Goal: Transaction & Acquisition: Purchase product/service

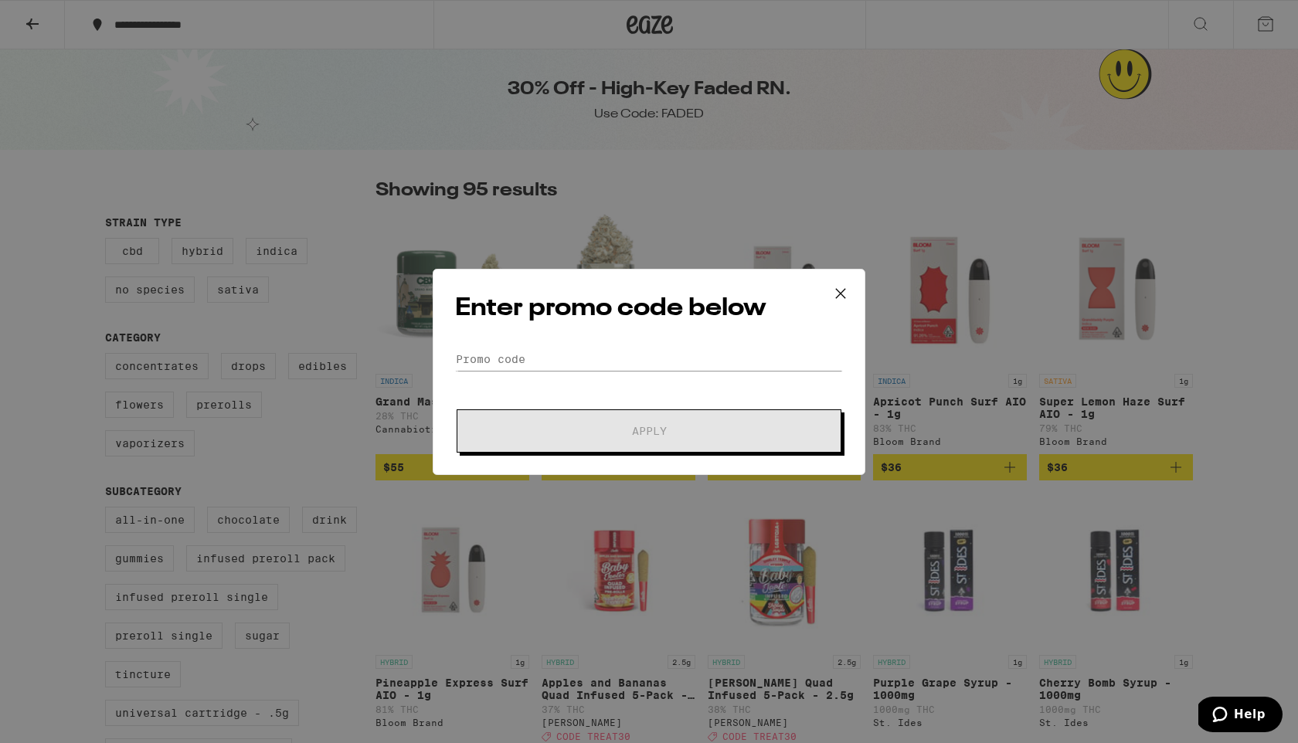
click at [841, 295] on icon at bounding box center [840, 293] width 23 height 23
click at [843, 291] on icon at bounding box center [840, 292] width 9 height 9
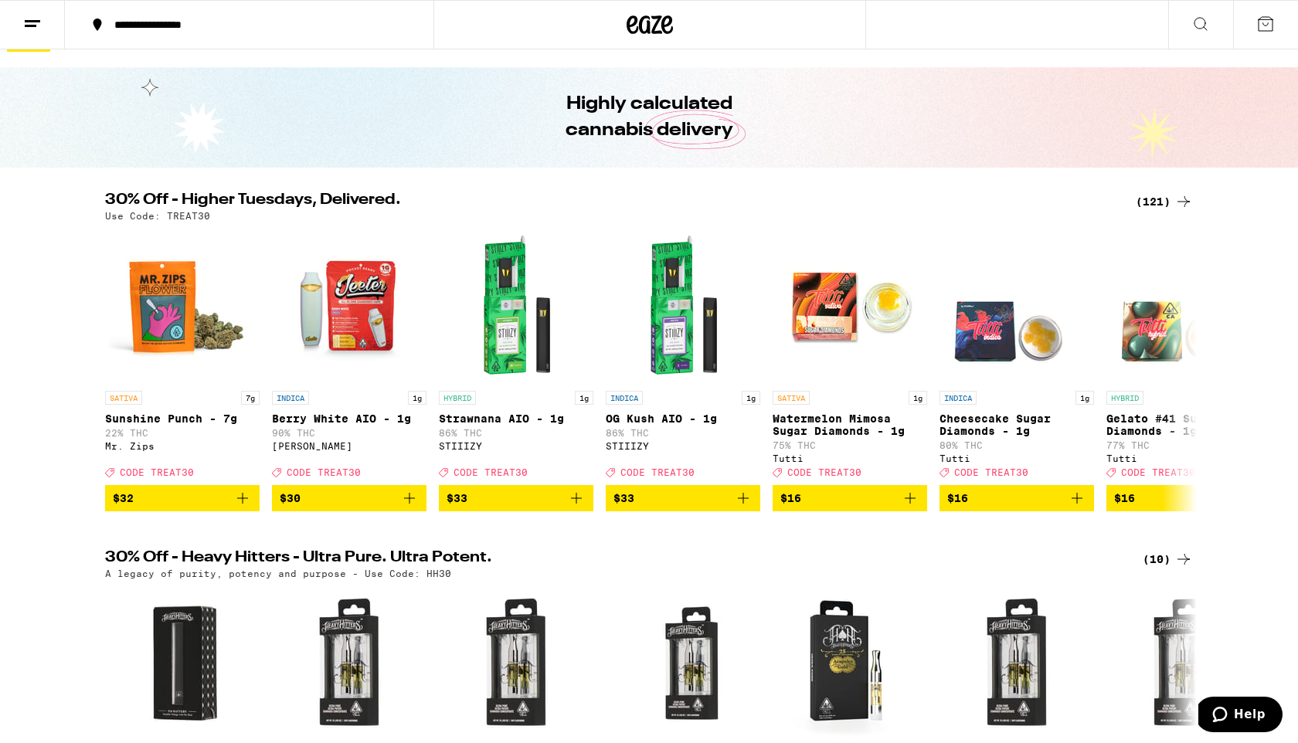
scroll to position [32, 0]
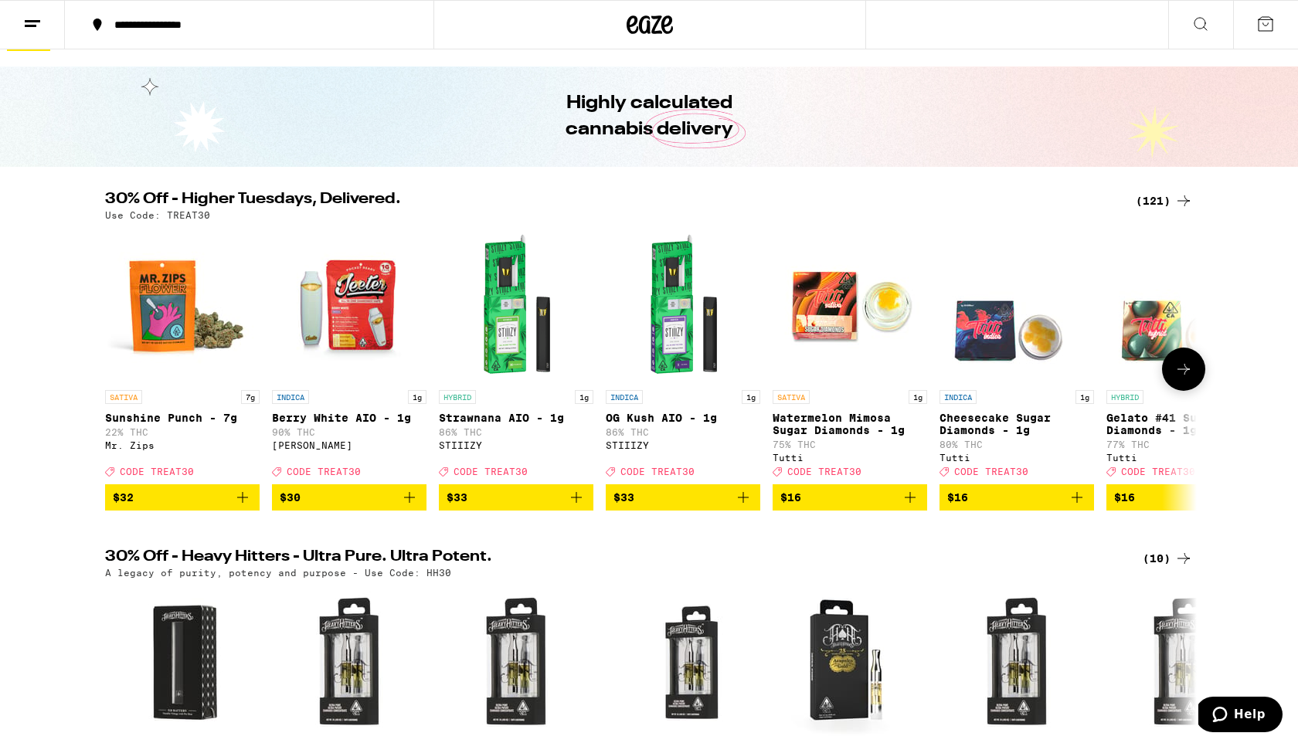
click at [1171, 386] on button at bounding box center [1183, 369] width 43 height 43
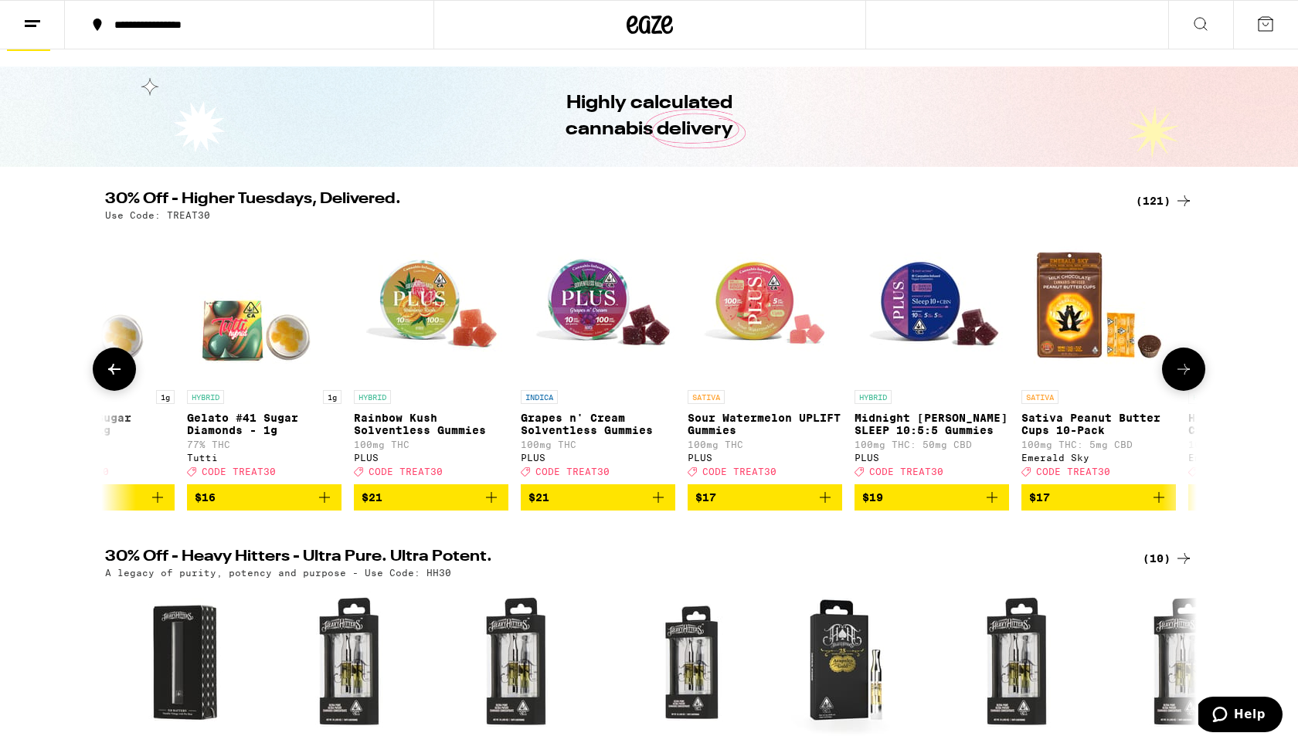
click at [1188, 379] on icon at bounding box center [1184, 369] width 19 height 19
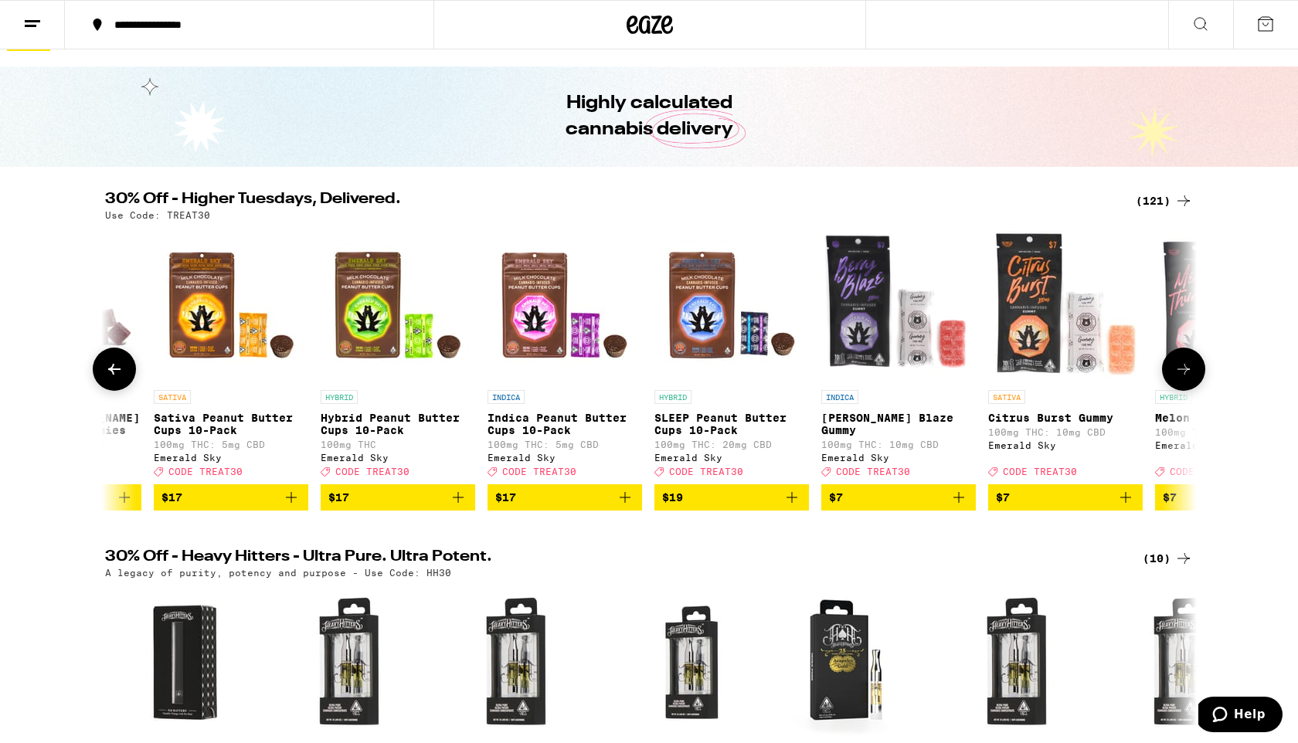
scroll to position [0, 1839]
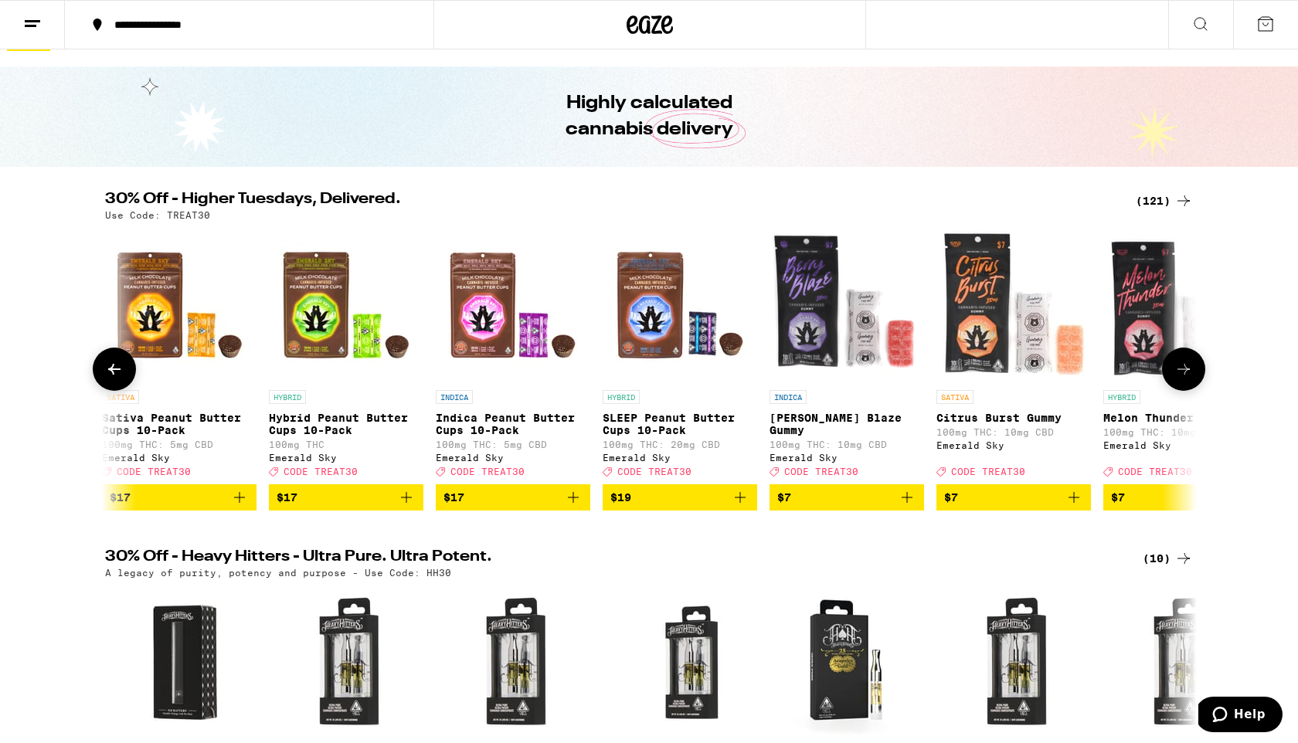
click at [118, 379] on icon at bounding box center [114, 369] width 19 height 19
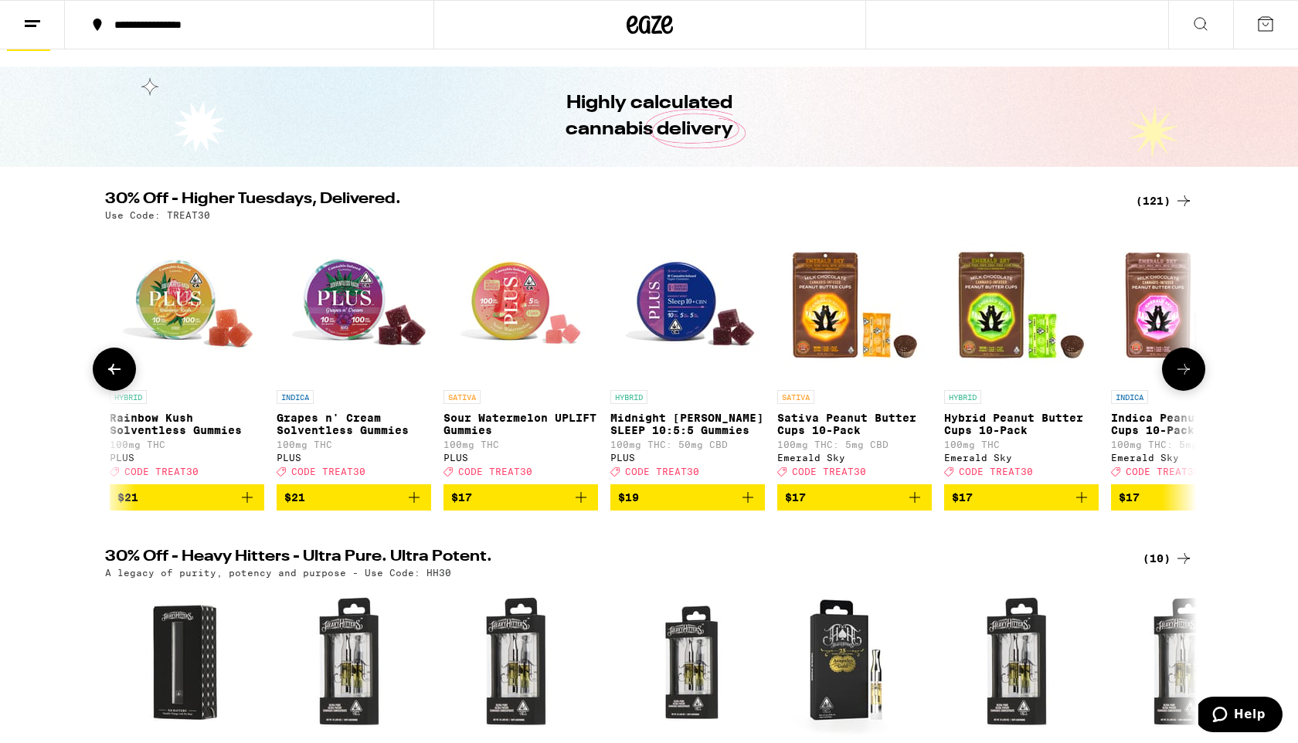
click at [118, 379] on icon at bounding box center [114, 369] width 19 height 19
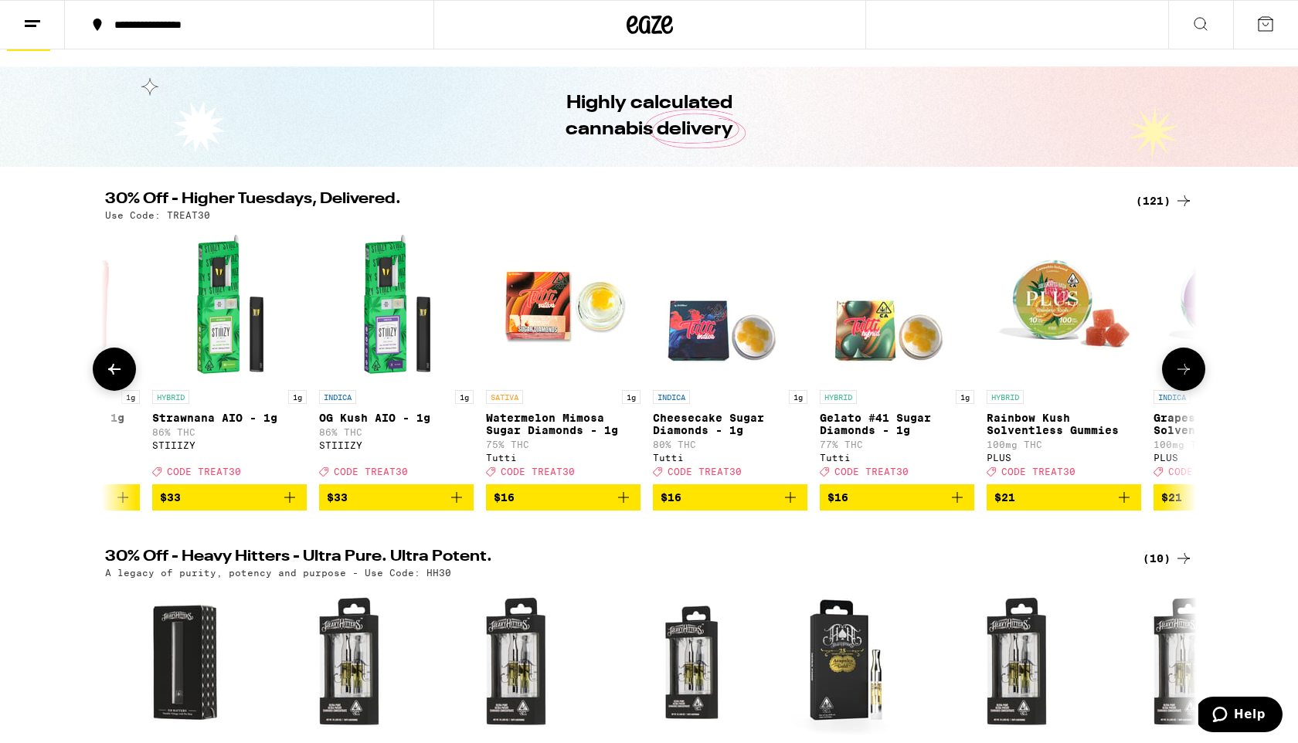
scroll to position [0, 107]
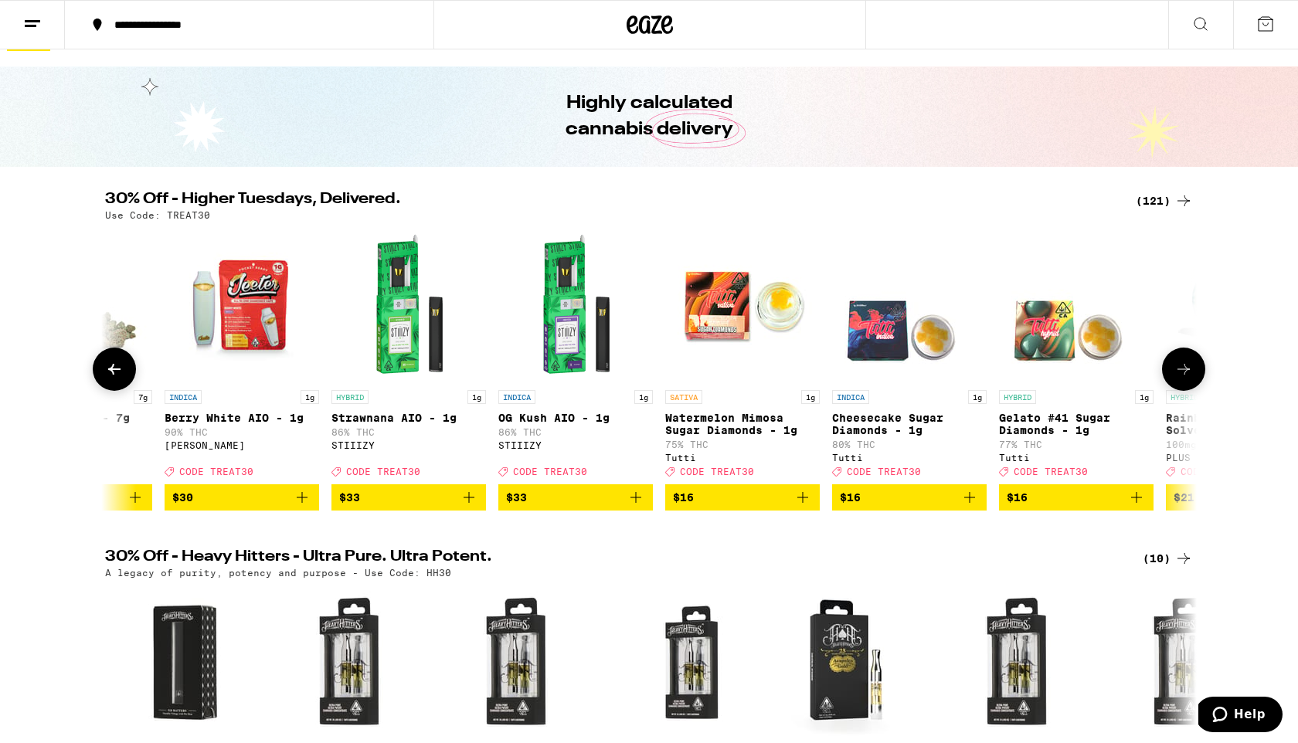
click at [412, 507] on span "$33" at bounding box center [408, 497] width 139 height 19
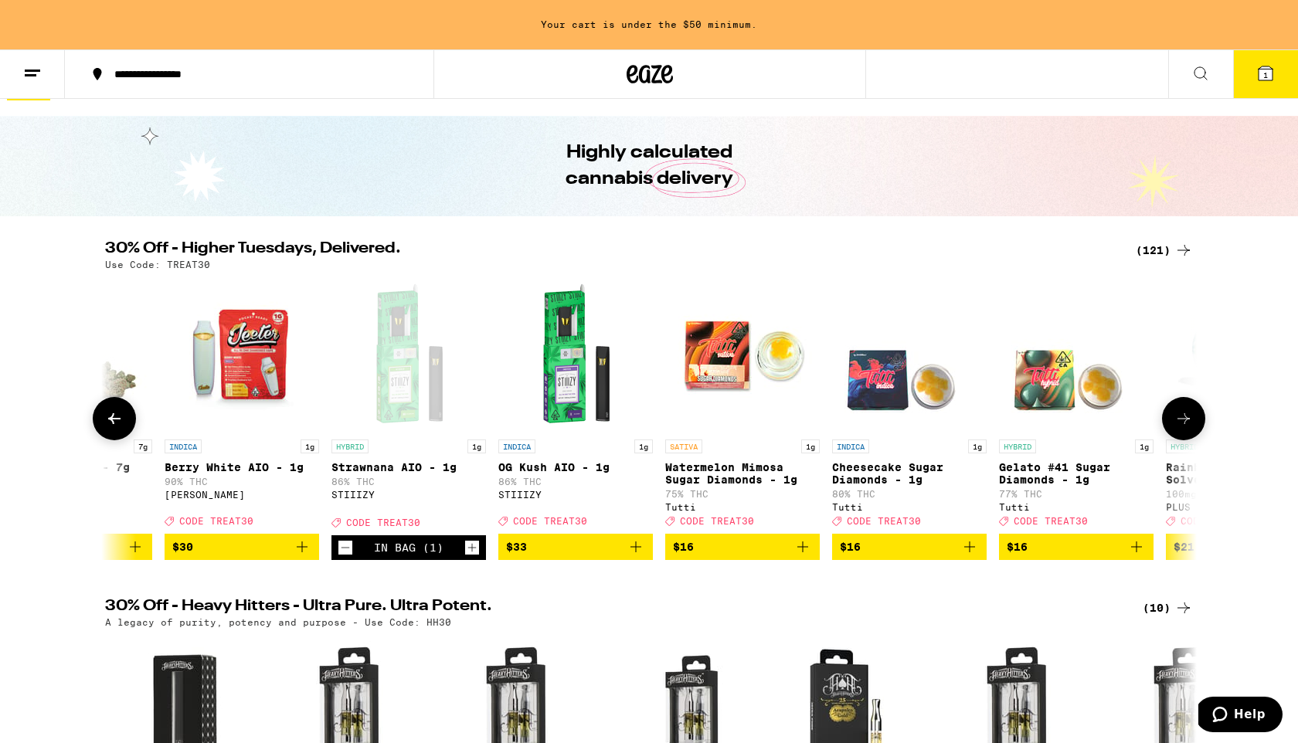
scroll to position [82, 0]
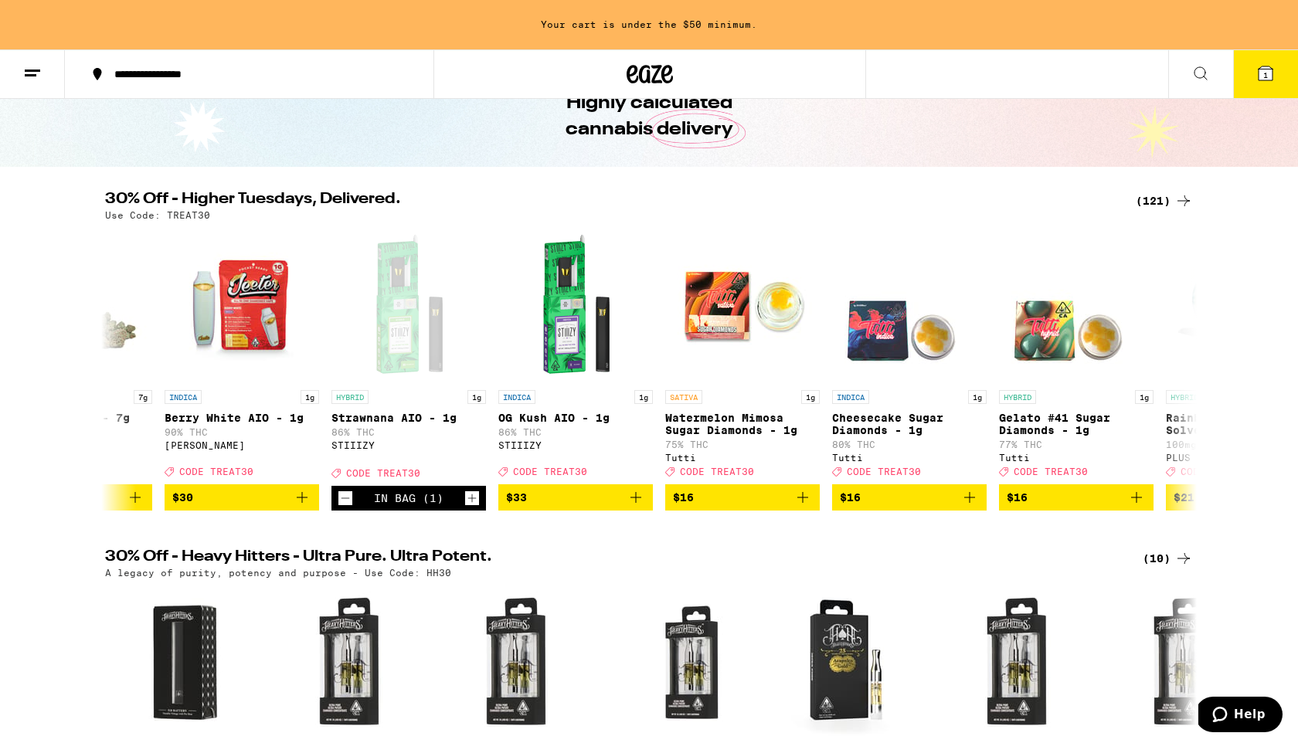
click at [1161, 198] on div "(121)" at bounding box center [1164, 201] width 57 height 19
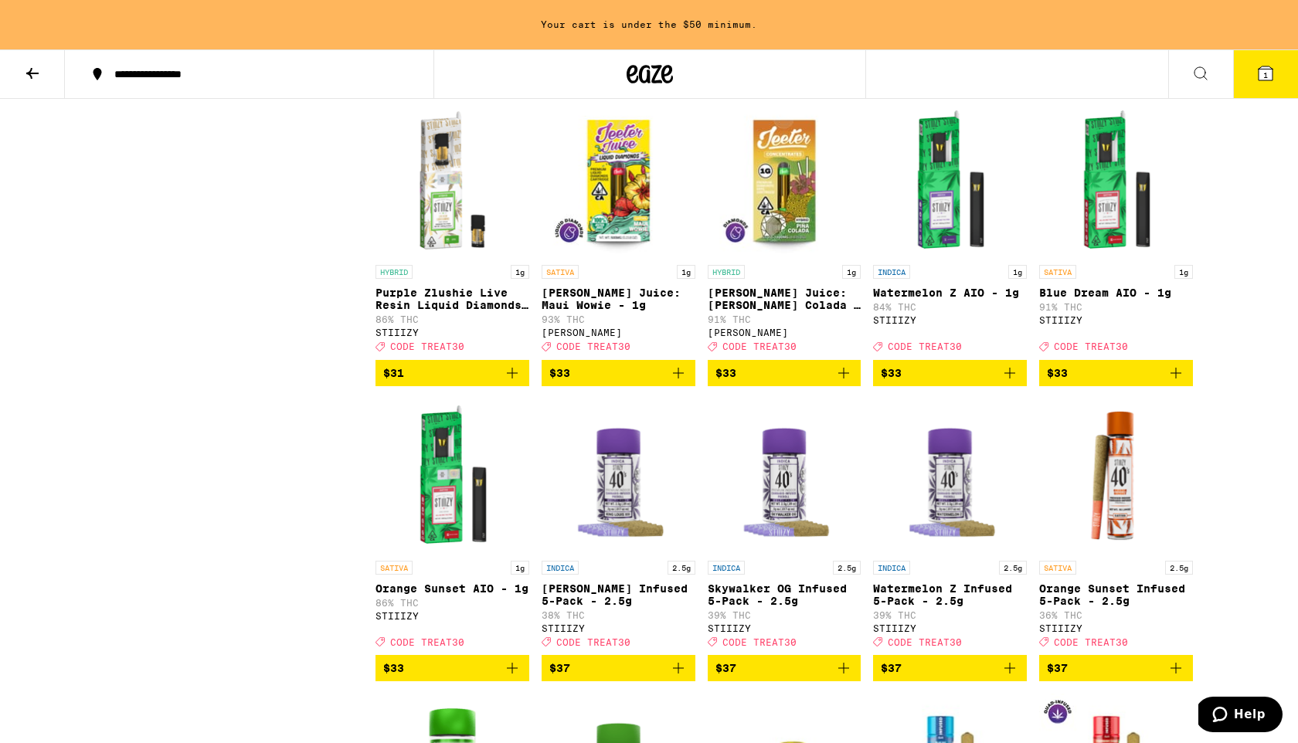
scroll to position [4887, 0]
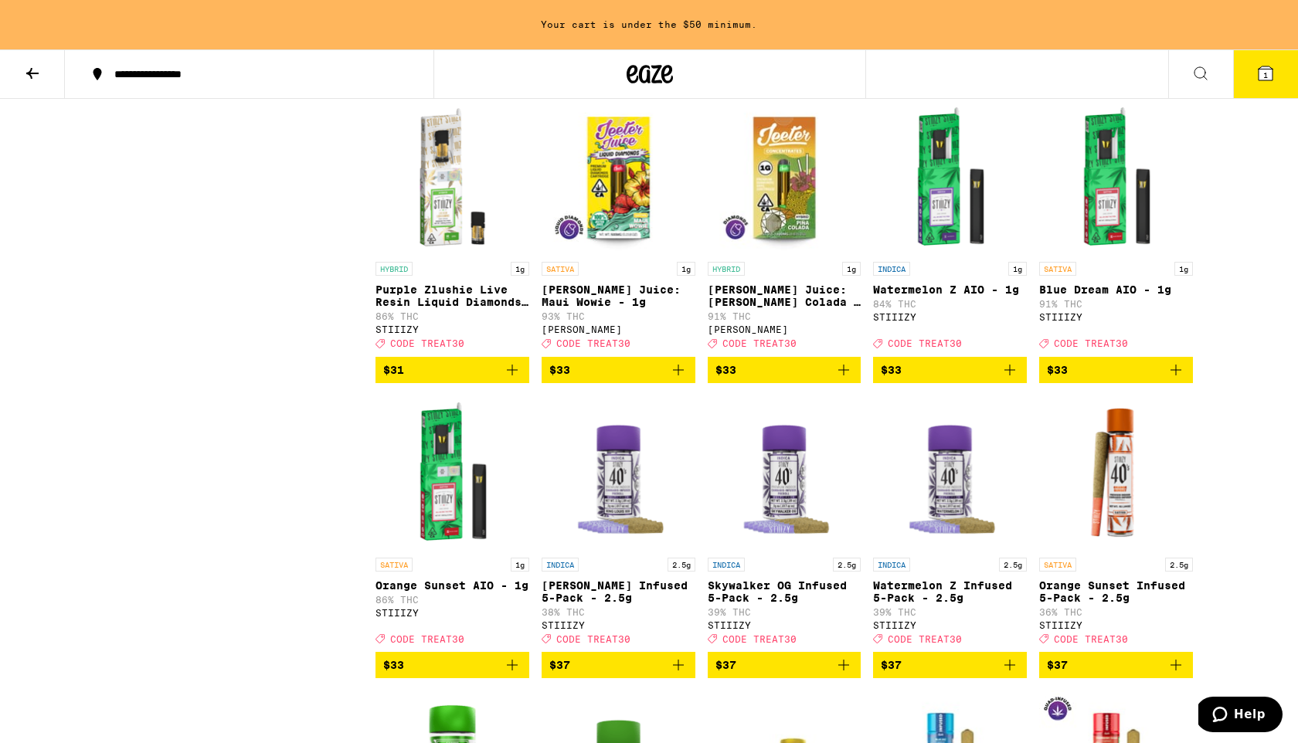
click at [624, 379] on span "$33" at bounding box center [618, 370] width 138 height 19
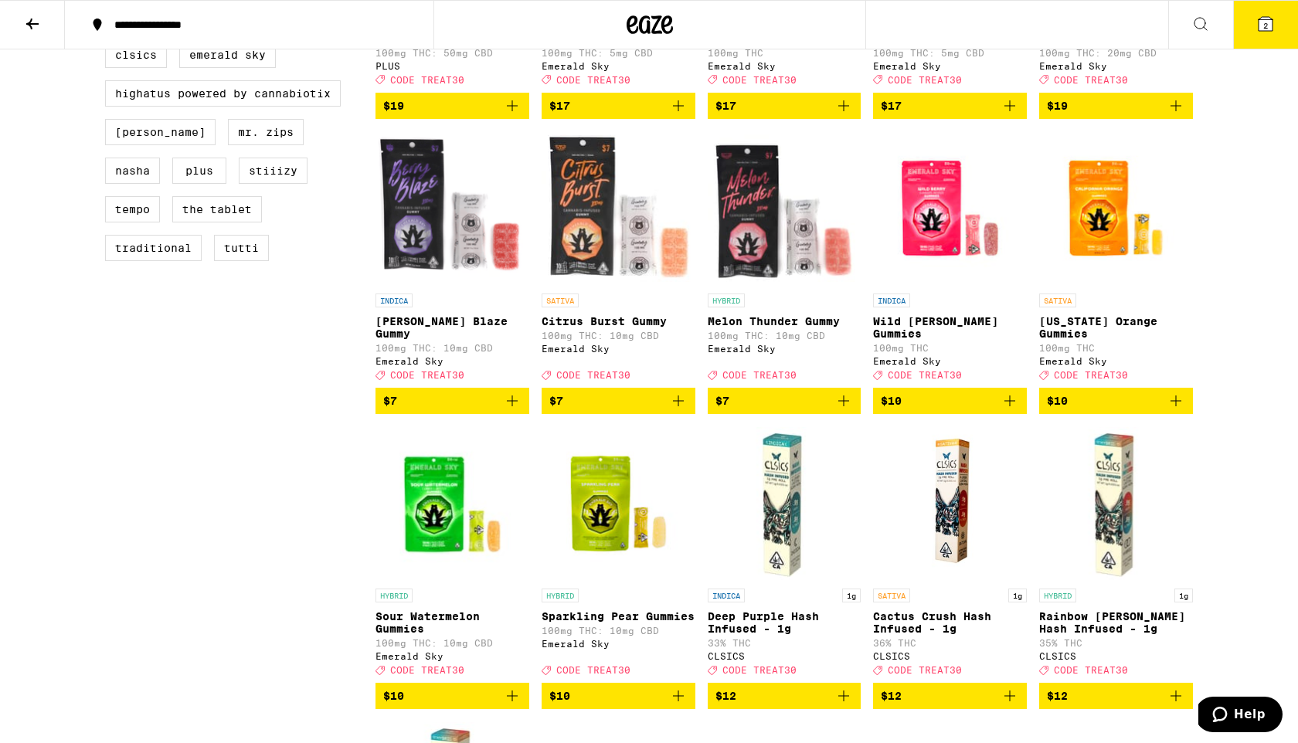
scroll to position [0, 0]
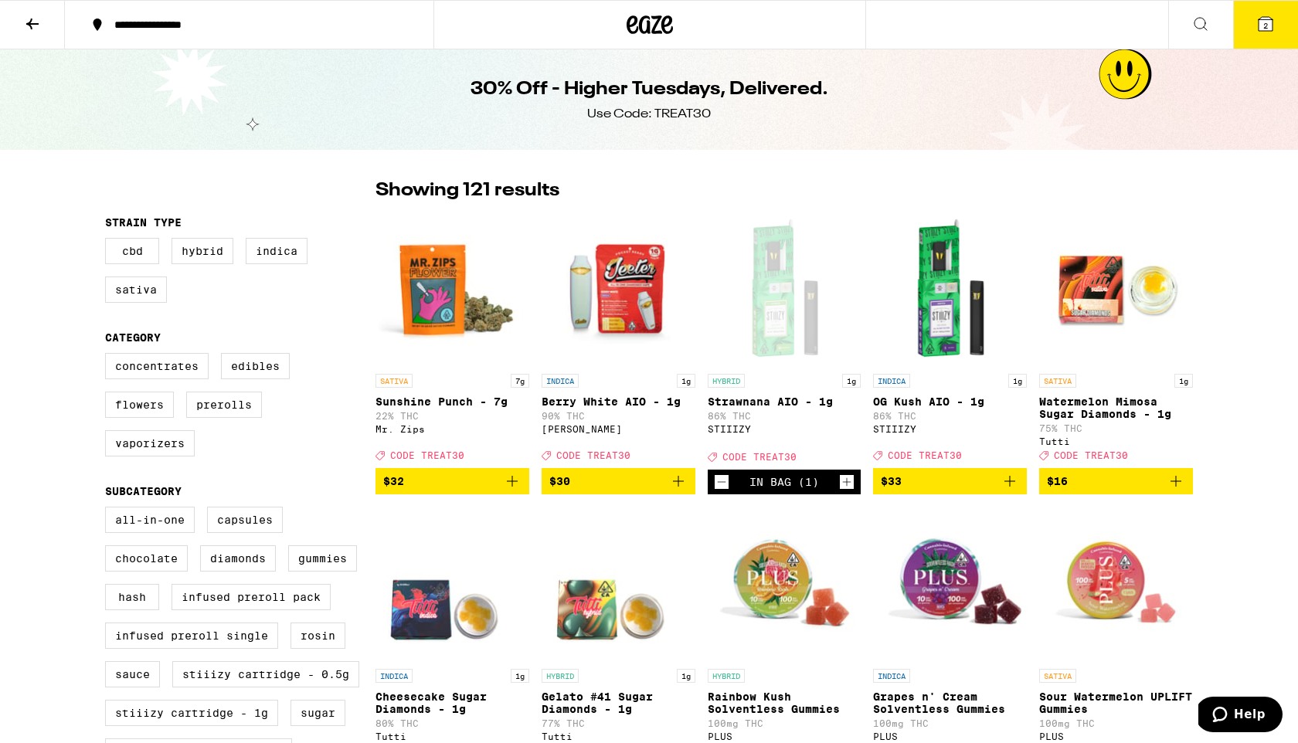
click at [22, 17] on button at bounding box center [32, 25] width 65 height 49
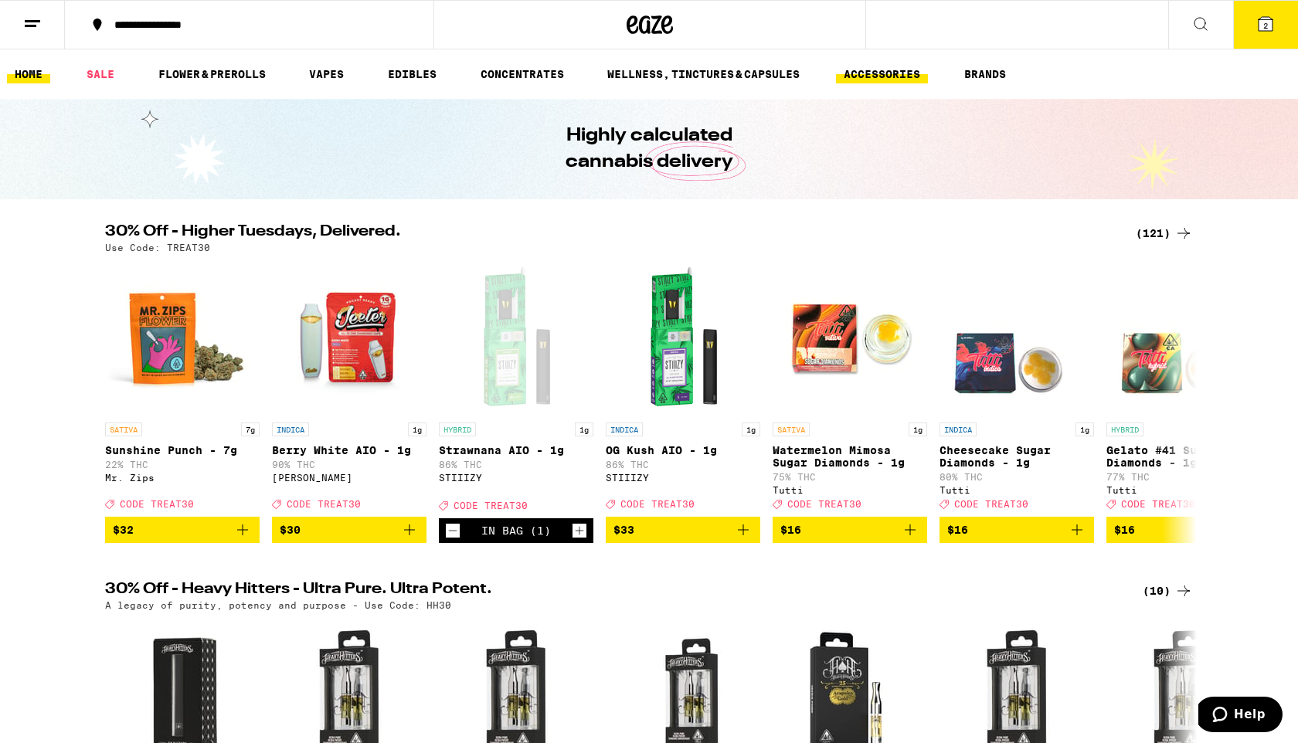
click at [909, 71] on link "ACCESSORIES" at bounding box center [882, 74] width 92 height 19
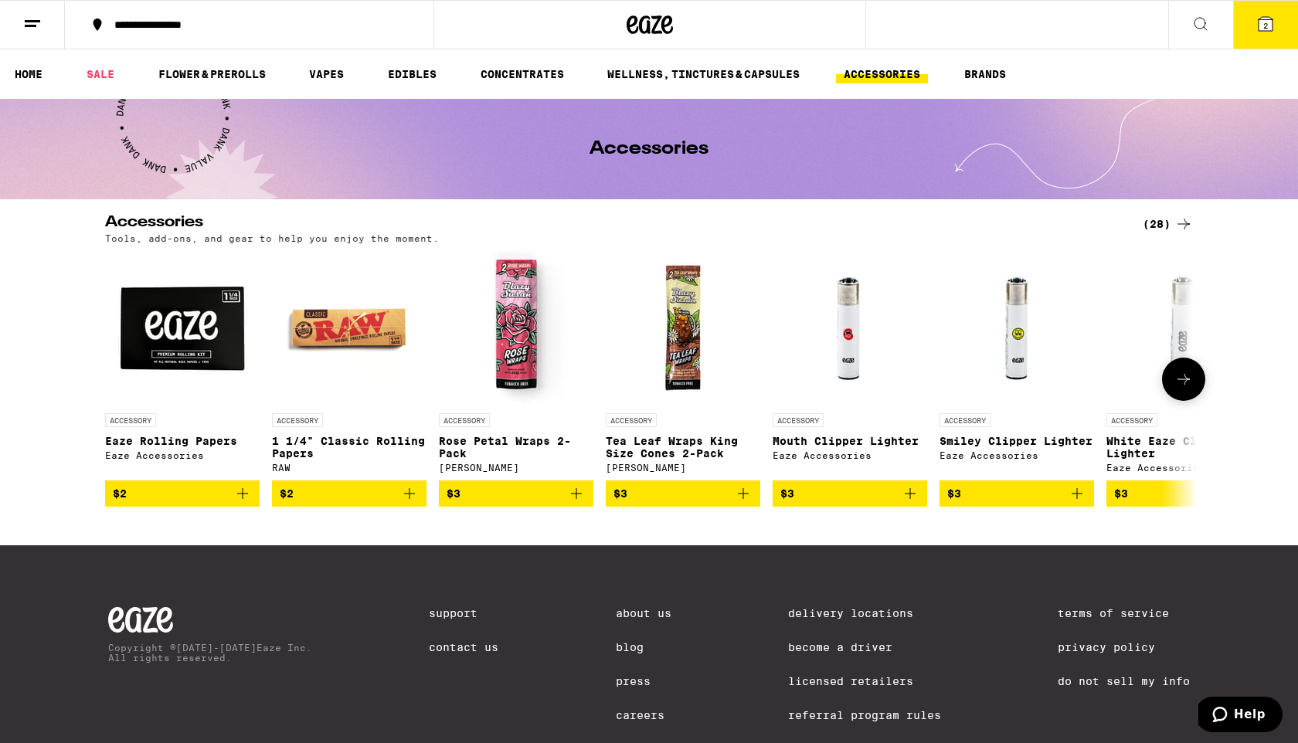
click at [1198, 389] on button at bounding box center [1183, 379] width 43 height 43
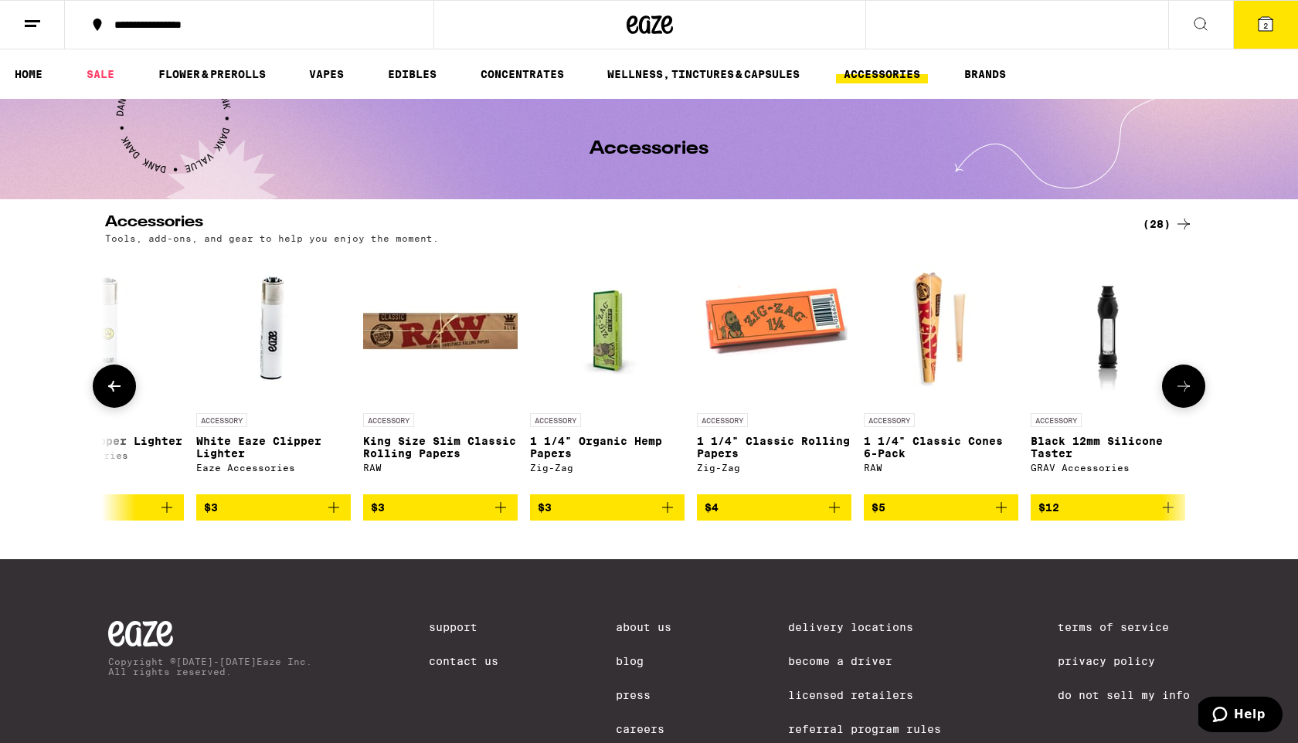
scroll to position [0, 920]
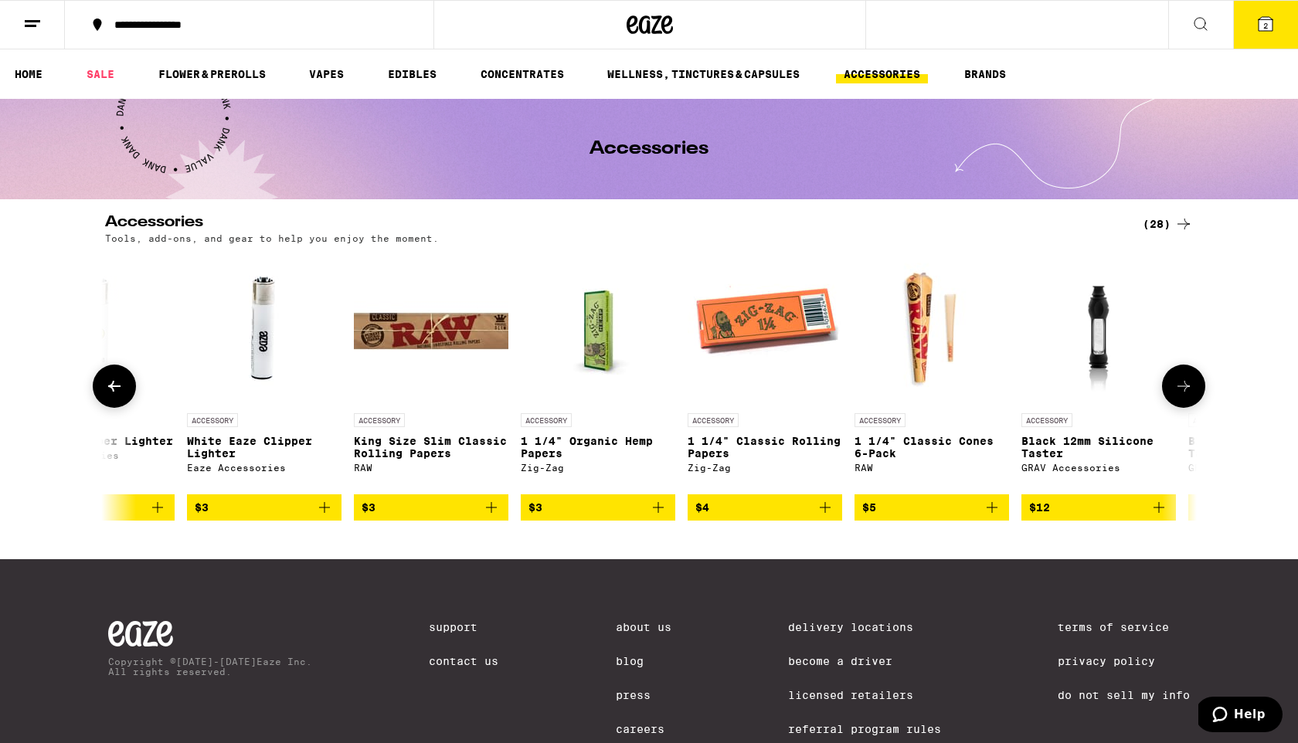
click at [1174, 382] on button at bounding box center [1183, 386] width 43 height 43
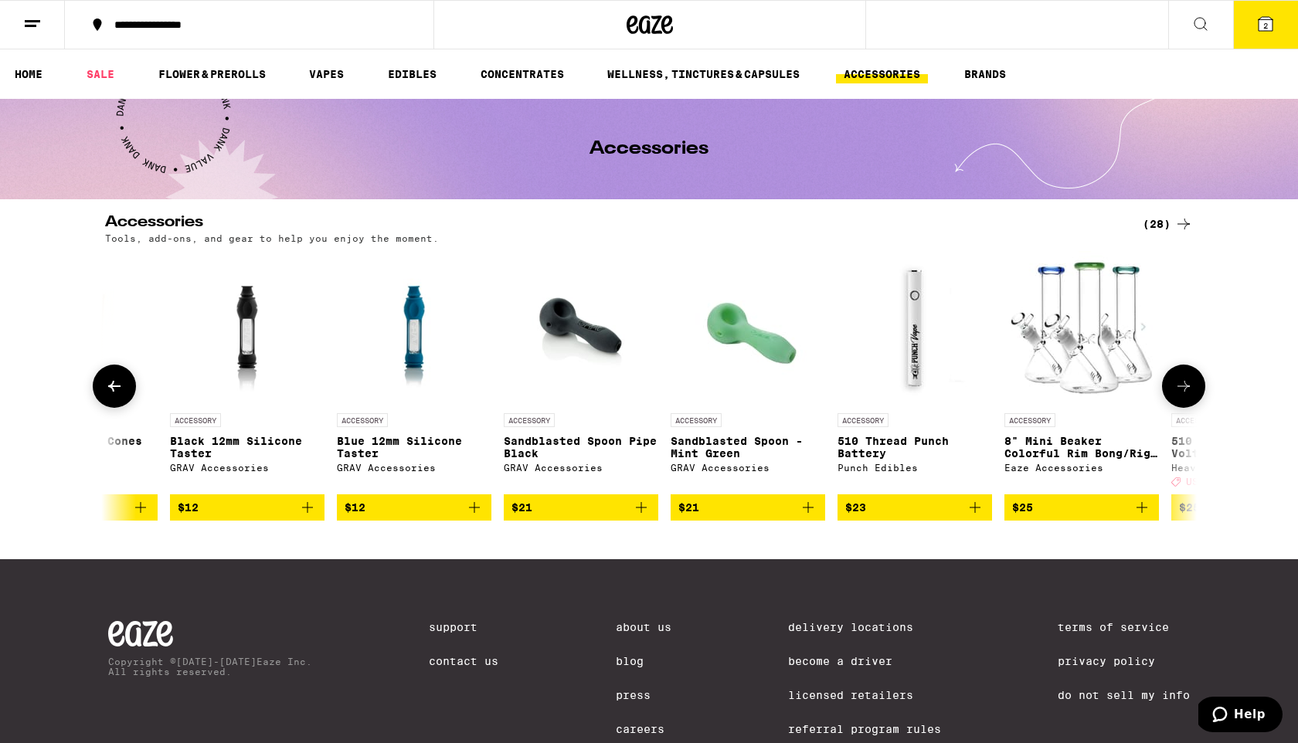
scroll to position [0, 1839]
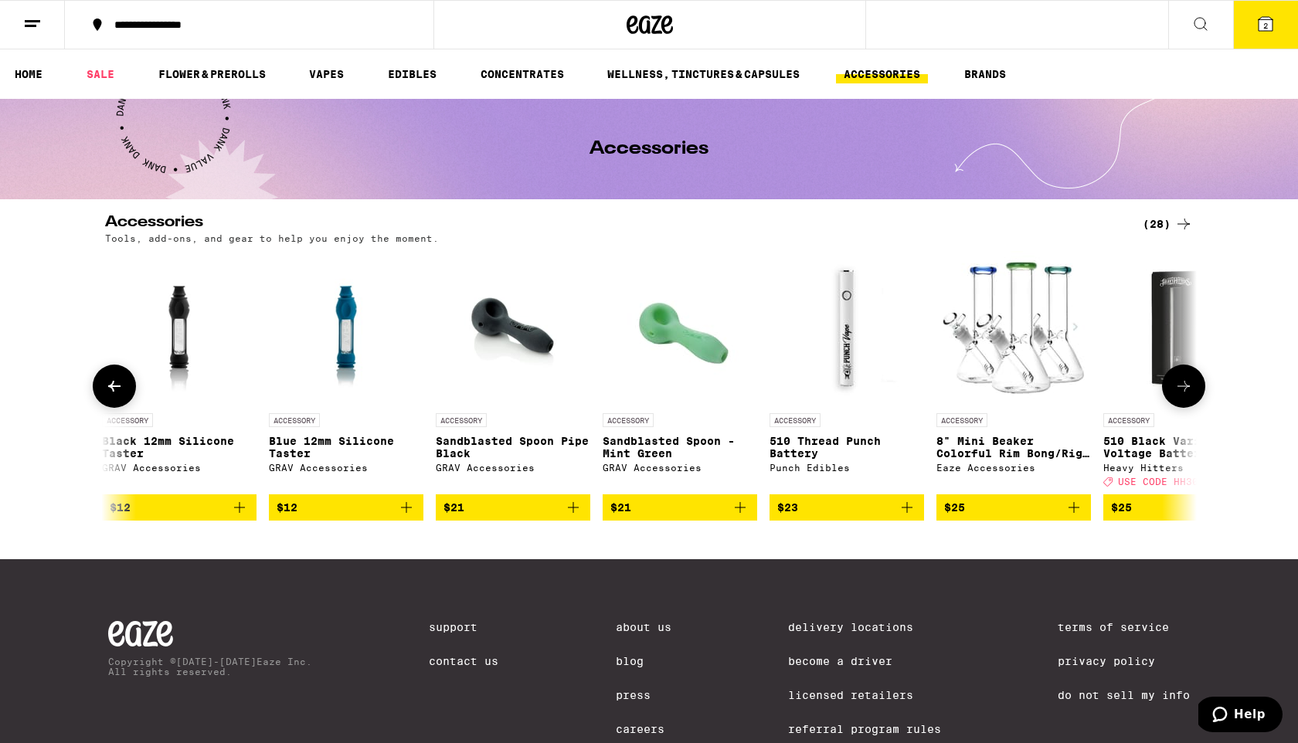
click at [888, 517] on span "$23" at bounding box center [846, 507] width 139 height 19
click at [1180, 386] on icon at bounding box center [1184, 386] width 19 height 19
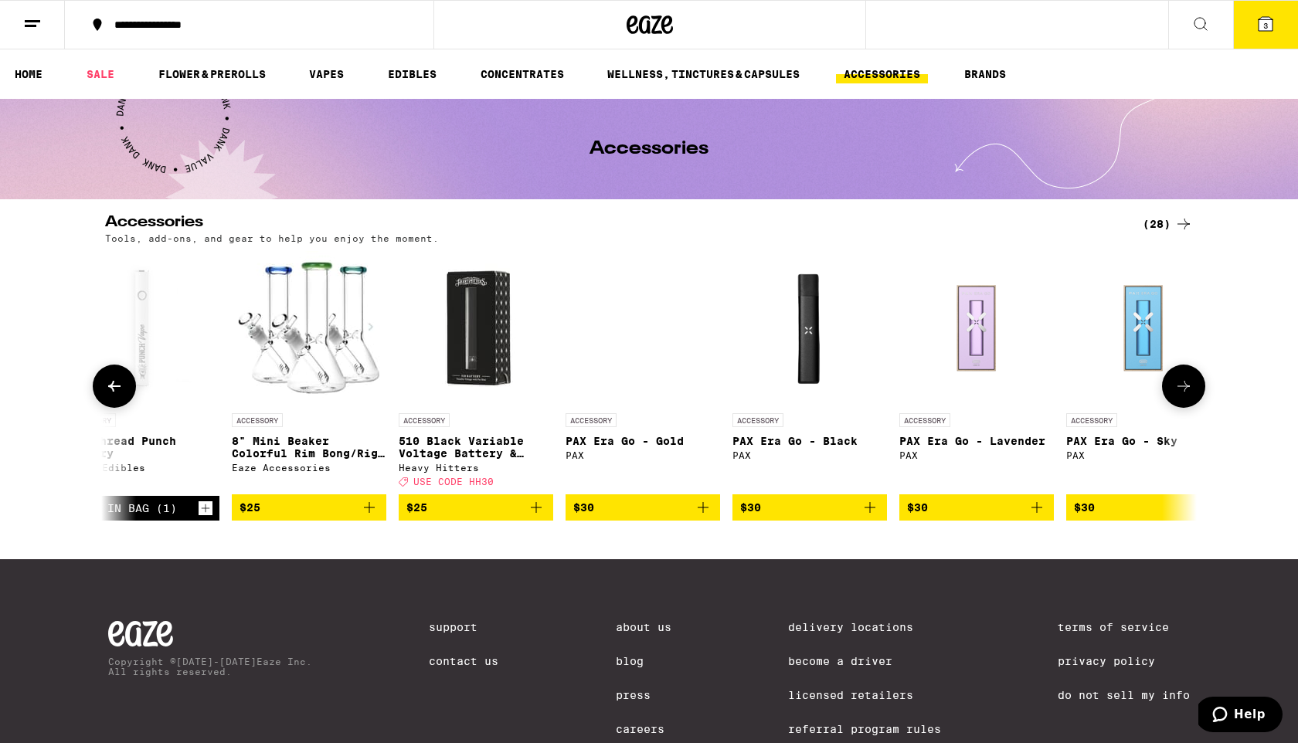
scroll to position [0, 2759]
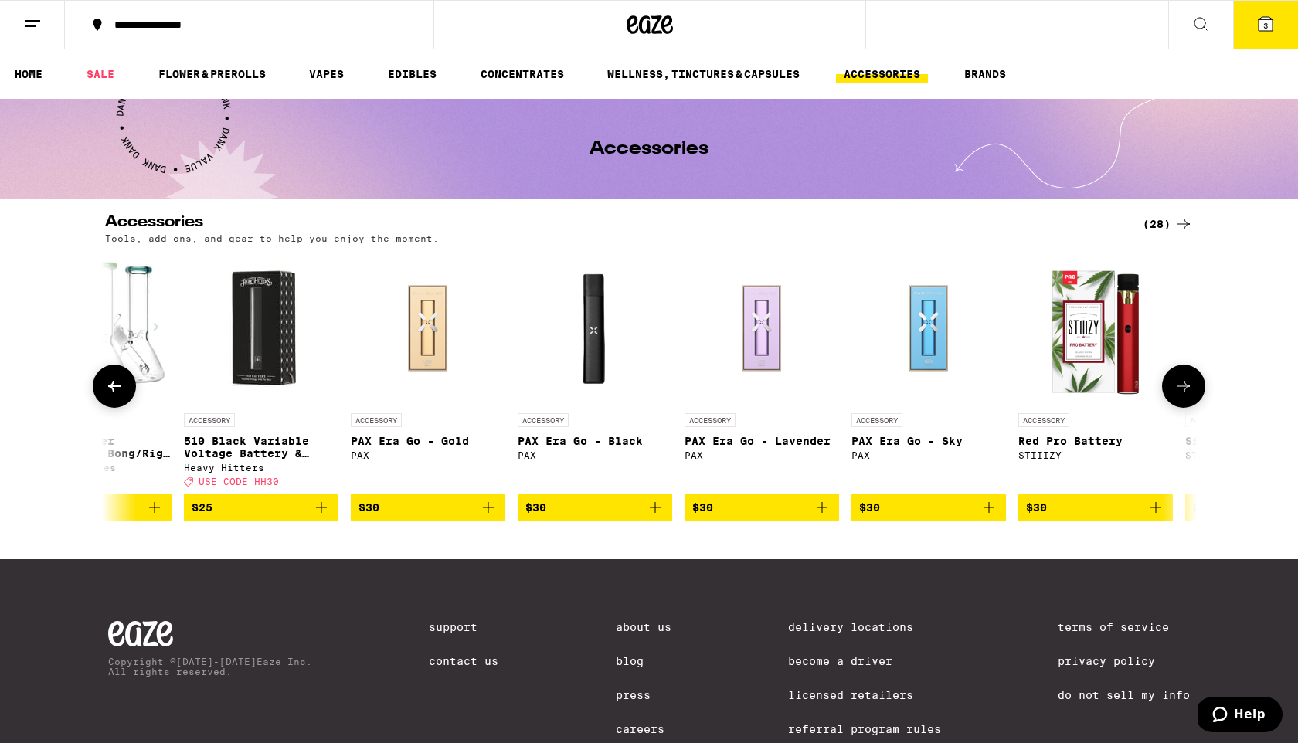
click at [1192, 385] on icon at bounding box center [1184, 386] width 19 height 19
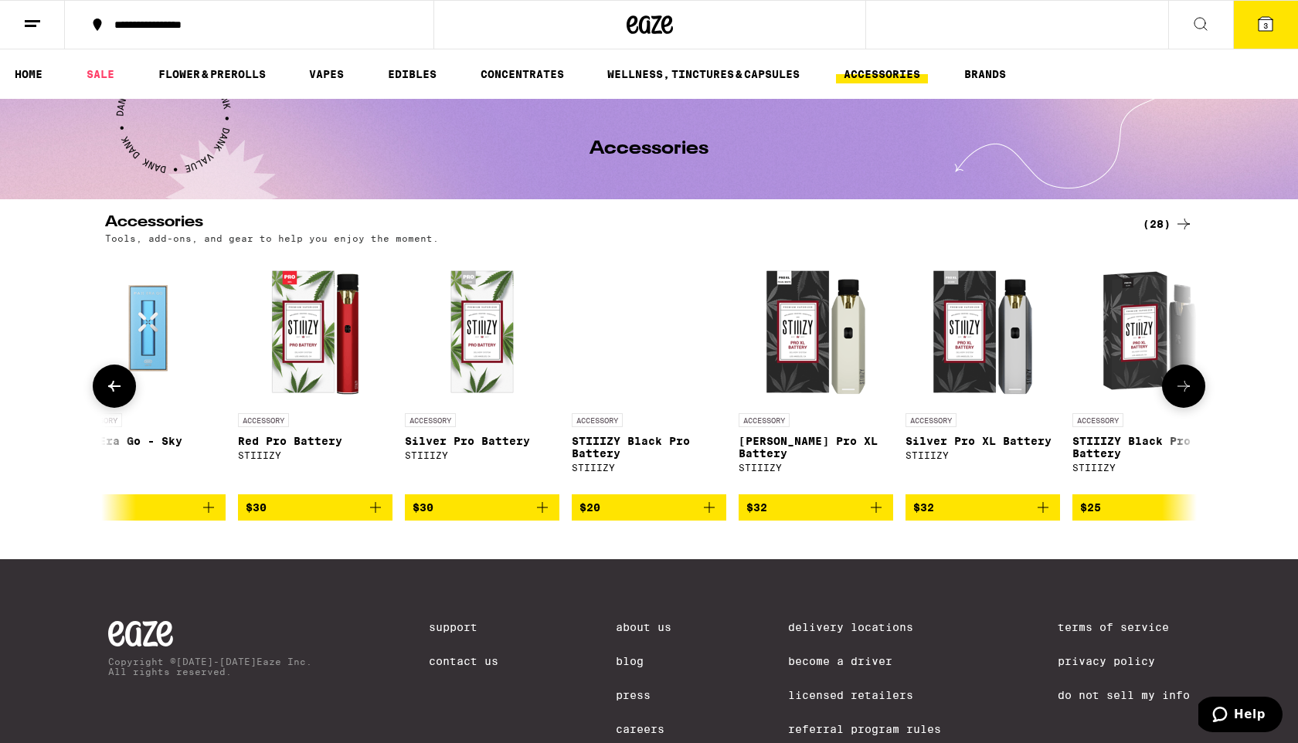
scroll to position [0, 3585]
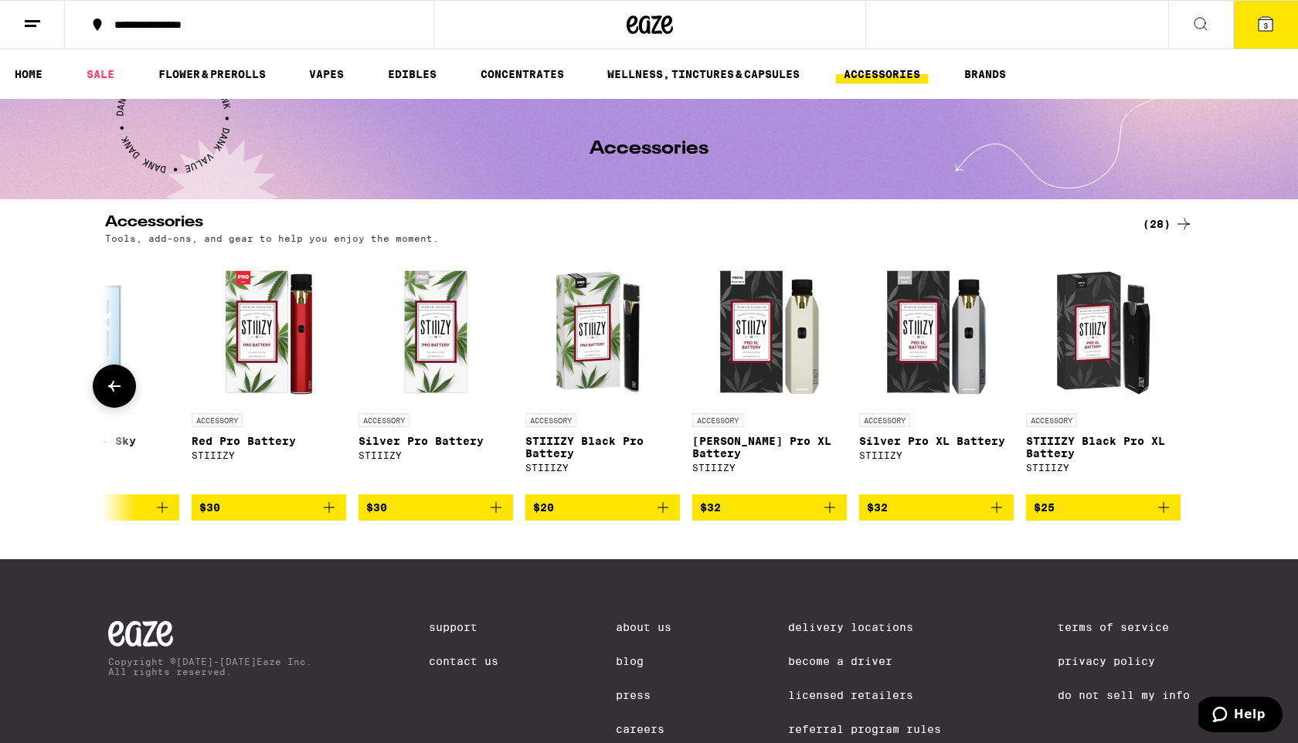
click at [119, 374] on button at bounding box center [114, 386] width 43 height 43
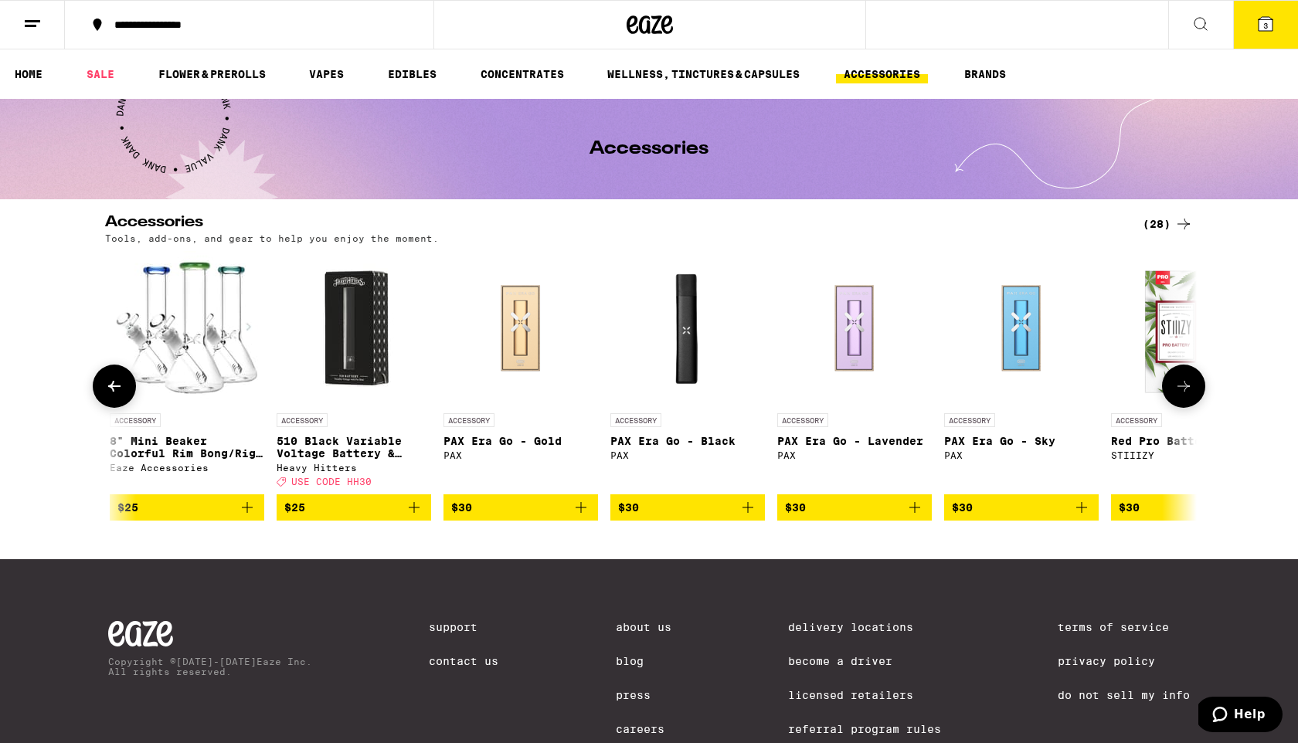
click at [117, 382] on icon at bounding box center [114, 386] width 19 height 19
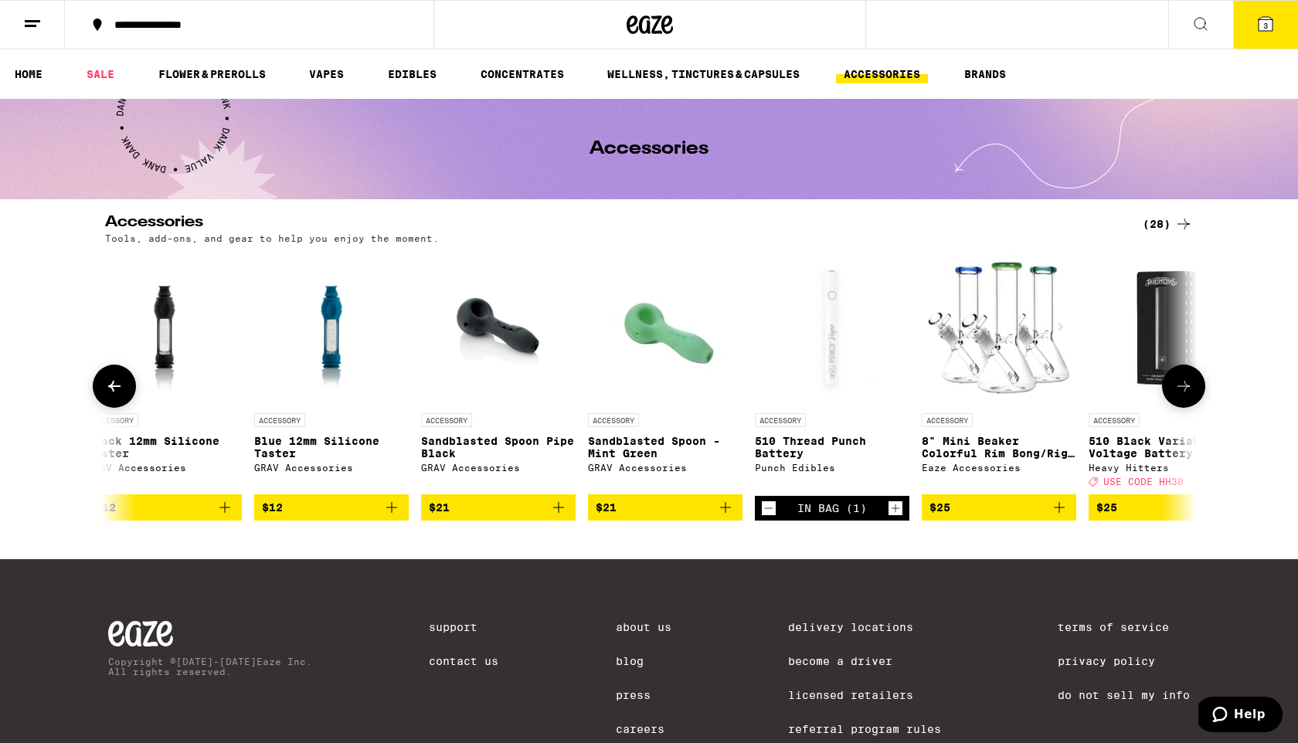
scroll to position [0, 1746]
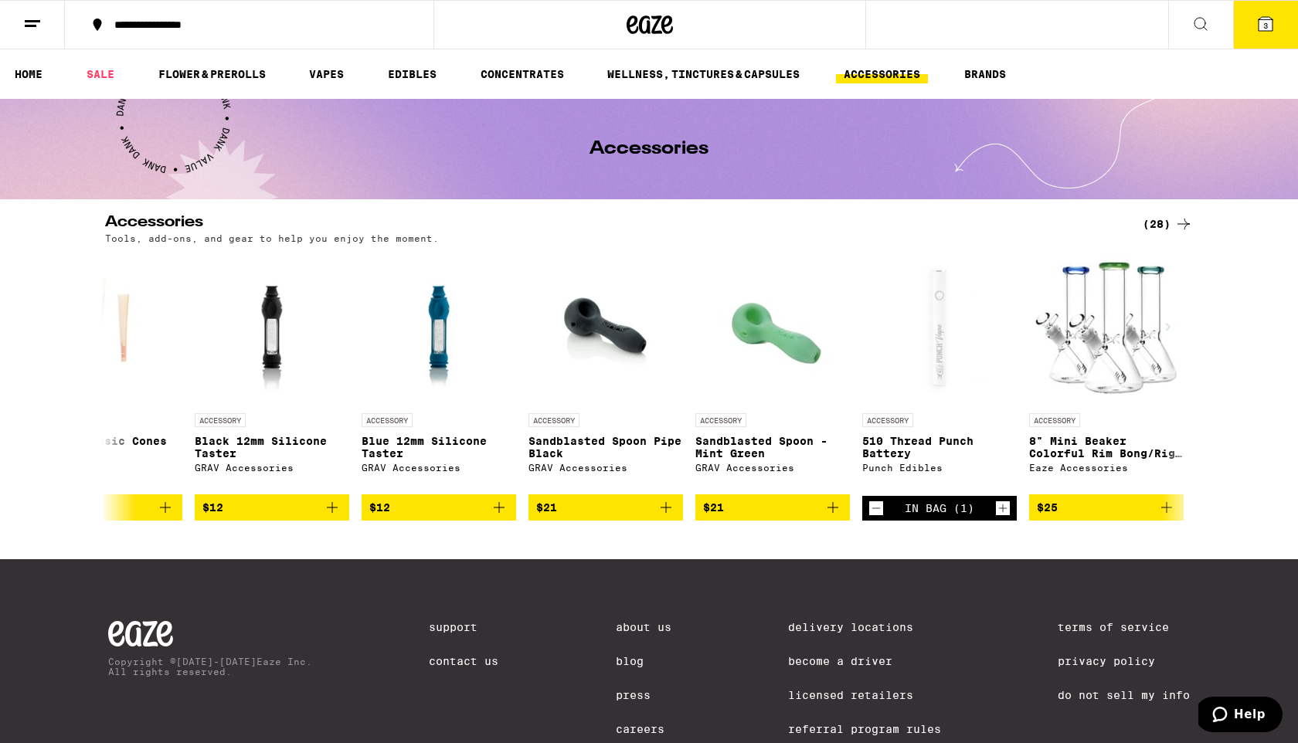
click at [1274, 34] on button "3" at bounding box center [1265, 25] width 65 height 48
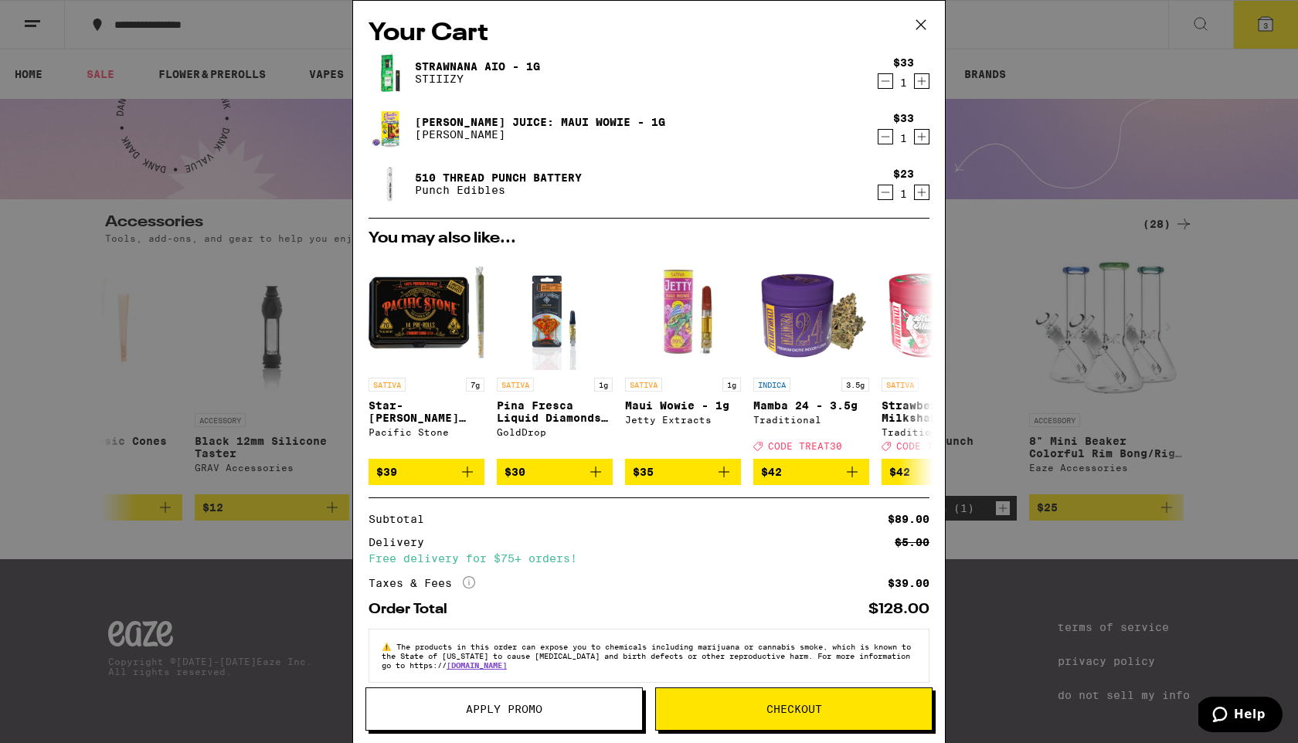
click at [886, 81] on icon "Decrement" at bounding box center [886, 81] width 14 height 19
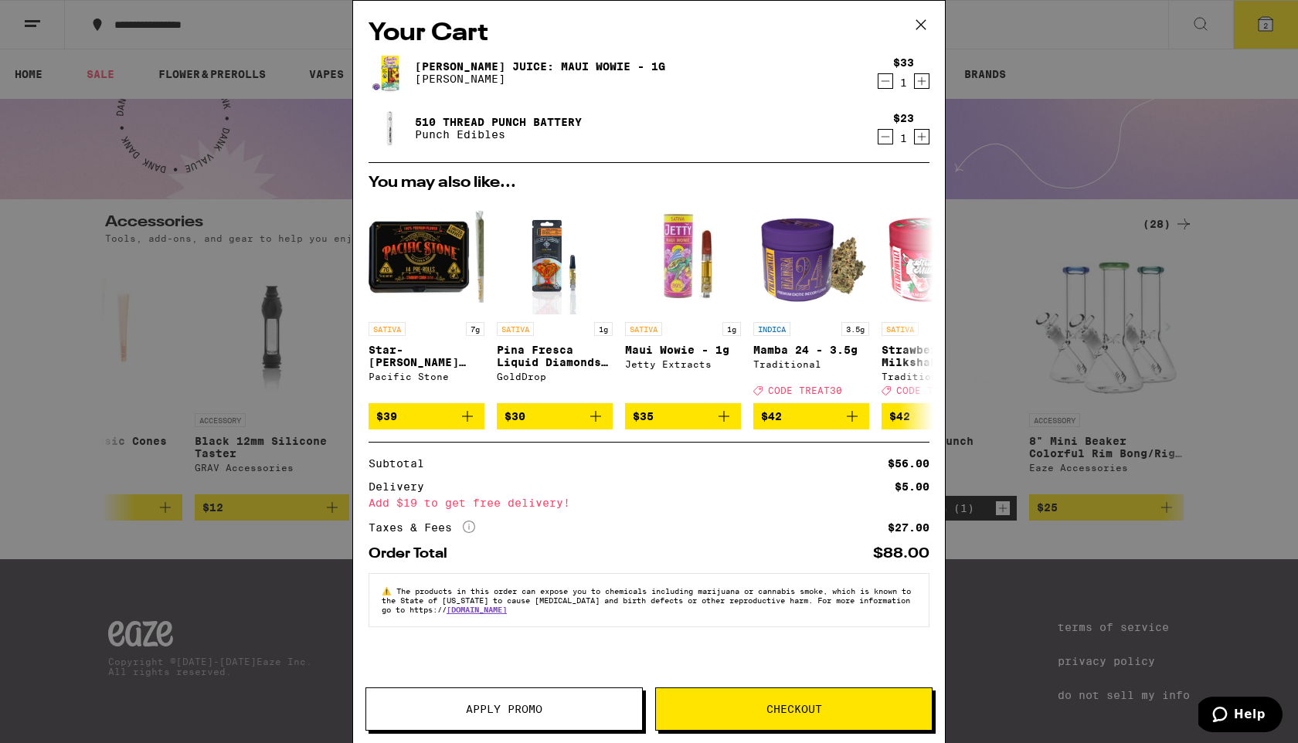
click at [597, 695] on button "Apply Promo" at bounding box center [503, 709] width 277 height 43
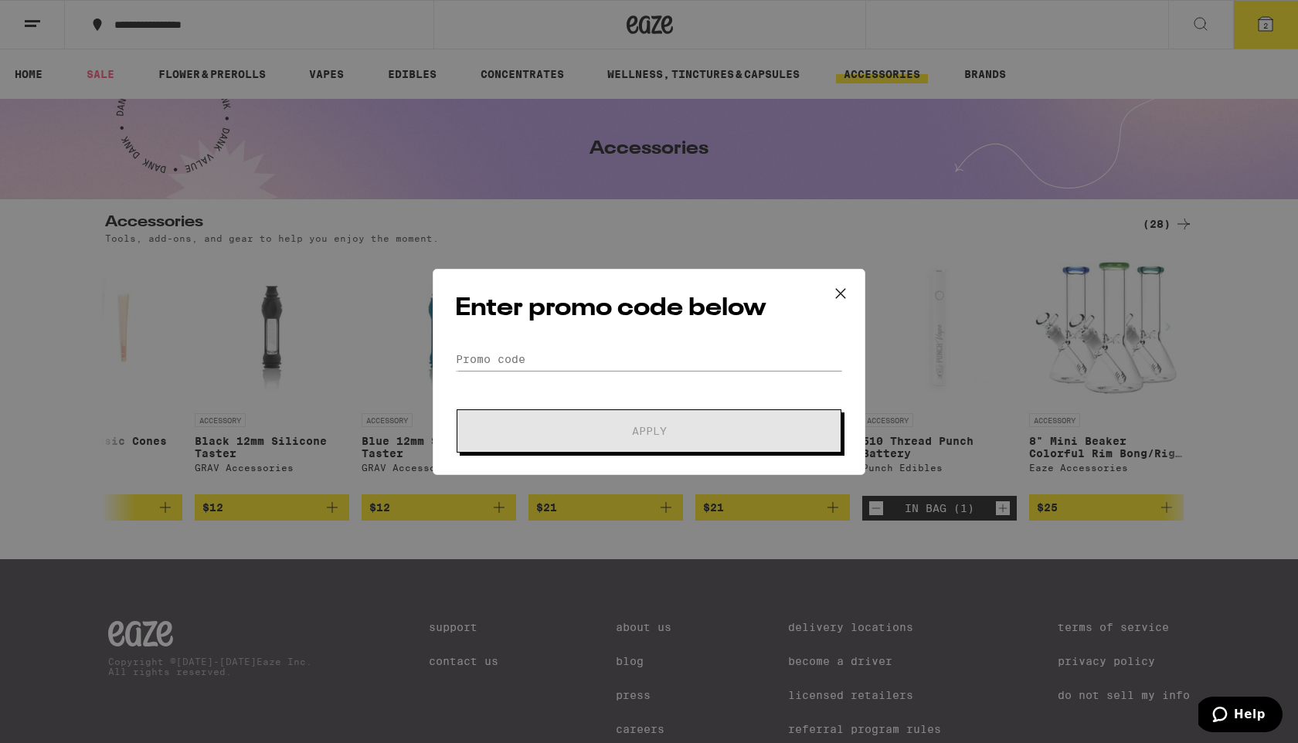
click at [857, 295] on button at bounding box center [841, 294] width 48 height 49
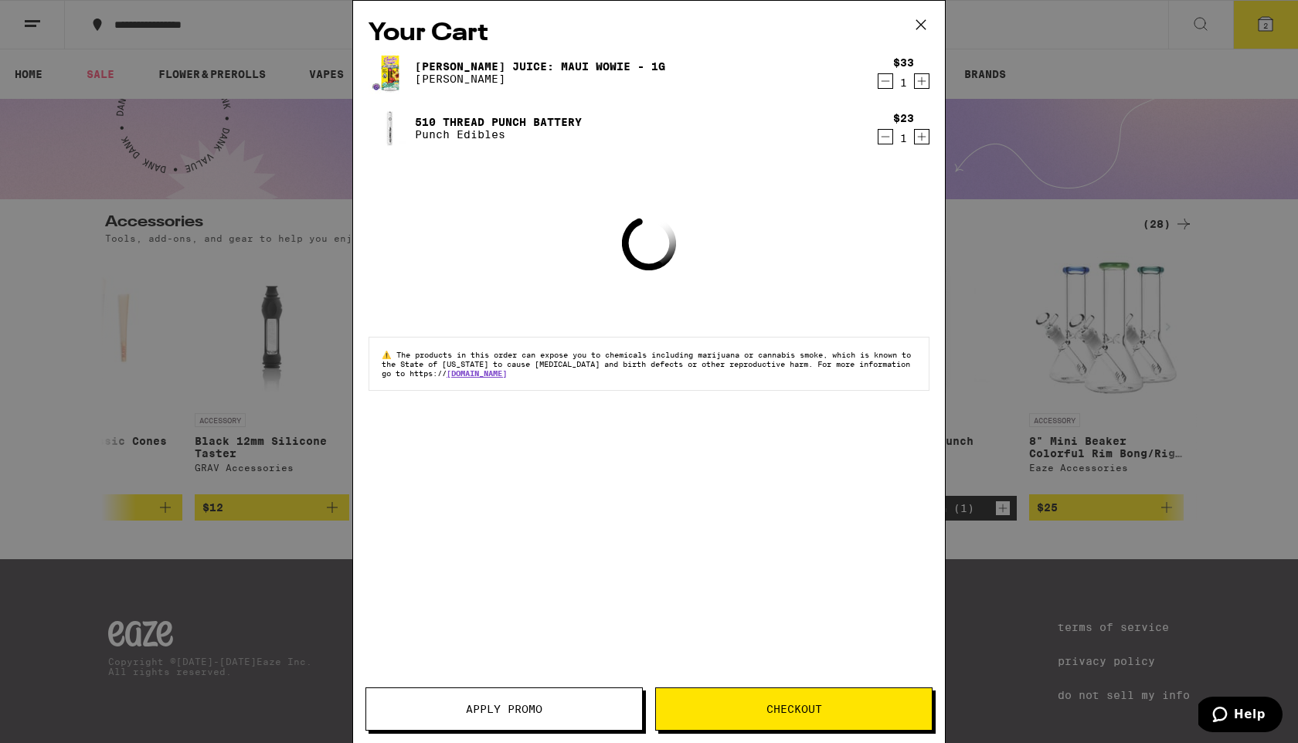
click at [931, 30] on icon at bounding box center [920, 24] width 23 height 23
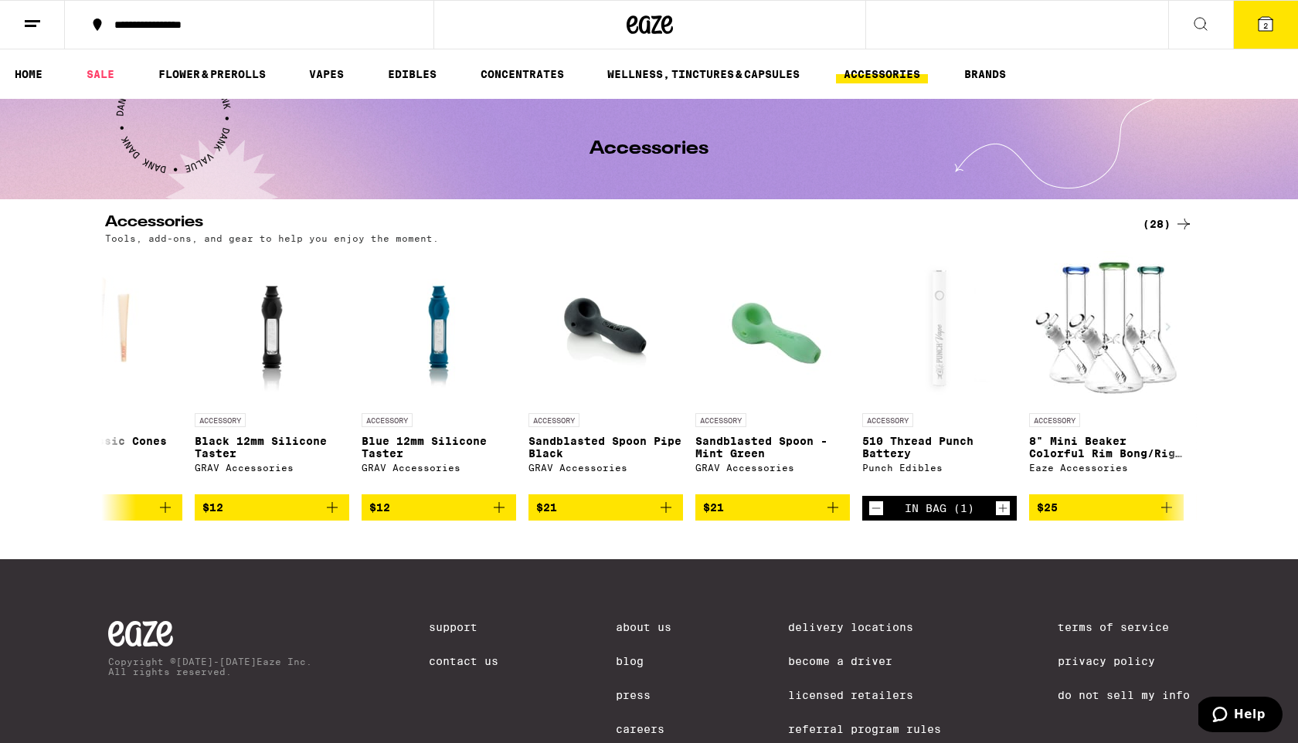
click at [30, 89] on ul "HOME SALE FLOWER & PREROLLS VAPES EDIBLES CONCENTRATES WELLNESS, TINCTURES & CA…" at bounding box center [649, 73] width 1298 height 49
click at [27, 71] on link "HOME" at bounding box center [28, 74] width 43 height 19
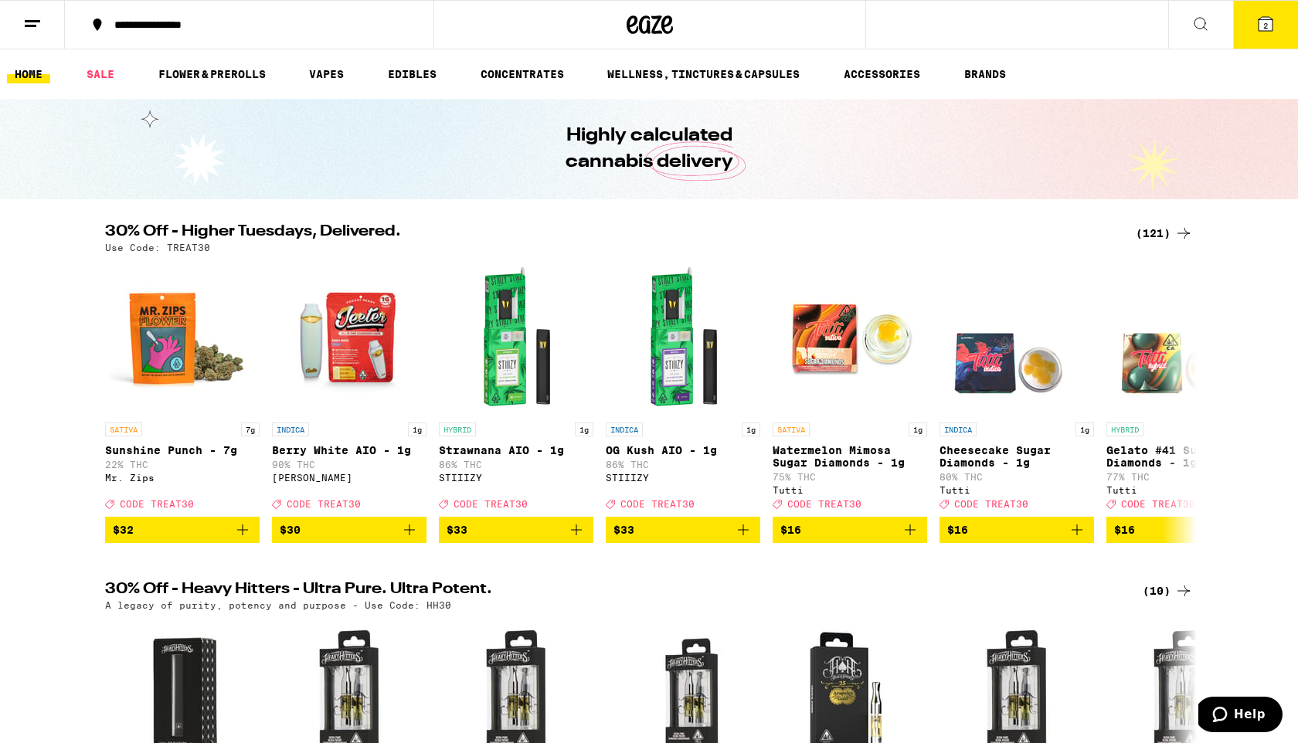
click at [1276, 38] on button "2" at bounding box center [1265, 25] width 65 height 48
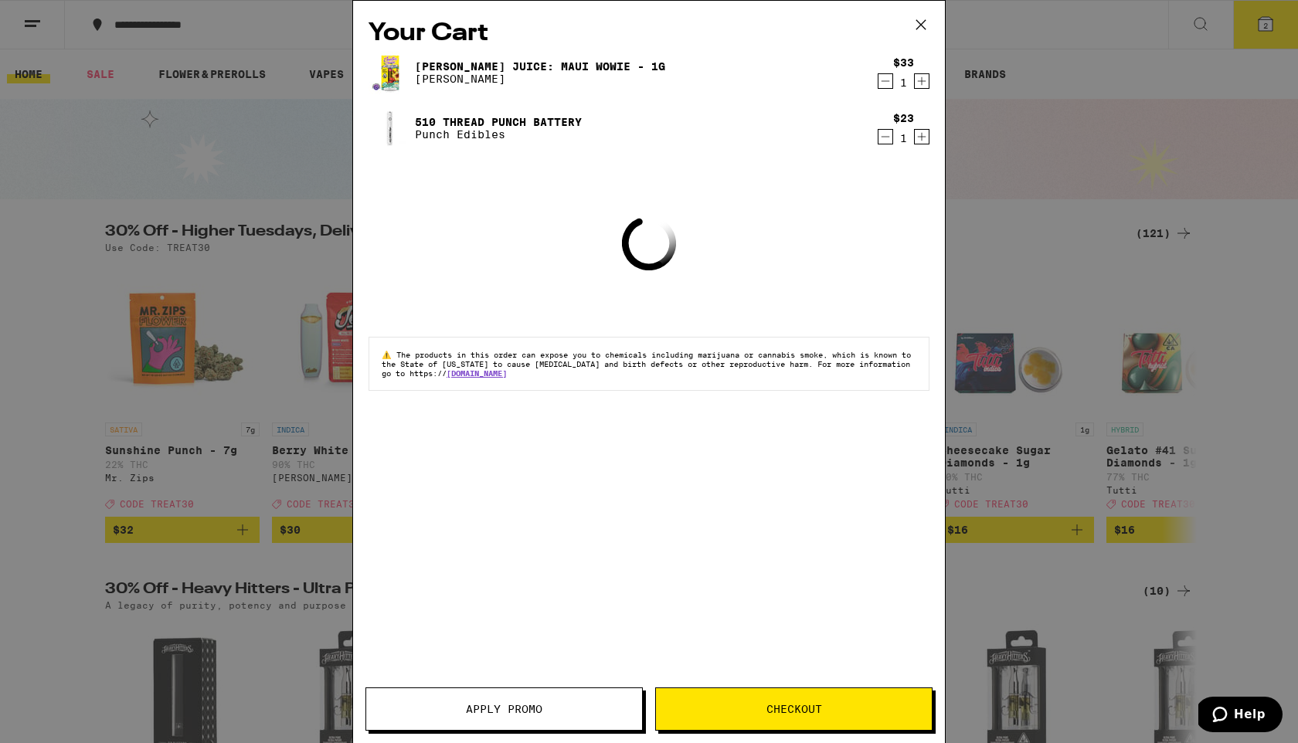
click at [532, 708] on span "Apply Promo" at bounding box center [504, 709] width 76 height 11
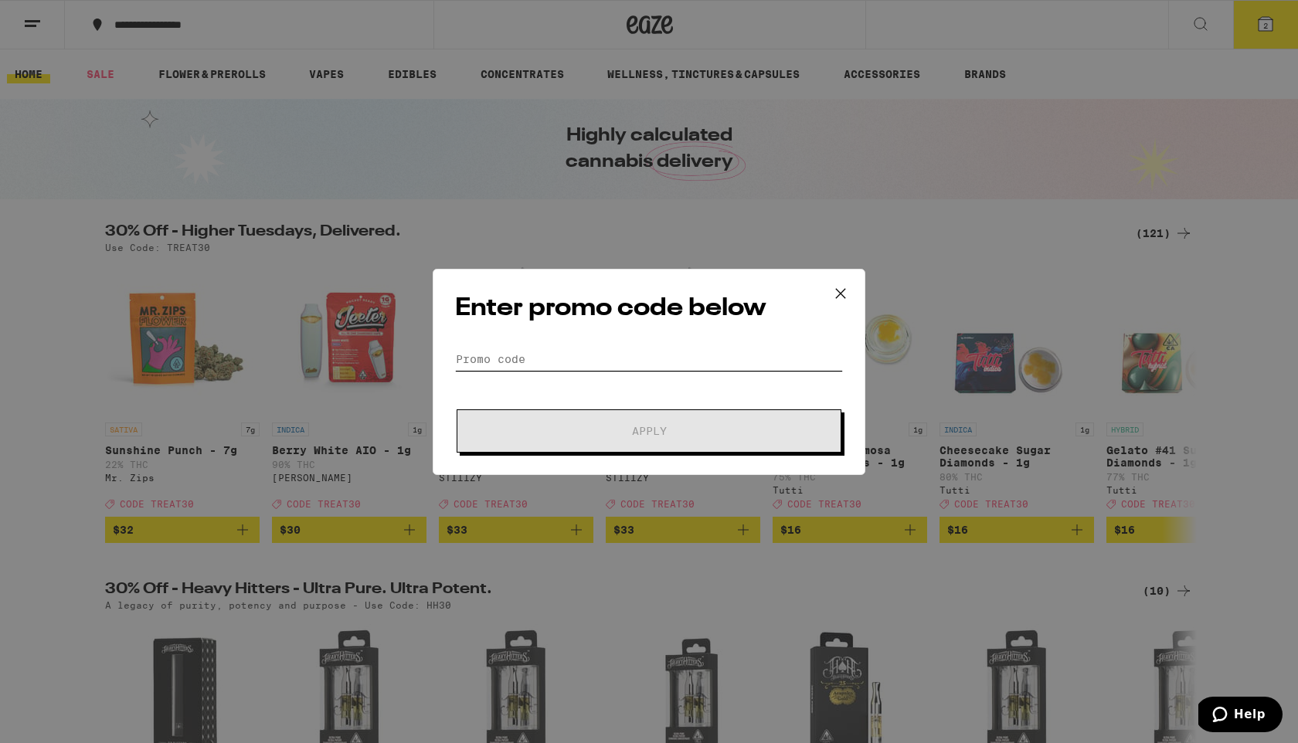
click at [621, 356] on input "Promo Code" at bounding box center [649, 359] width 388 height 23
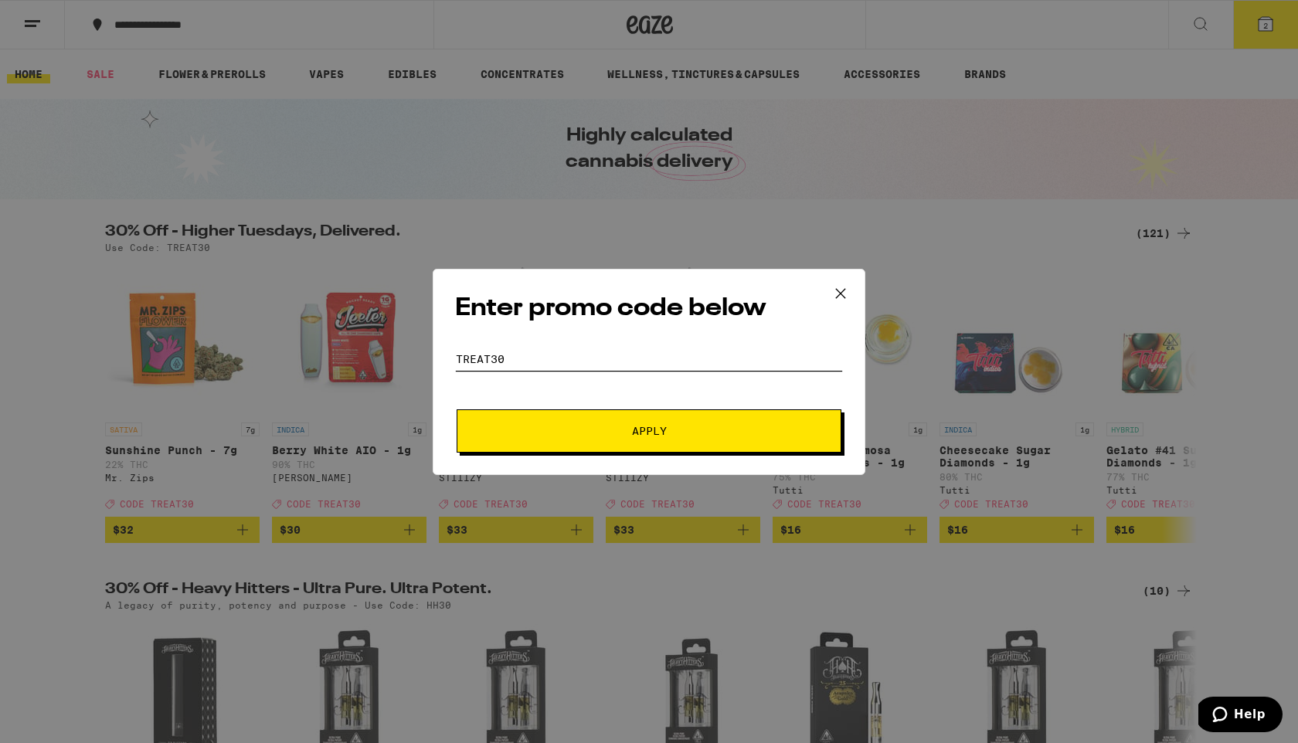
type input "Treat30"
click at [677, 421] on button "Apply" at bounding box center [649, 431] width 385 height 43
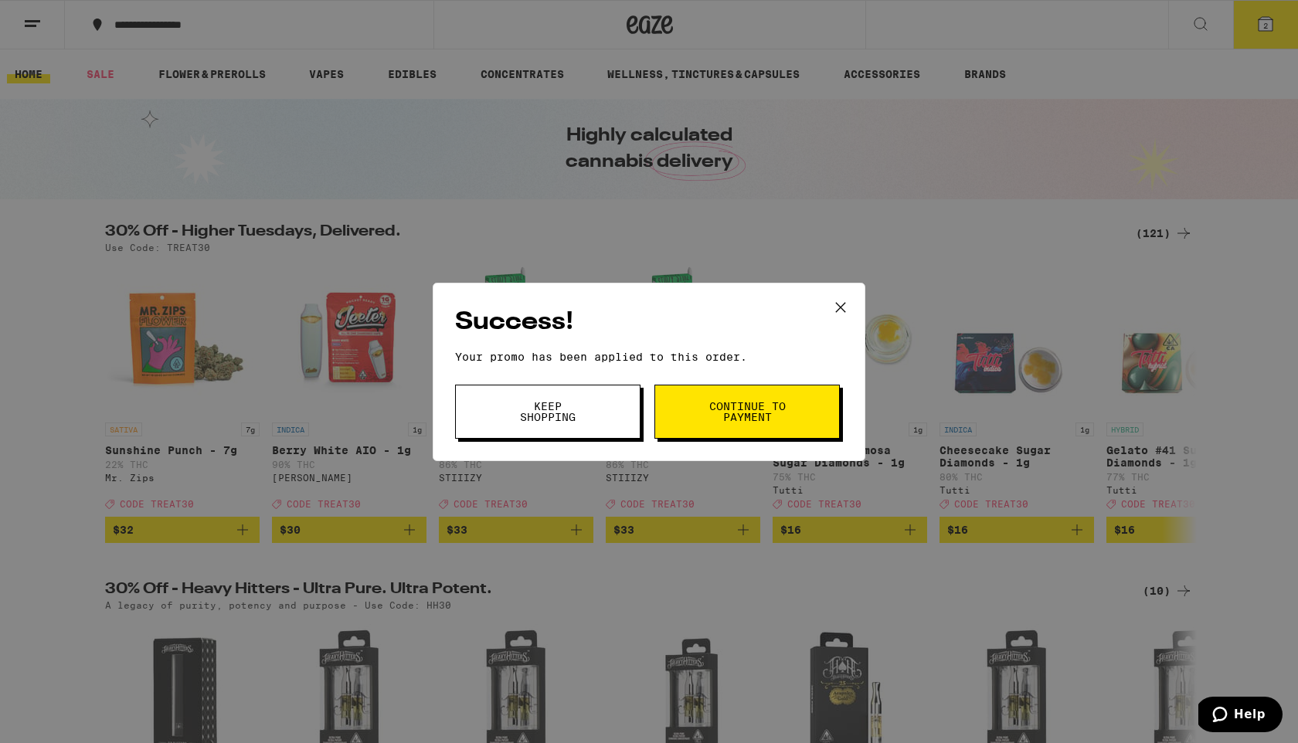
click at [693, 411] on button "Continue to payment" at bounding box center [746, 412] width 185 height 54
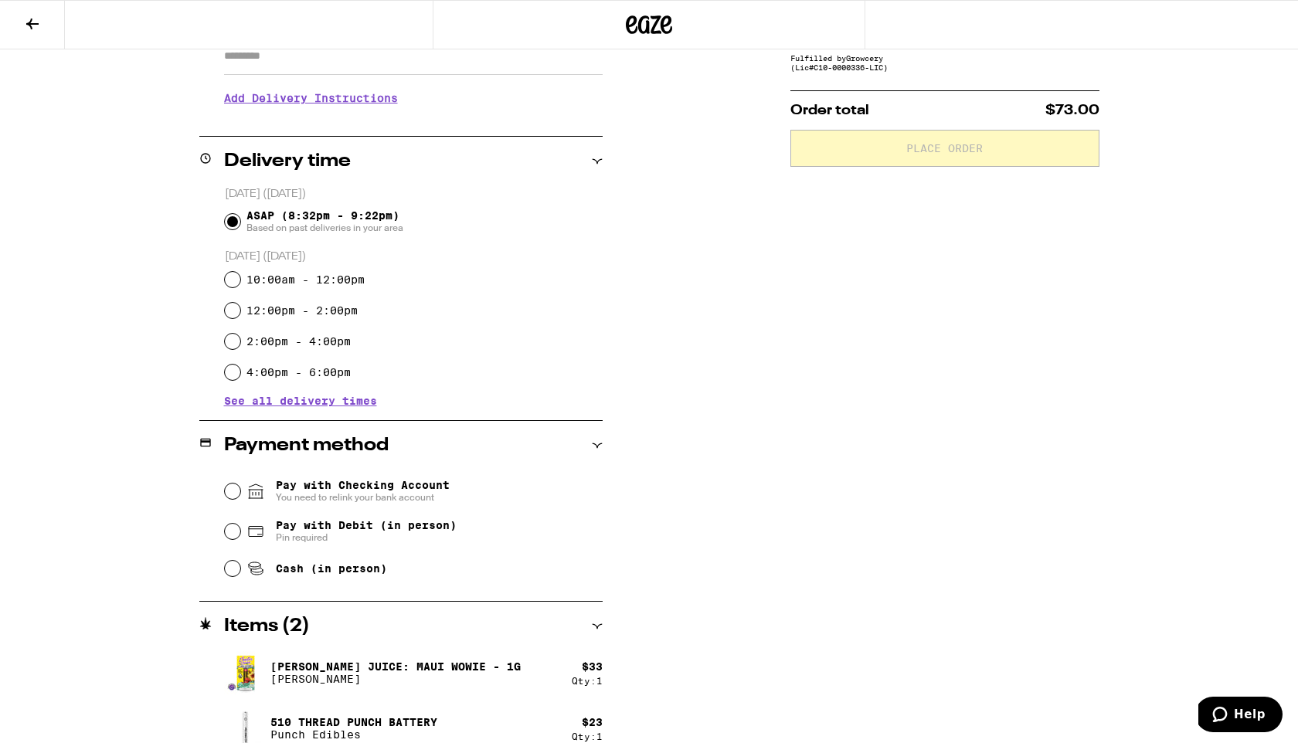
scroll to position [307, 0]
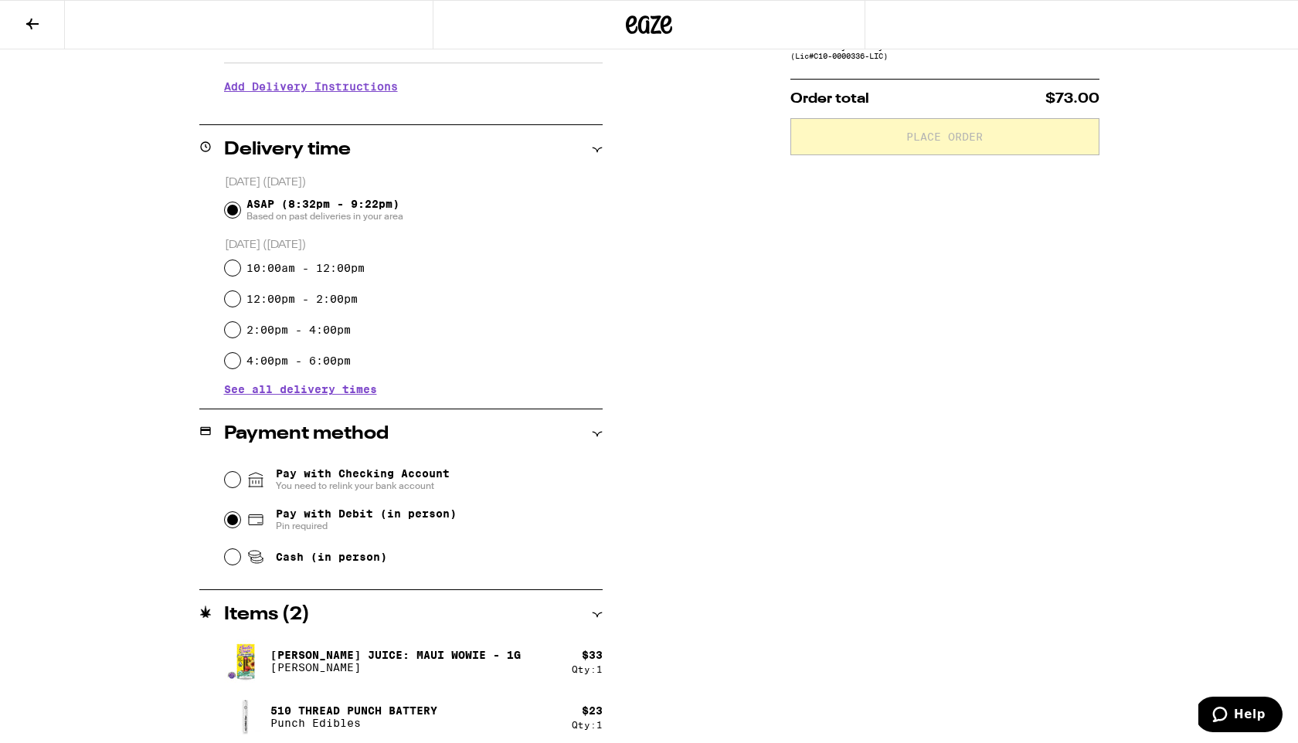
click at [232, 528] on input "Pay with Debit (in person) Pin required" at bounding box center [232, 519] width 15 height 15
radio input "true"
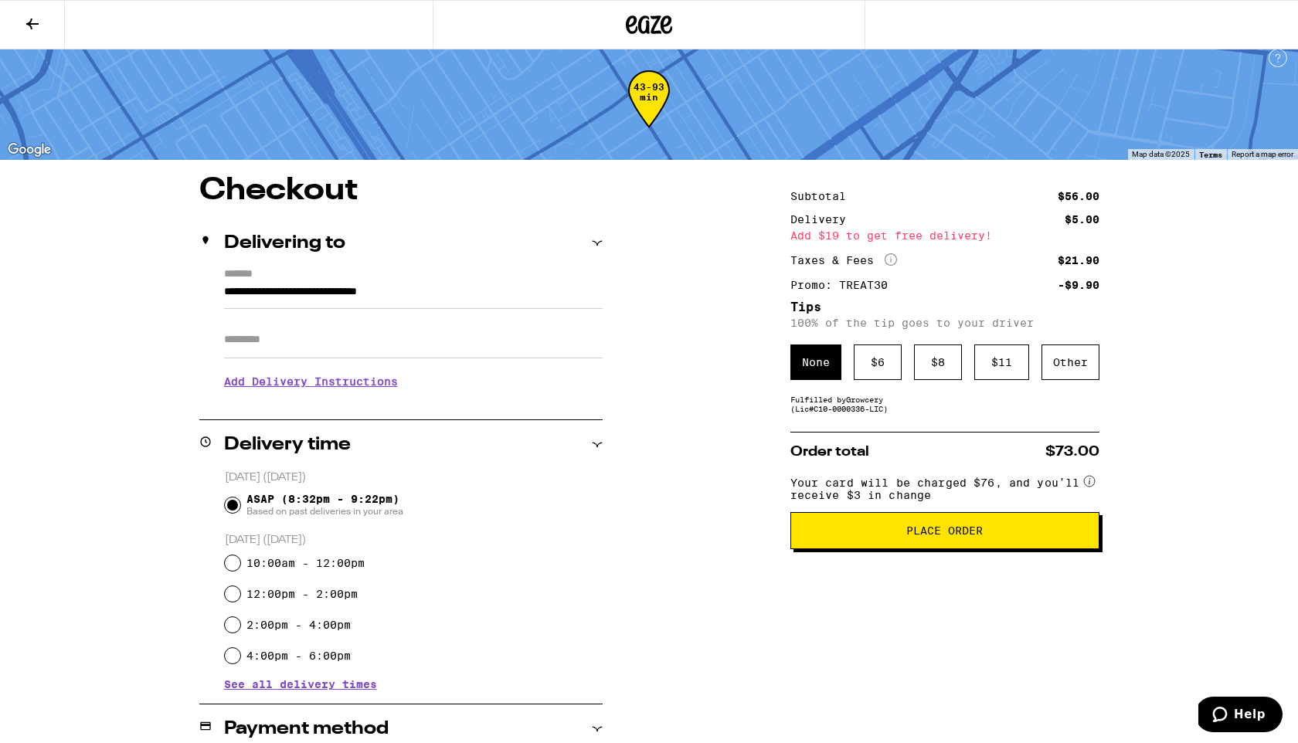
scroll to position [38, 0]
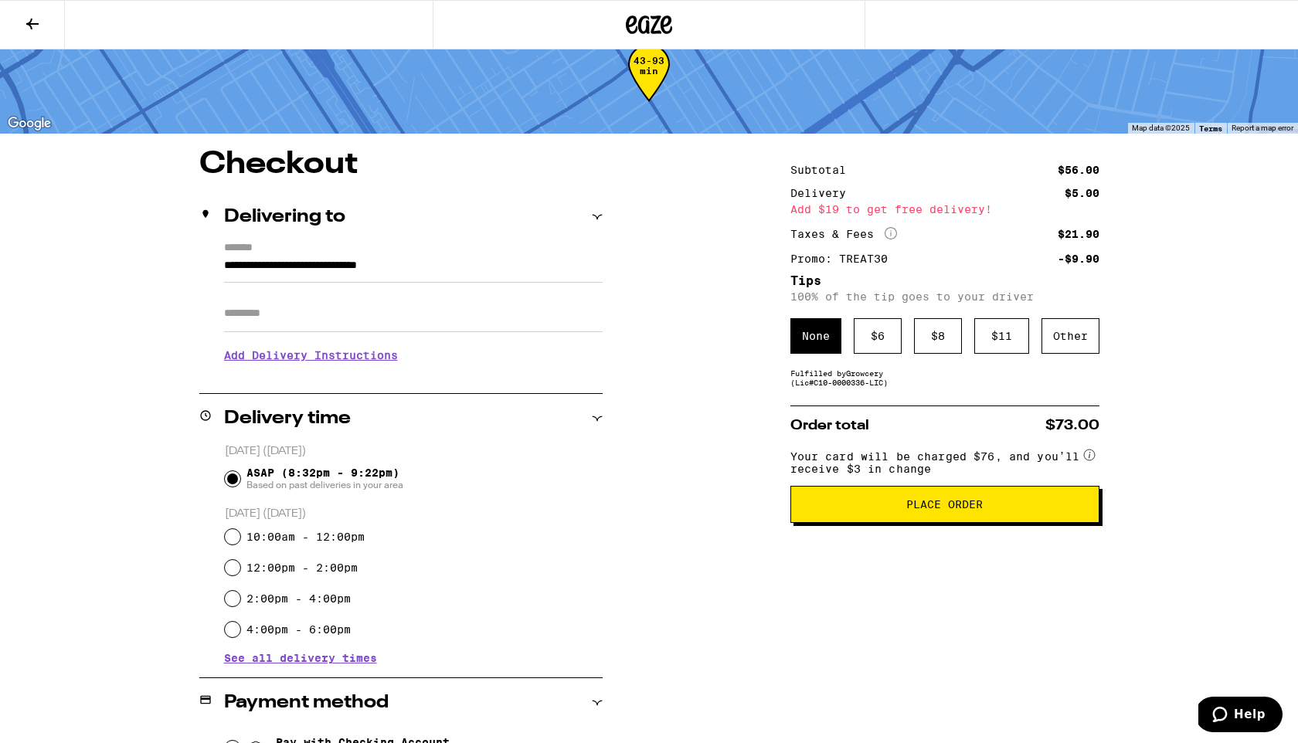
click at [954, 510] on span "Place Order" at bounding box center [944, 504] width 76 height 11
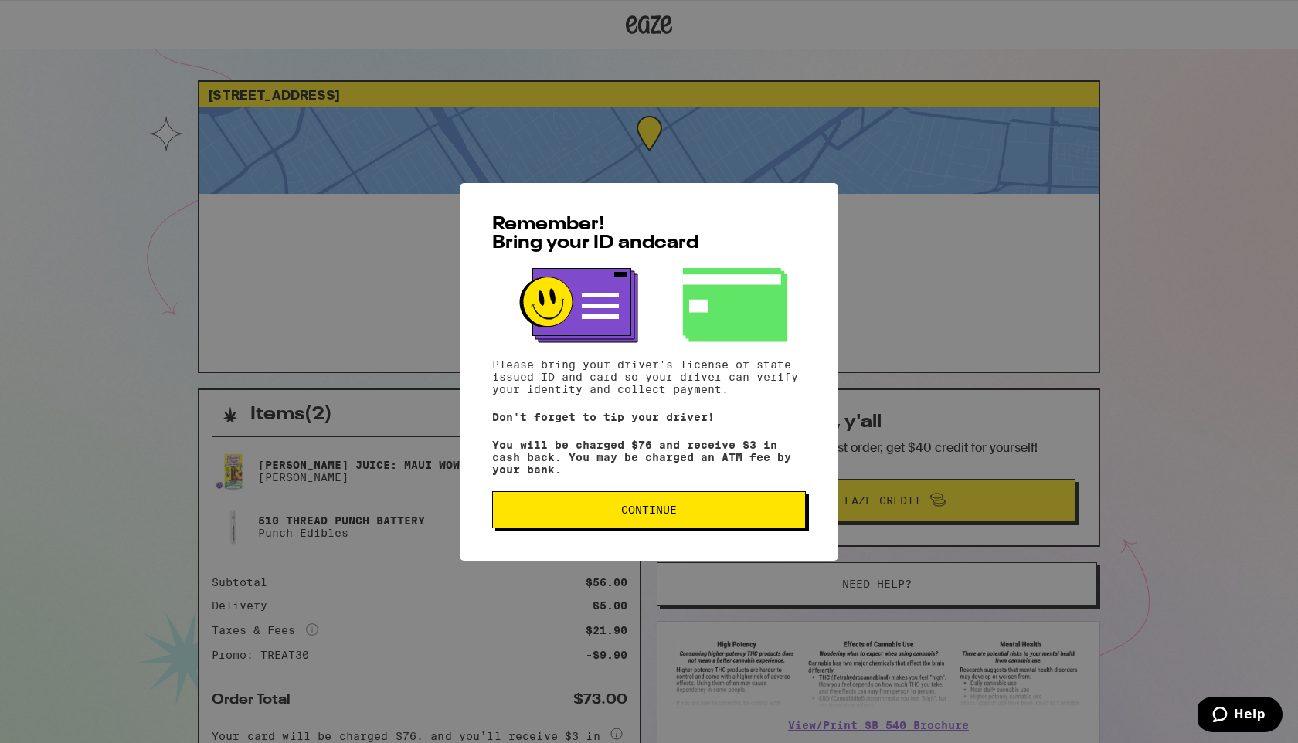
click at [688, 525] on button "Continue" at bounding box center [649, 509] width 314 height 37
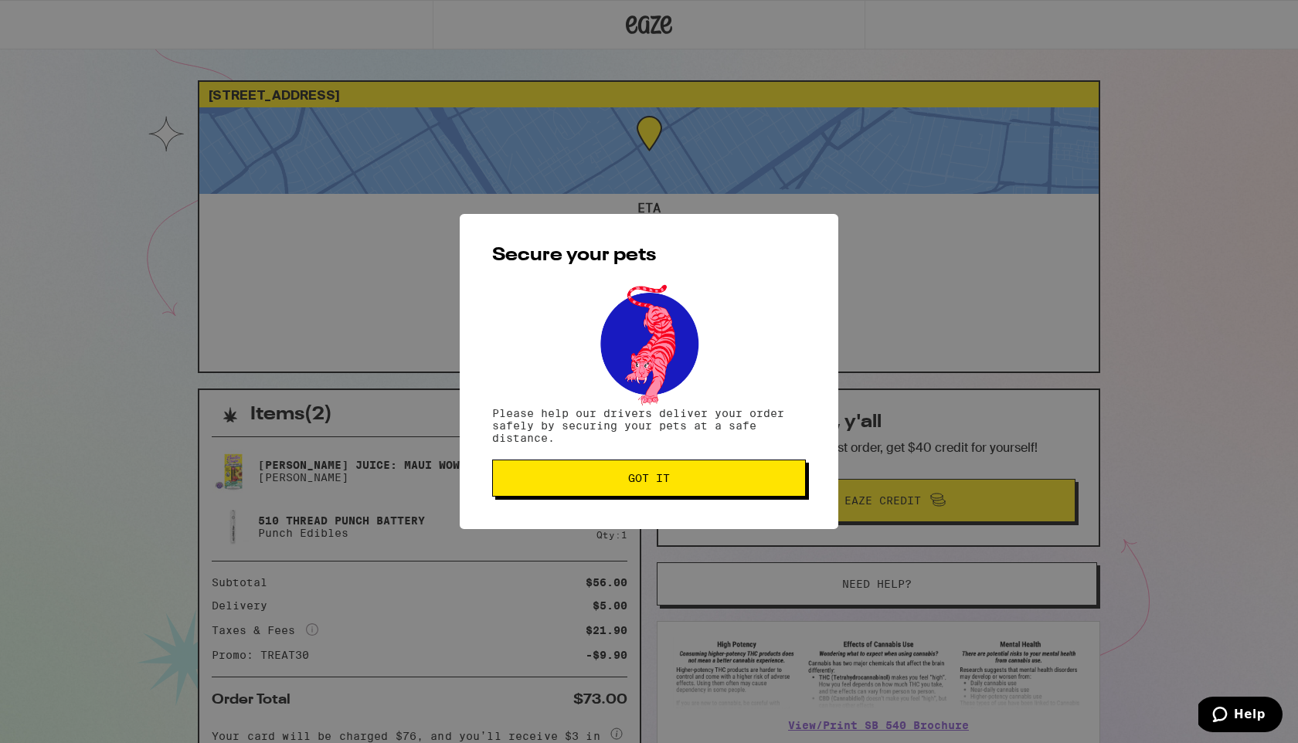
click at [624, 479] on span "Got it" at bounding box center [648, 478] width 287 height 11
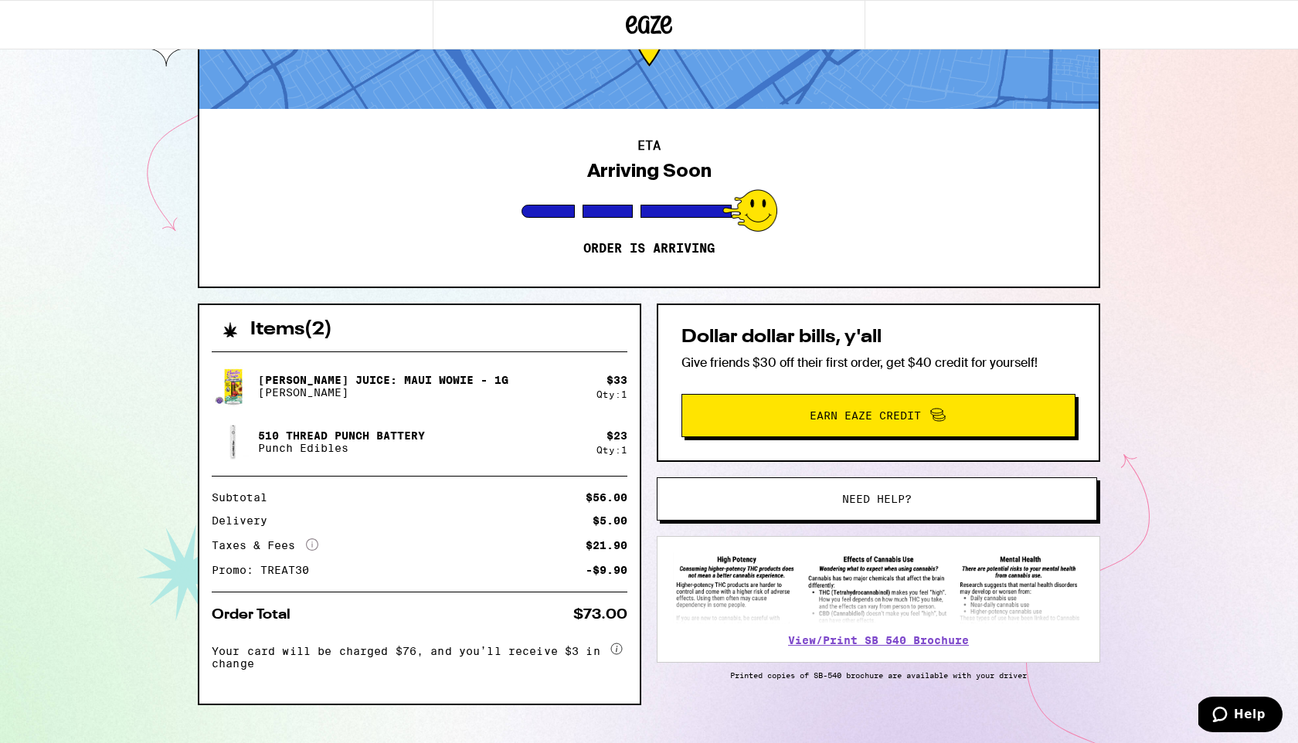
scroll to position [87, 0]
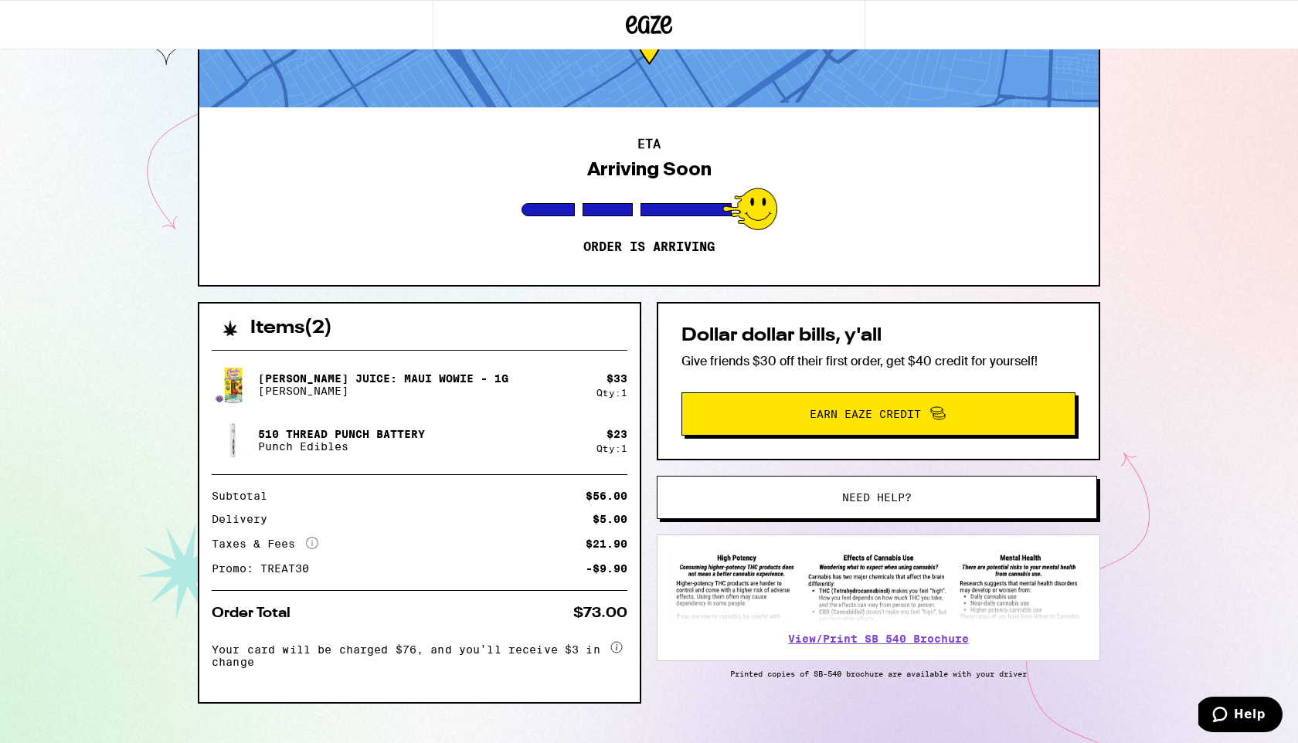
click at [728, 188] on div at bounding box center [749, 209] width 55 height 42
click at [666, 120] on div "ETA Arriving Soon Order is arriving" at bounding box center [648, 196] width 899 height 178
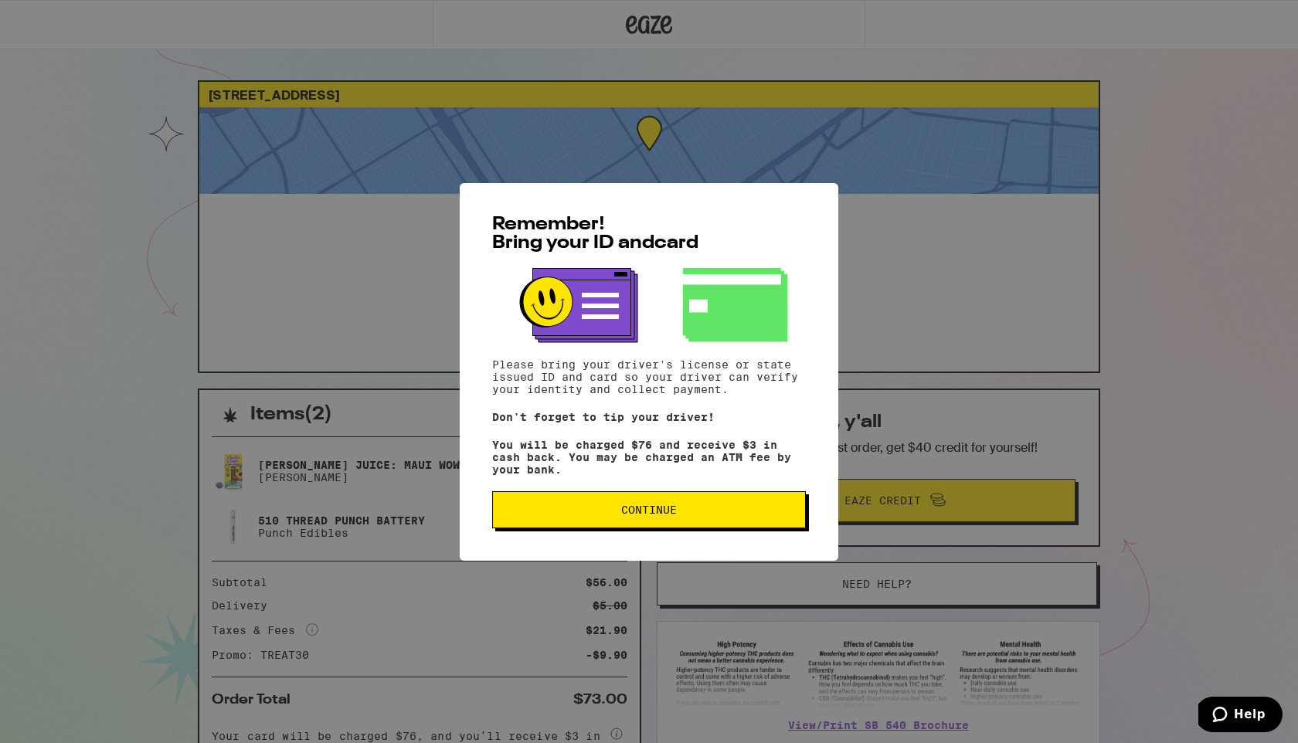
click at [718, 515] on span "Continue" at bounding box center [648, 510] width 287 height 11
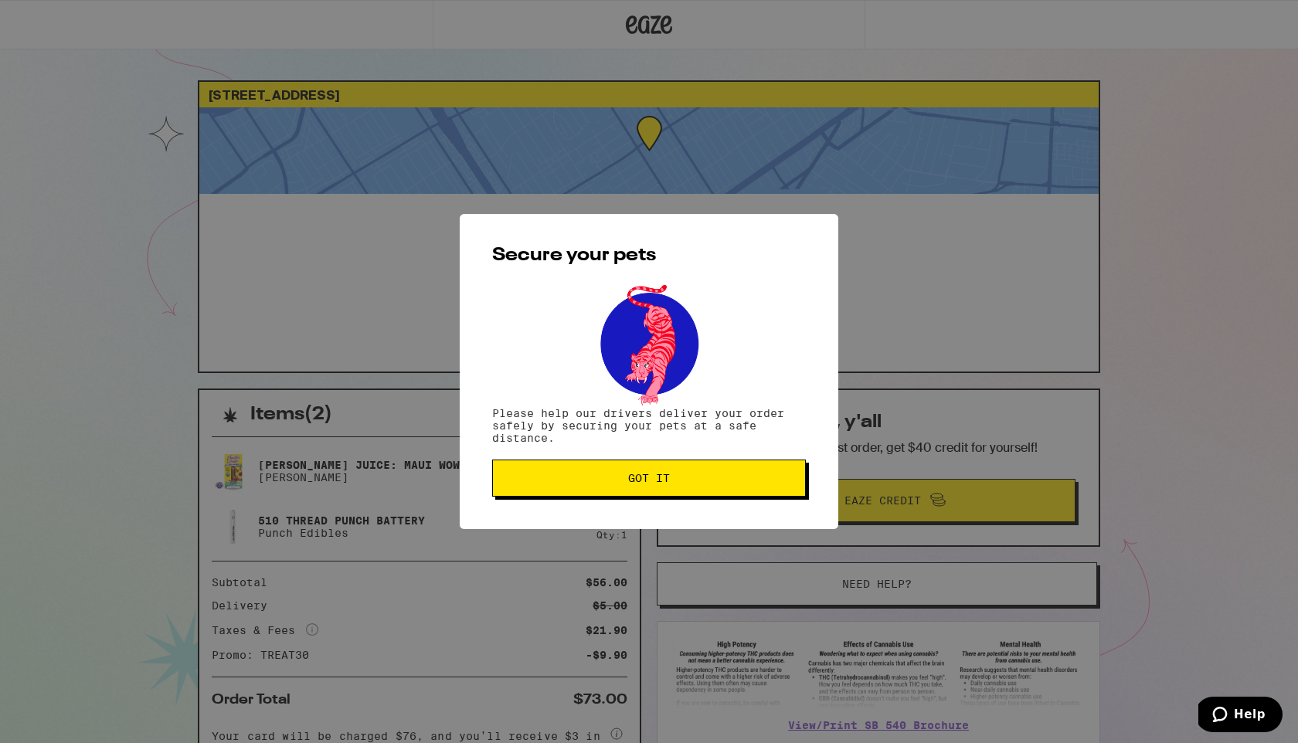
click at [683, 482] on span "Got it" at bounding box center [648, 478] width 287 height 11
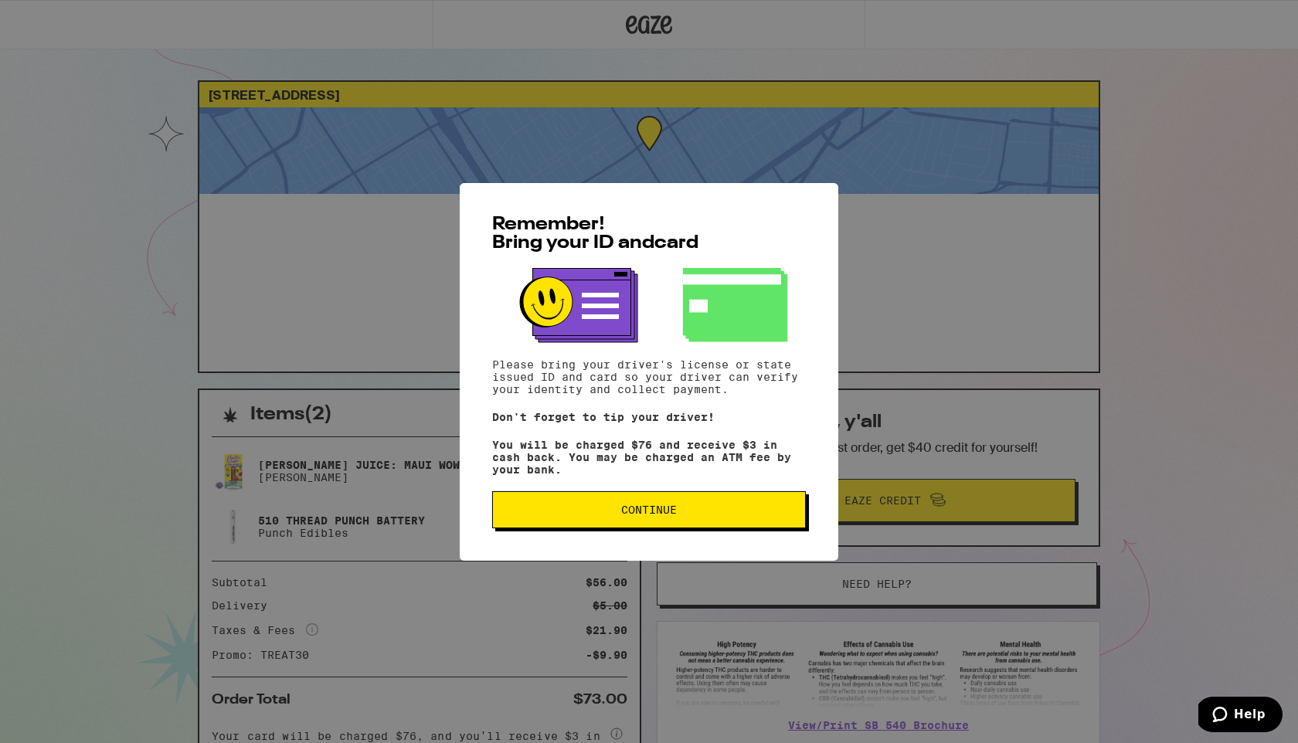
click at [570, 503] on button "Continue" at bounding box center [649, 509] width 314 height 37
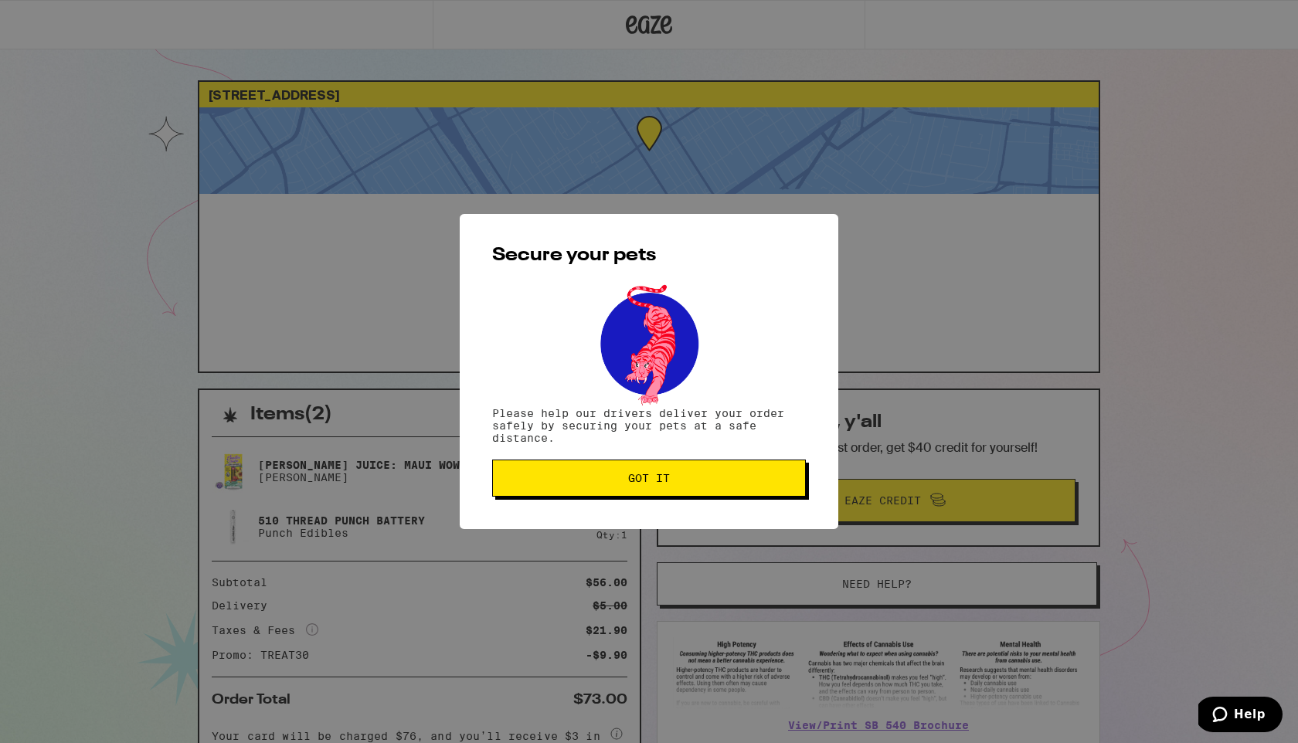
click at [663, 470] on button "Got it" at bounding box center [649, 478] width 314 height 37
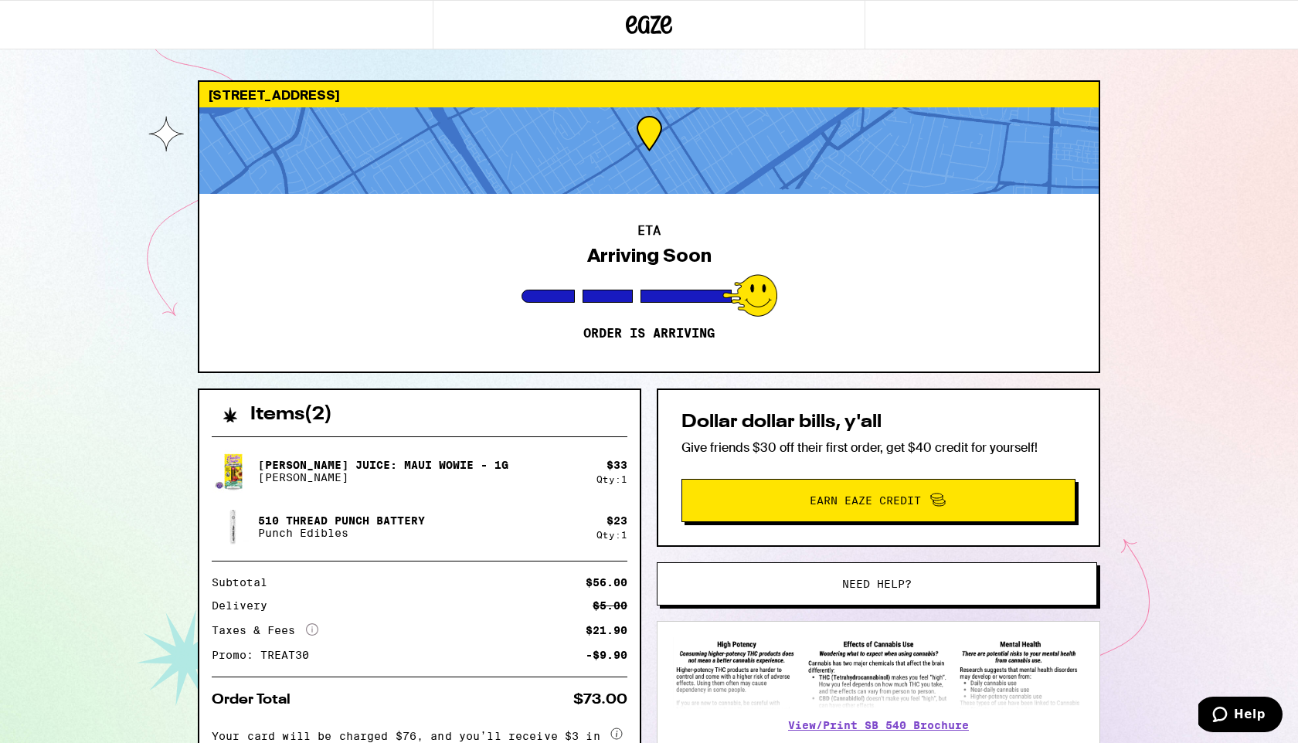
click at [421, 478] on p "[PERSON_NAME]" at bounding box center [383, 477] width 250 height 12
click at [1263, 716] on span "Help" at bounding box center [1250, 715] width 32 height 14
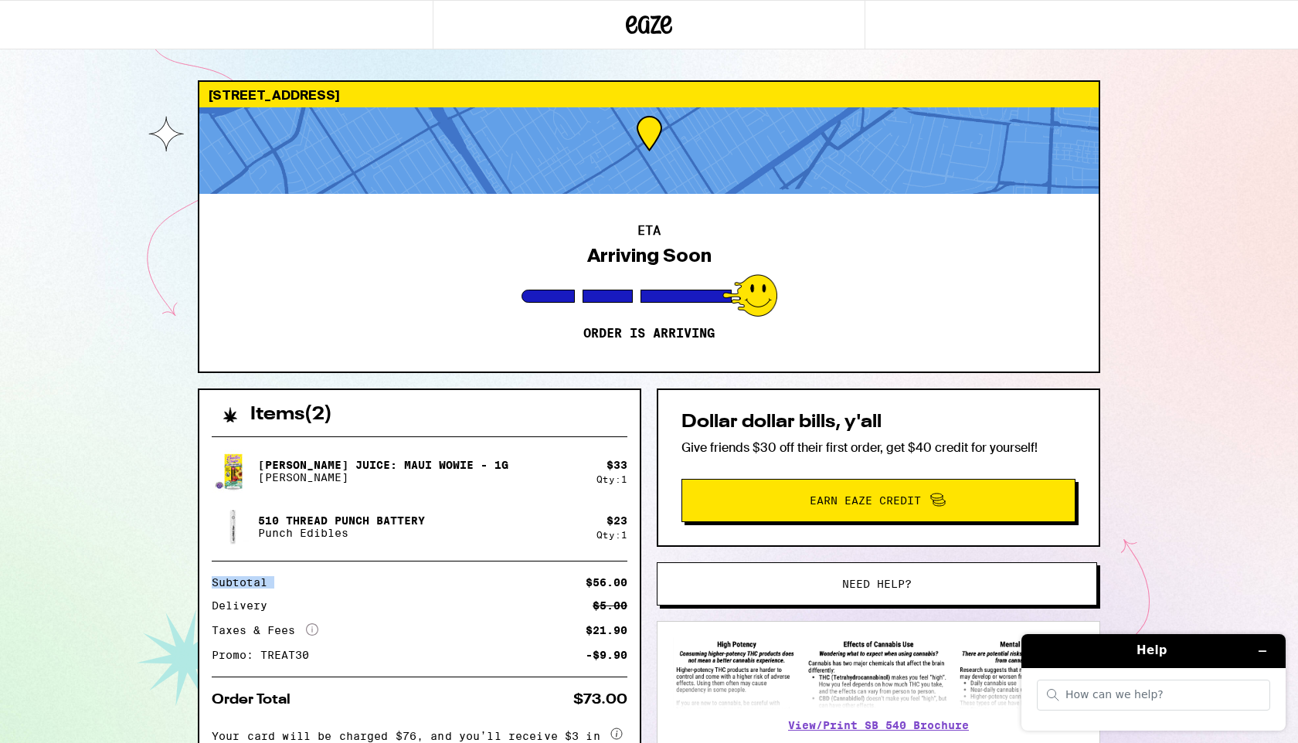
click at [432, 565] on div "Jeeter Juice: Maui Wowie - 1g Jeeter $ 33 Qty: 1 510 Thread Punch Battery Punch…" at bounding box center [419, 606] width 440 height 365
click at [467, 591] on div "Subtotal $56.00 Delivery $5.00 Taxes & Fees More Info $21.90 Promo: TREAT30 -$9…" at bounding box center [420, 618] width 416 height 83
click at [712, 578] on button "Need help?" at bounding box center [877, 584] width 440 height 43
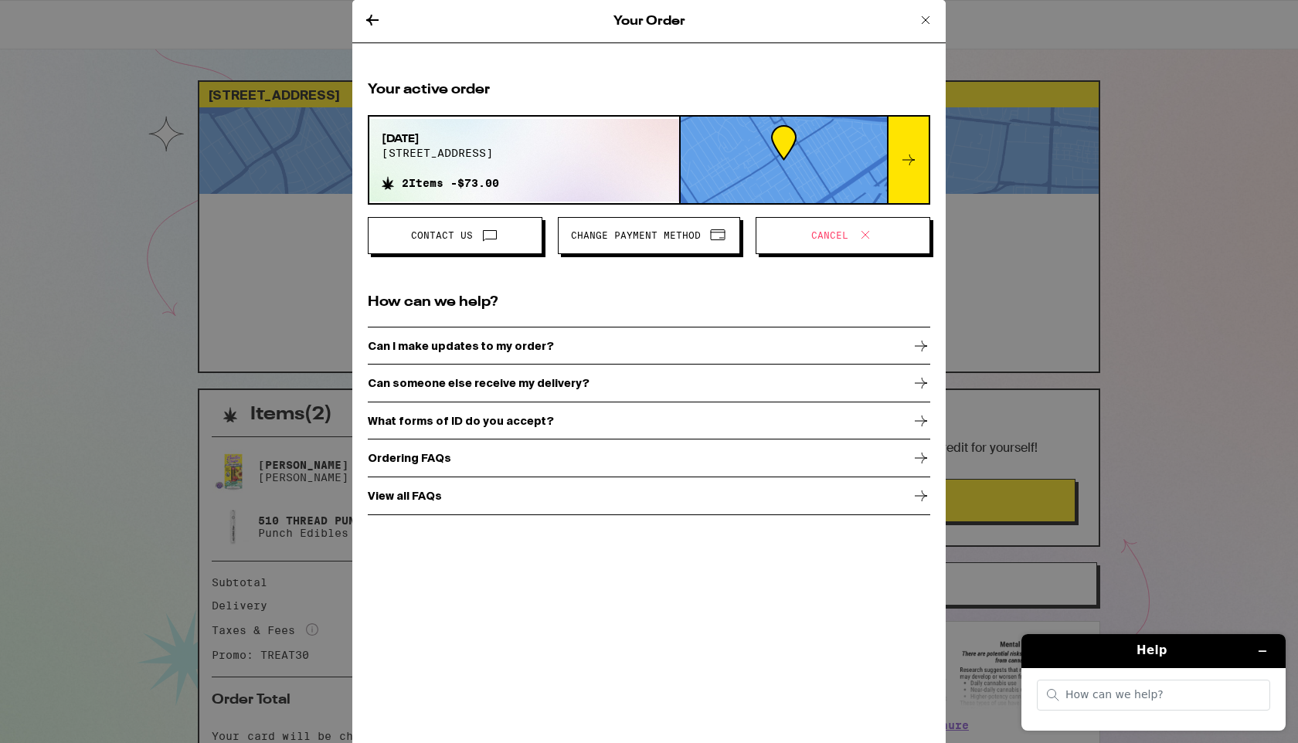
click at [500, 239] on span "Contact Us" at bounding box center [455, 236] width 148 height 20
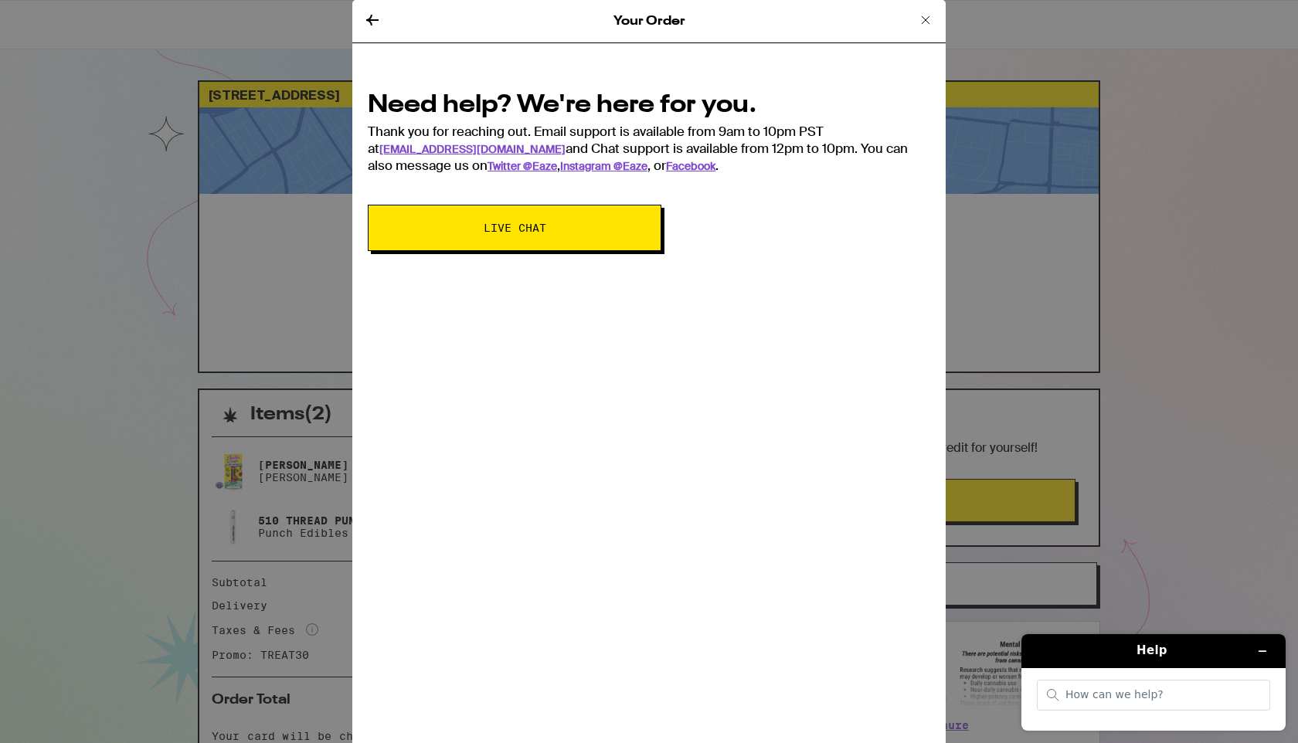
click at [373, 23] on icon at bounding box center [372, 20] width 19 height 19
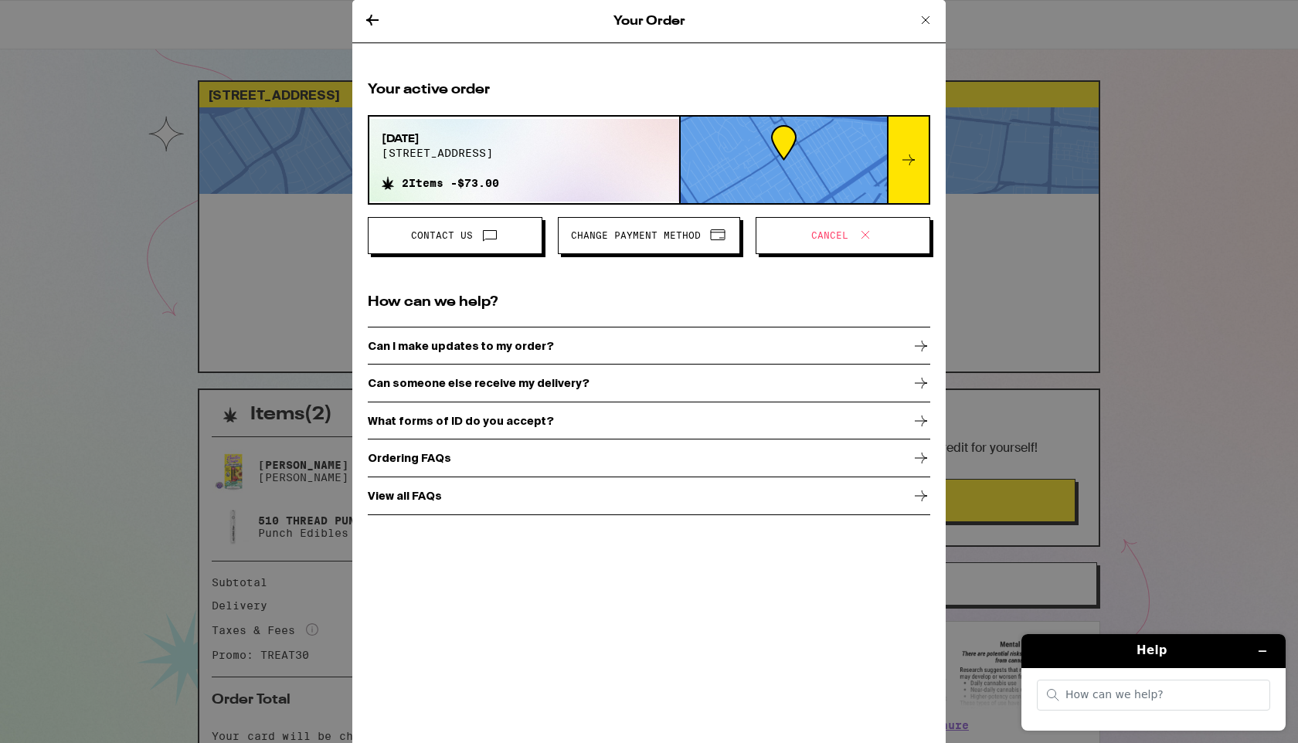
click at [444, 238] on span "Contact Us" at bounding box center [442, 235] width 62 height 9
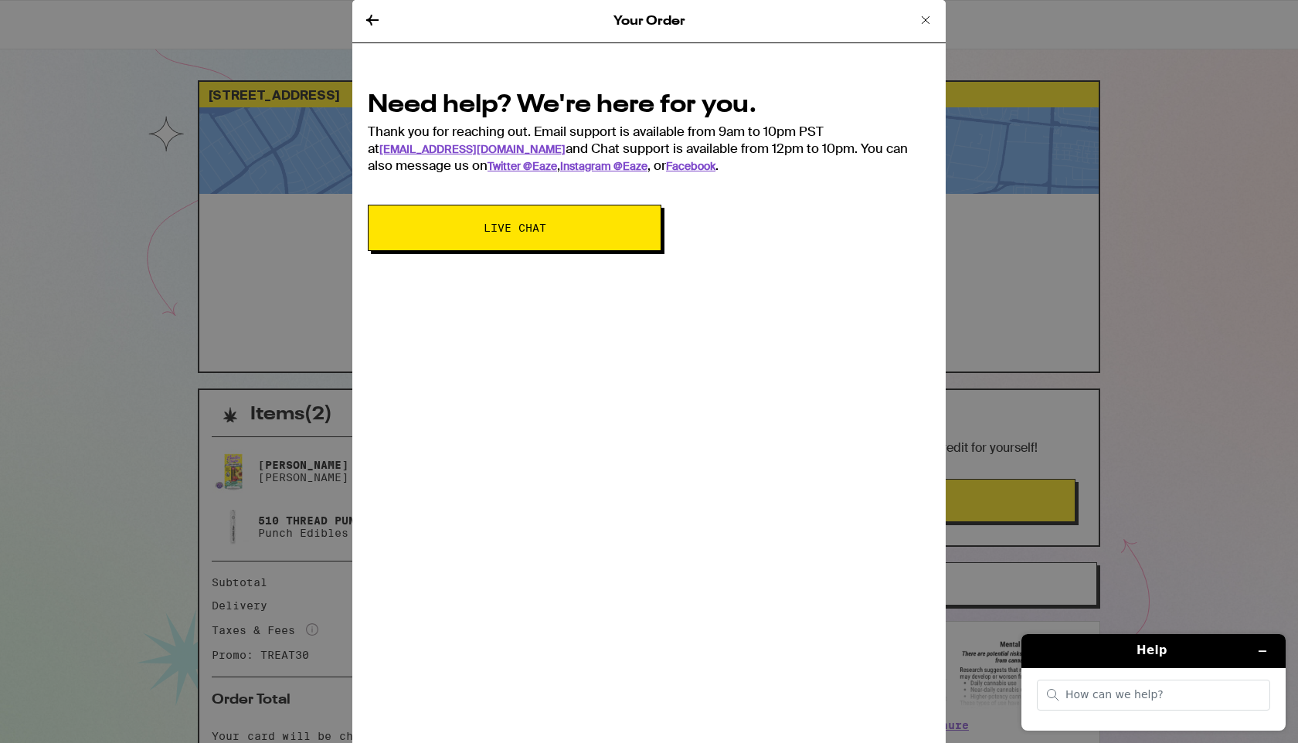
click at [616, 240] on button "Live Chat" at bounding box center [515, 228] width 294 height 46
click at [586, 229] on span "Live Chat" at bounding box center [514, 228] width 168 height 11
click at [930, 21] on icon at bounding box center [925, 20] width 19 height 19
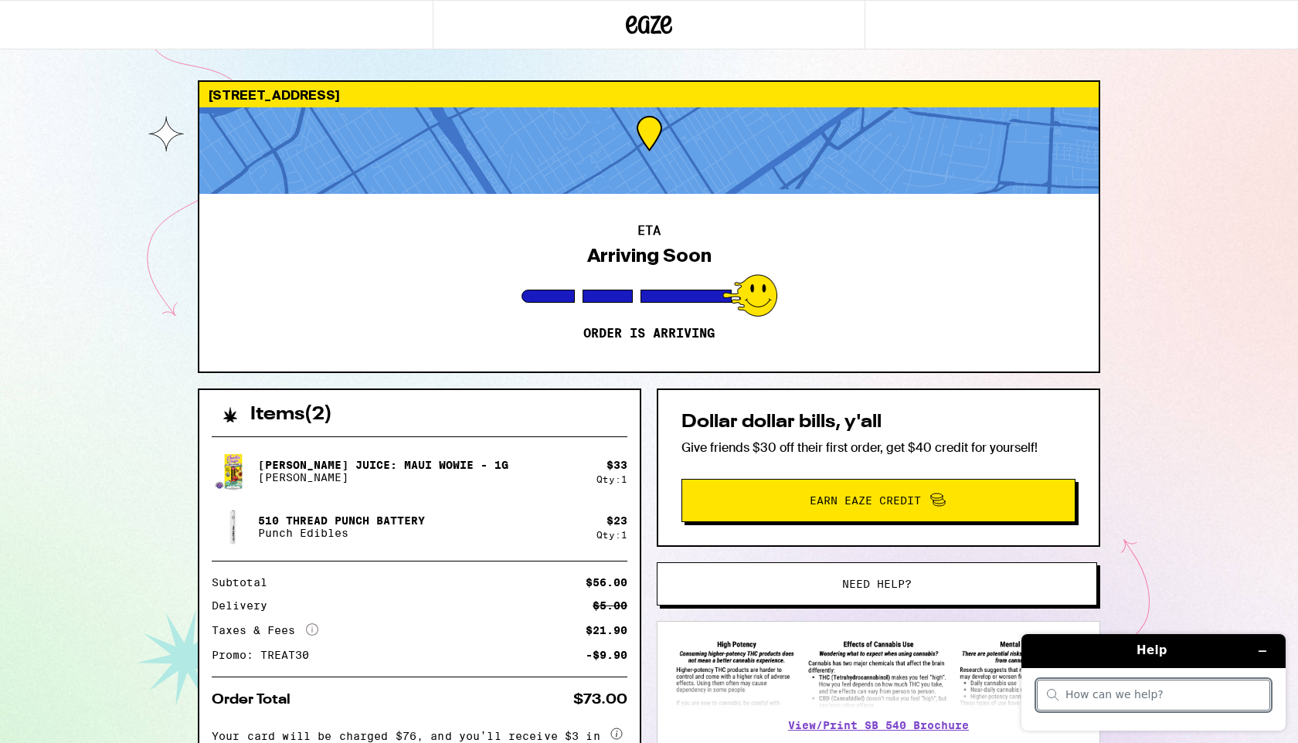
click at [1107, 695] on input "search" at bounding box center [1163, 695] width 195 height 14
click at [650, 25] on icon at bounding box center [649, 25] width 46 height 28
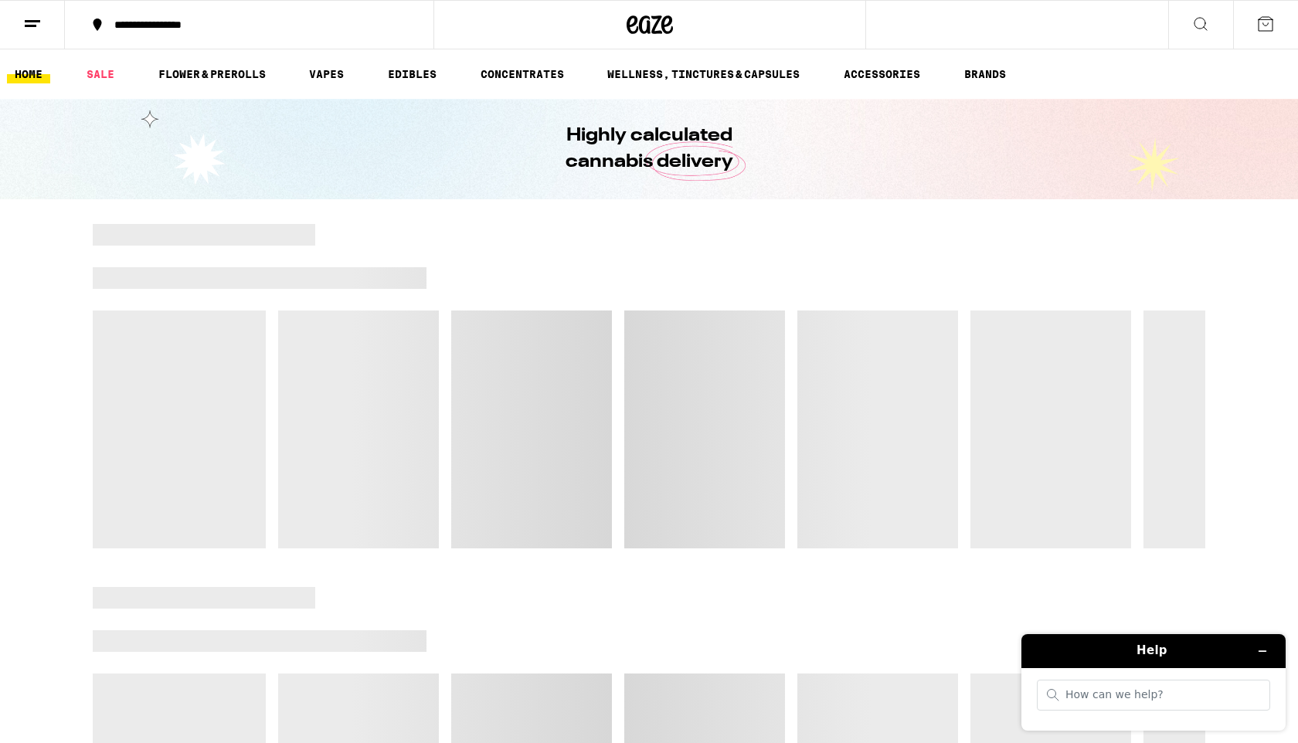
click at [1278, 27] on button at bounding box center [1265, 25] width 65 height 48
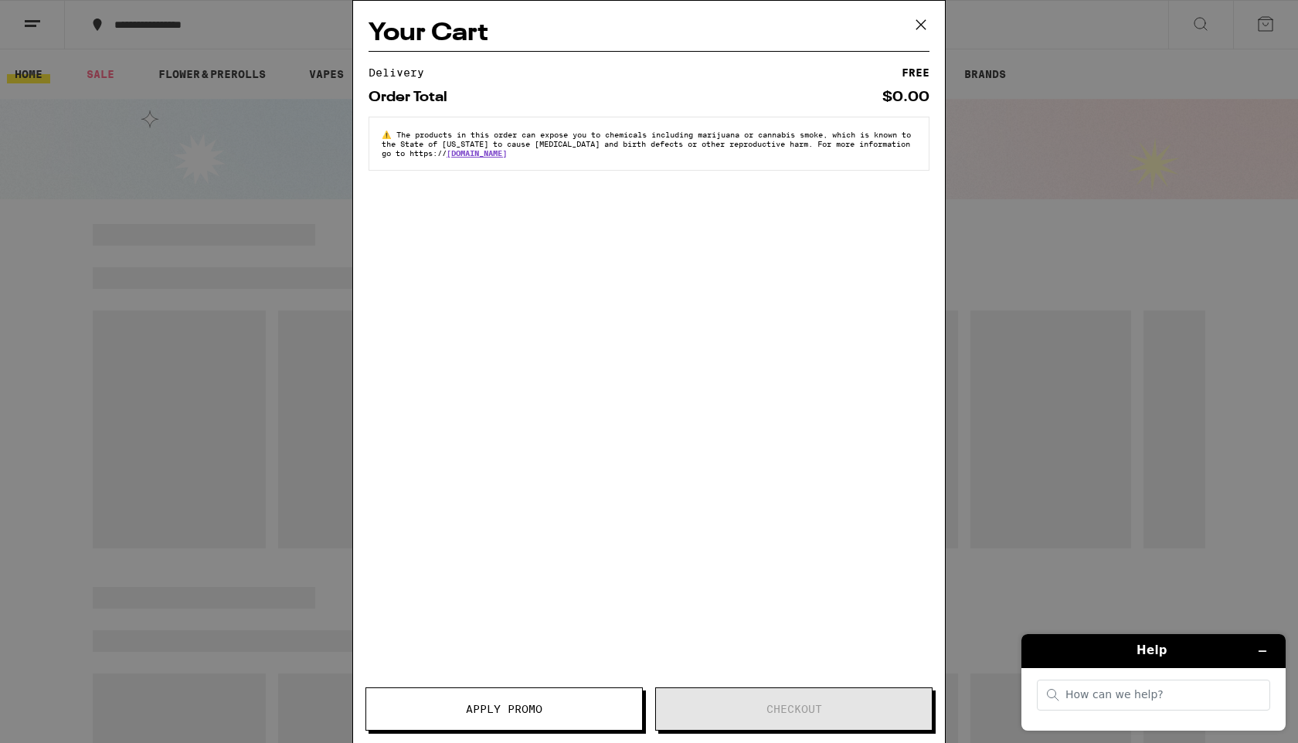
click at [920, 22] on icon at bounding box center [920, 24] width 23 height 23
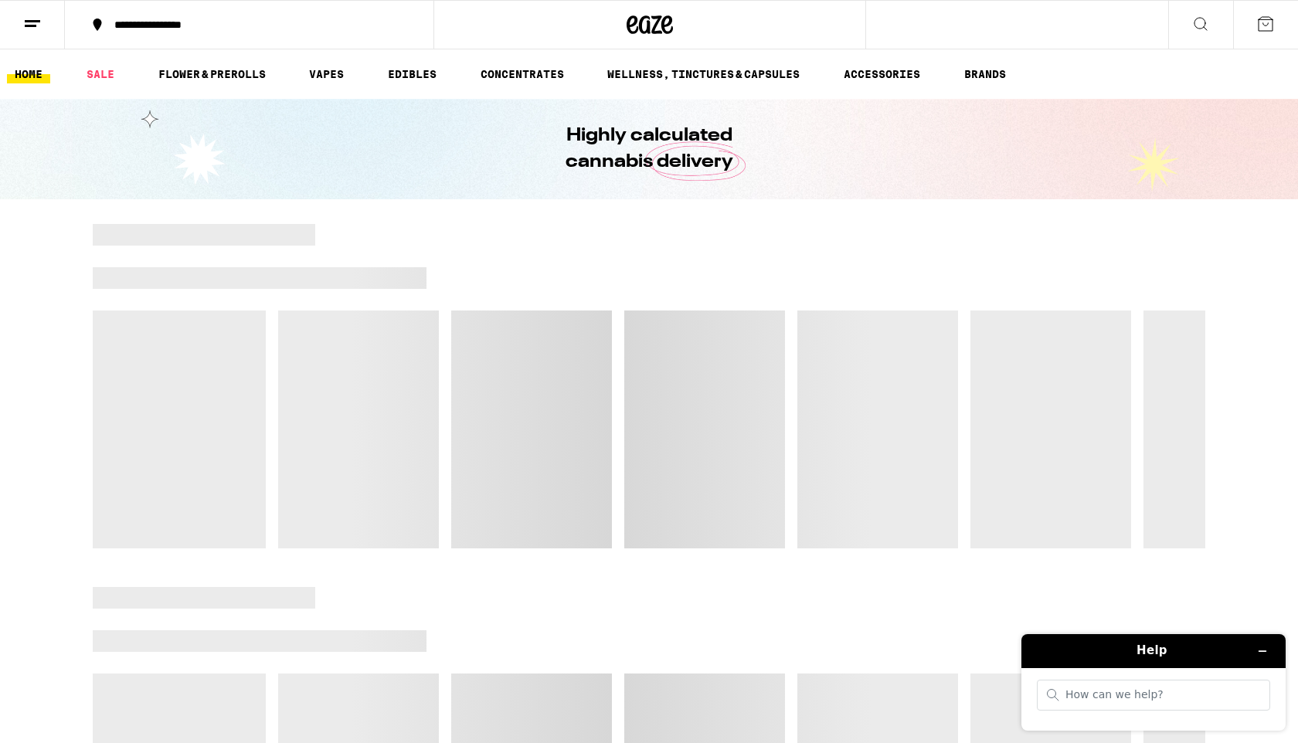
click at [32, 30] on icon at bounding box center [32, 24] width 19 height 19
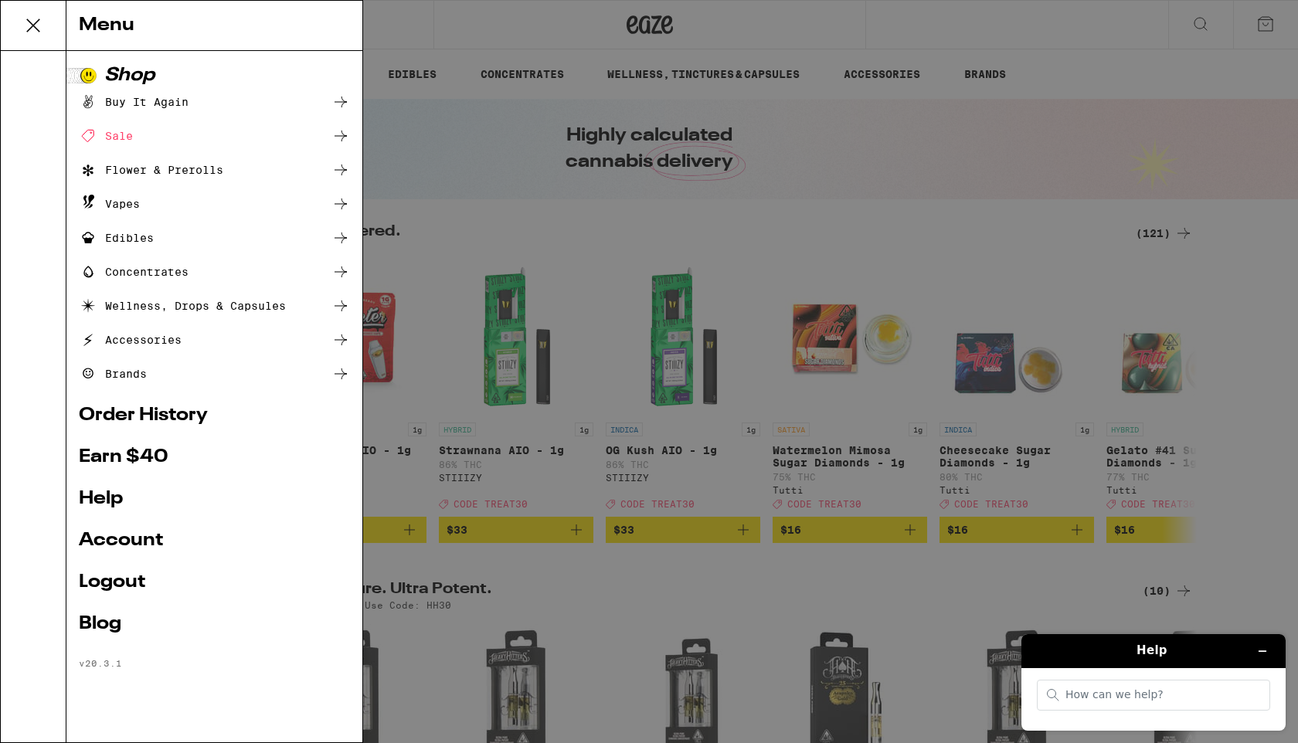
click at [144, 410] on link "Order History" at bounding box center [214, 415] width 271 height 19
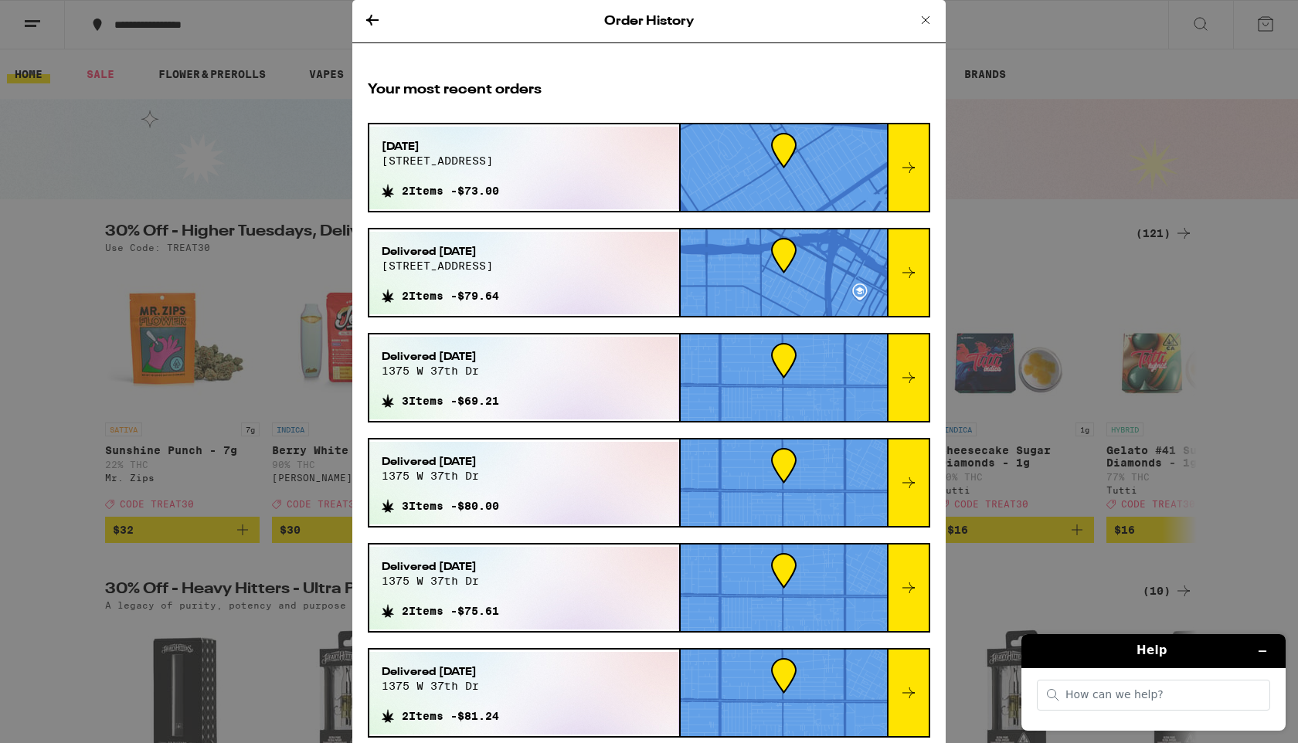
click at [890, 158] on div at bounding box center [908, 167] width 42 height 87
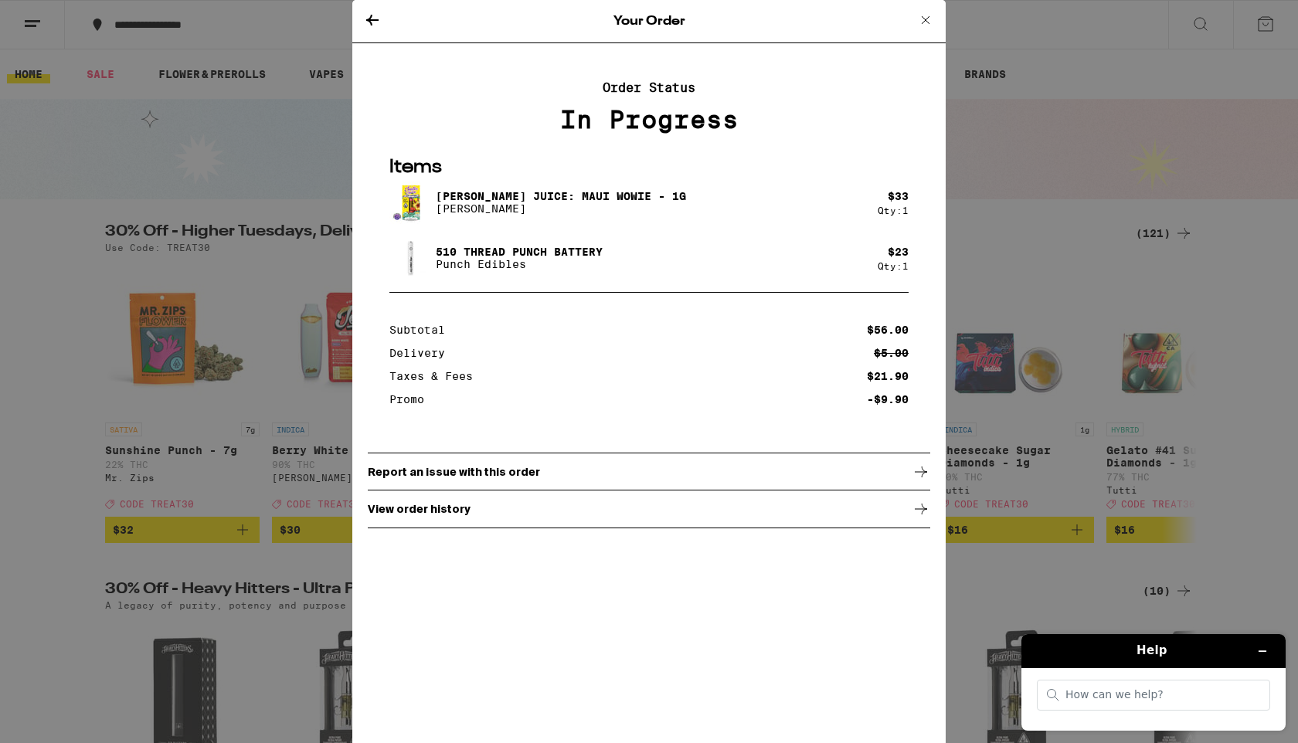
click at [703, 274] on div "510 Thread Punch Battery Punch Edibles" at bounding box center [633, 257] width 488 height 43
click at [454, 215] on p "[PERSON_NAME]" at bounding box center [561, 208] width 250 height 12
click at [482, 309] on div at bounding box center [648, 300] width 519 height 17
click at [515, 524] on div "View order history" at bounding box center [649, 509] width 563 height 39
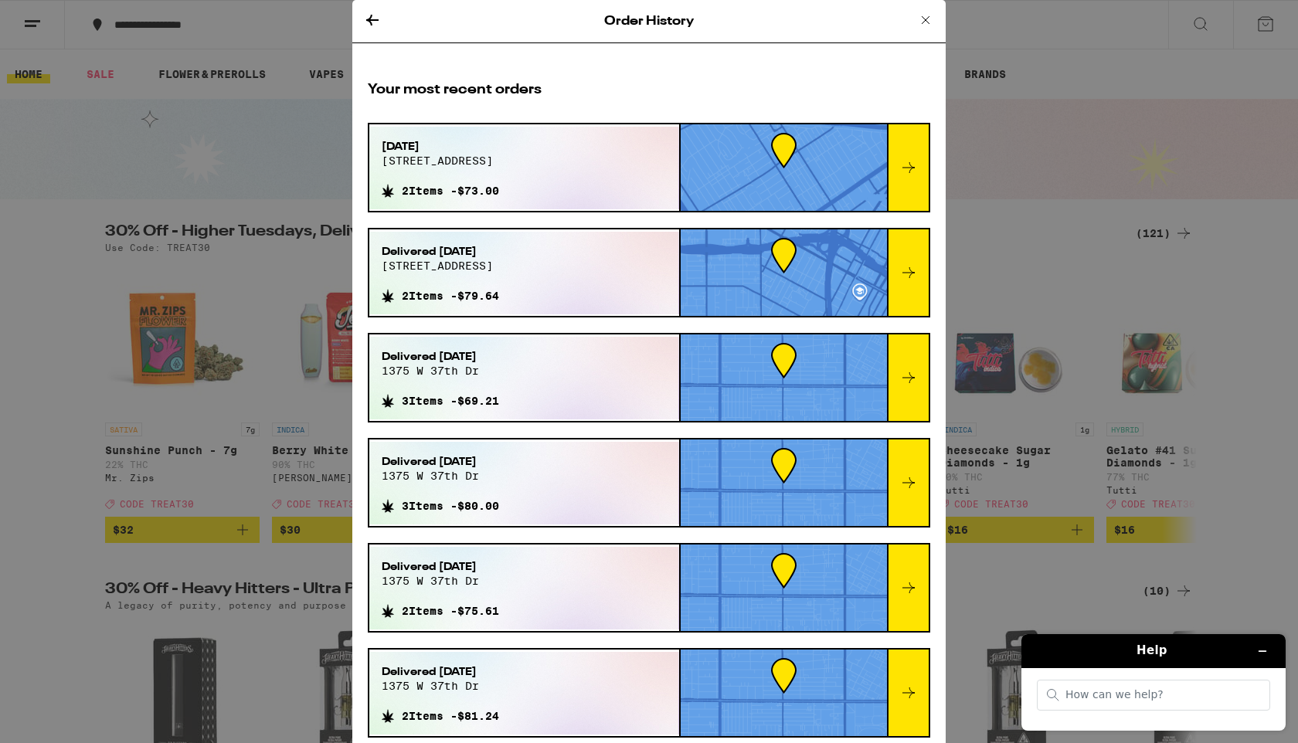
click at [366, 14] on icon at bounding box center [372, 20] width 19 height 19
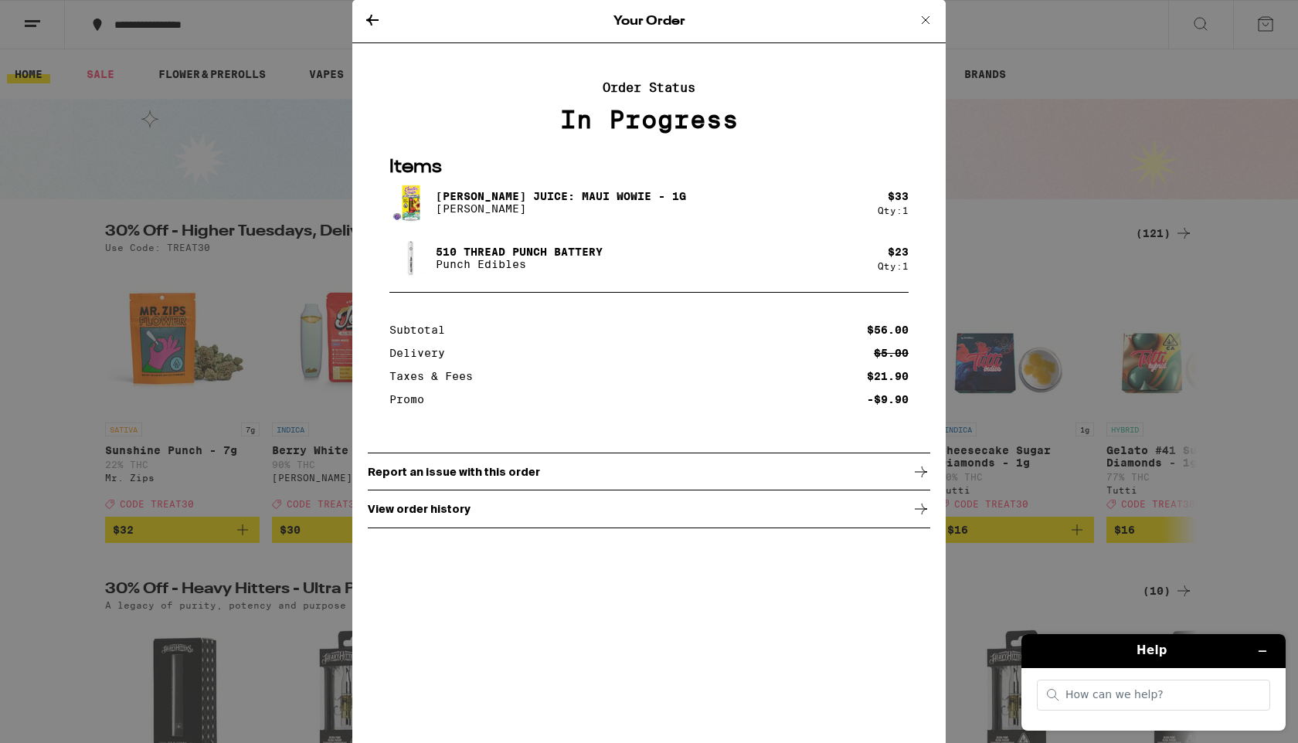
click at [753, 250] on div "510 Thread Punch Battery Punch Edibles" at bounding box center [633, 257] width 488 height 43
click at [924, 25] on icon at bounding box center [925, 20] width 19 height 19
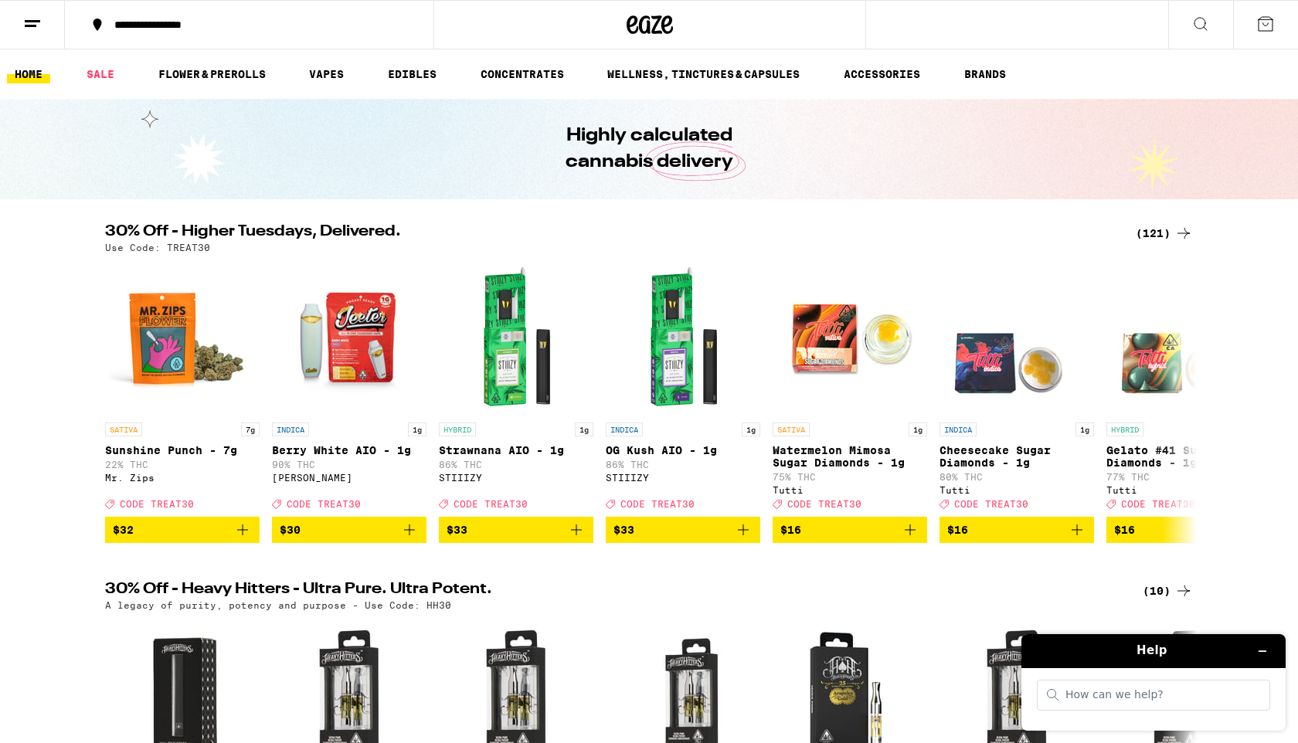
click at [32, 21] on line at bounding box center [32, 21] width 15 height 0
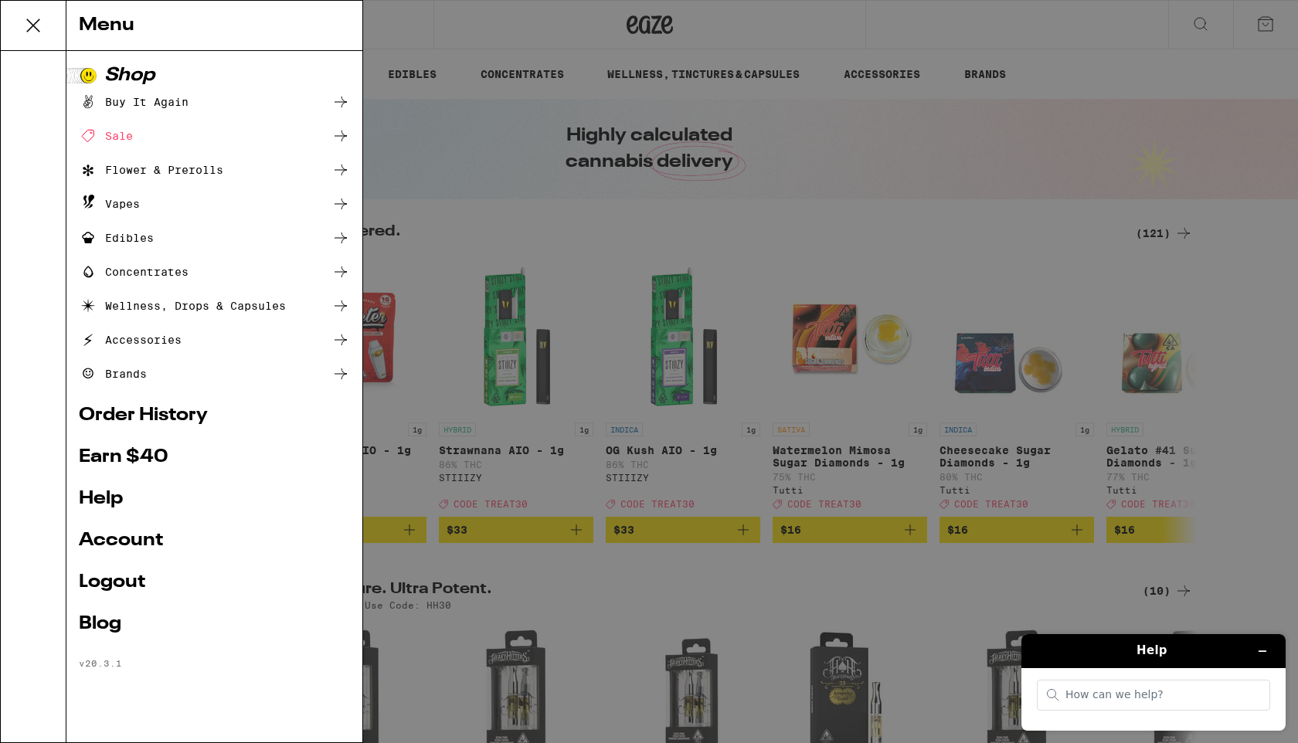
click at [46, 22] on icon at bounding box center [33, 25] width 31 height 31
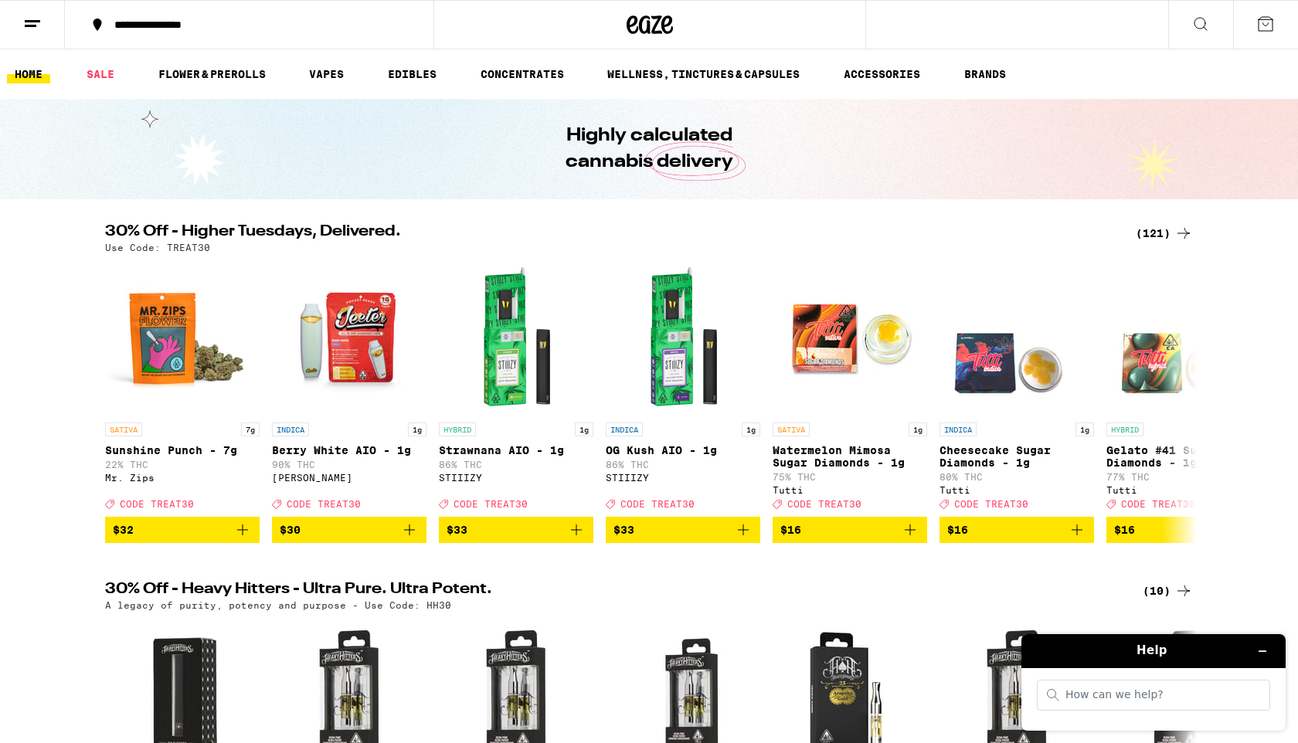
click at [304, 35] on button "**********" at bounding box center [249, 25] width 369 height 46
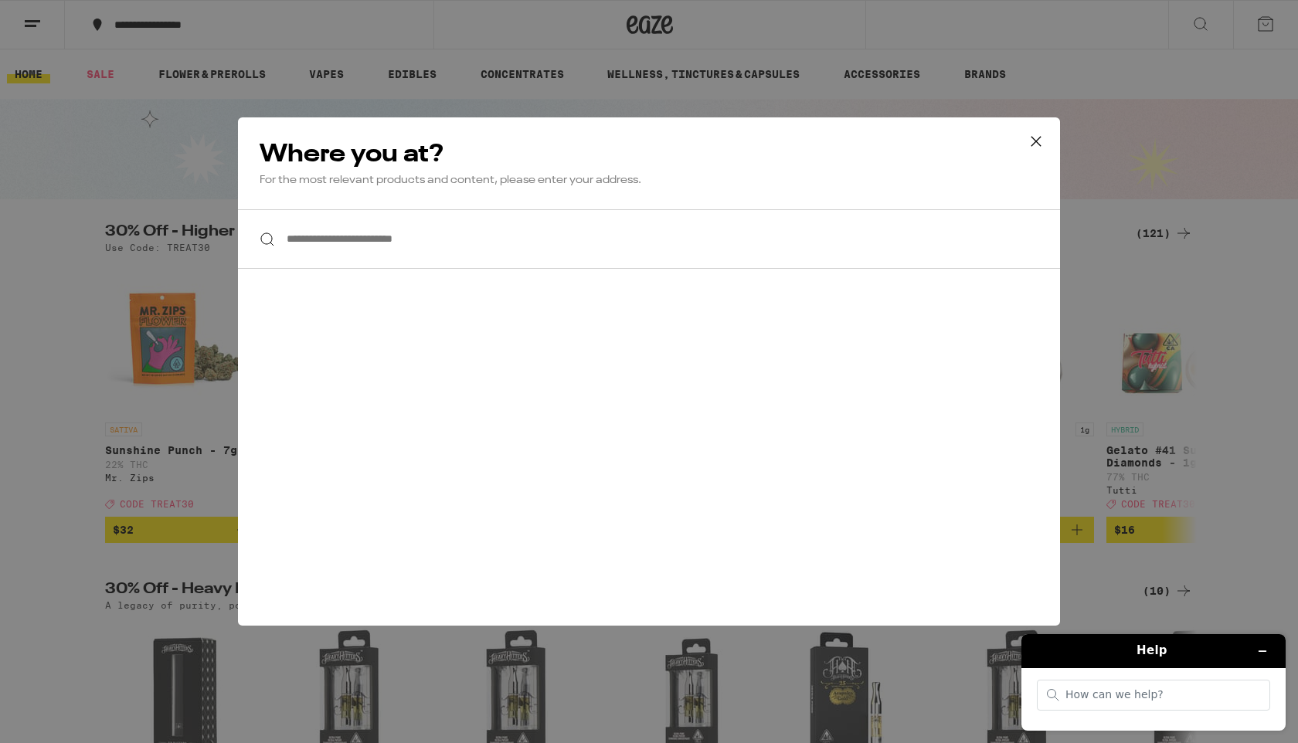
click at [1019, 130] on button at bounding box center [1036, 141] width 48 height 49
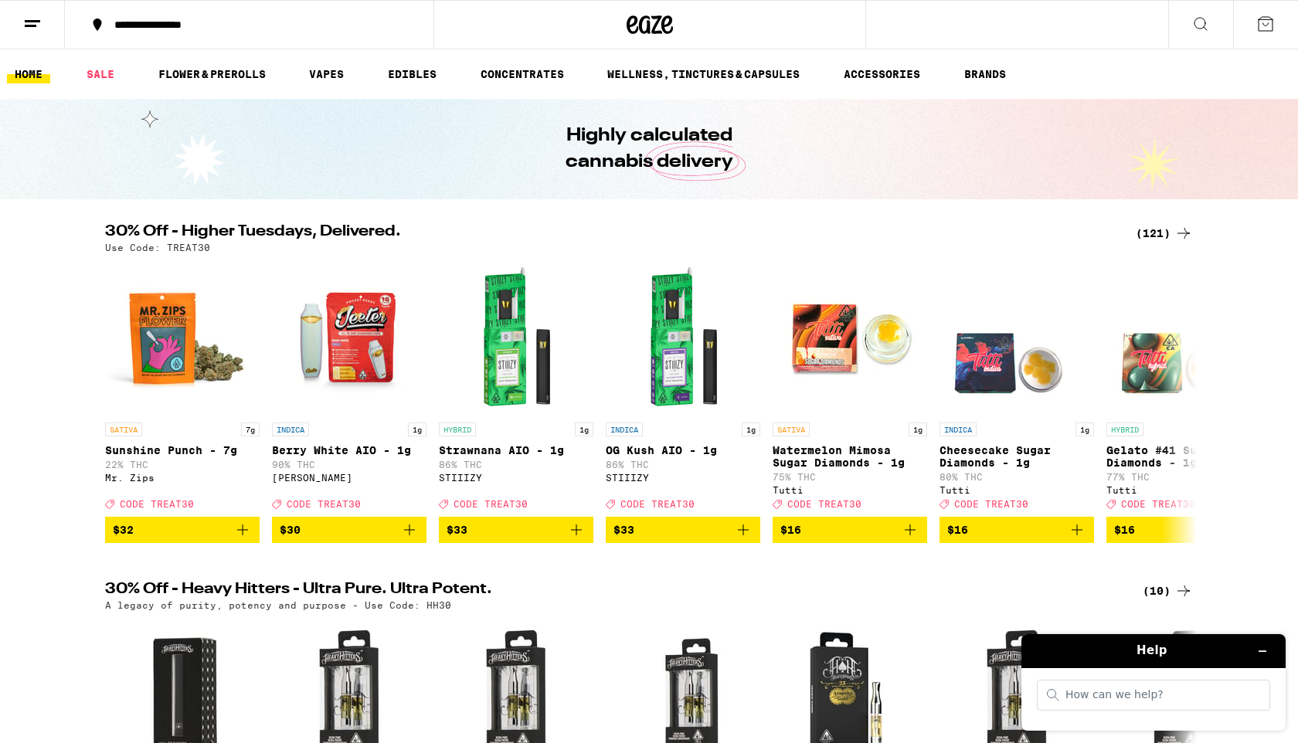
click at [36, 29] on icon at bounding box center [32, 24] width 19 height 19
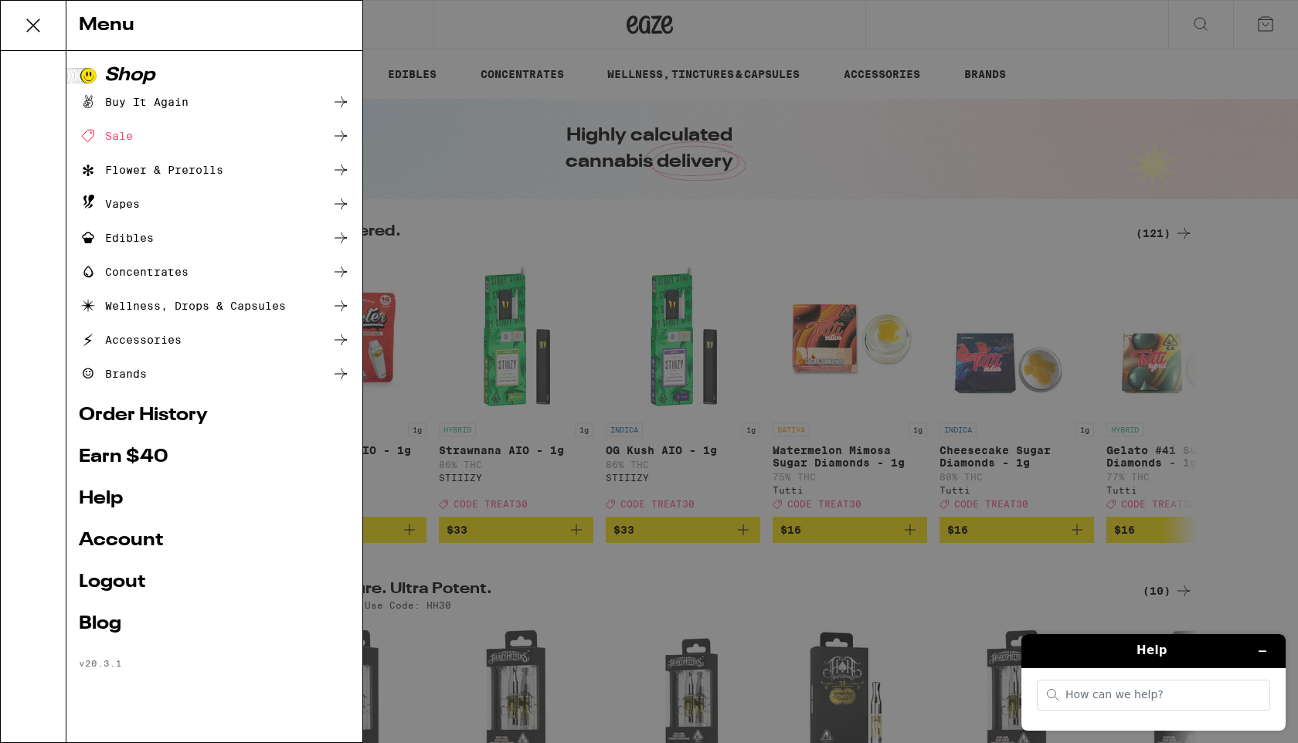
click at [134, 542] on link "Account" at bounding box center [214, 541] width 271 height 19
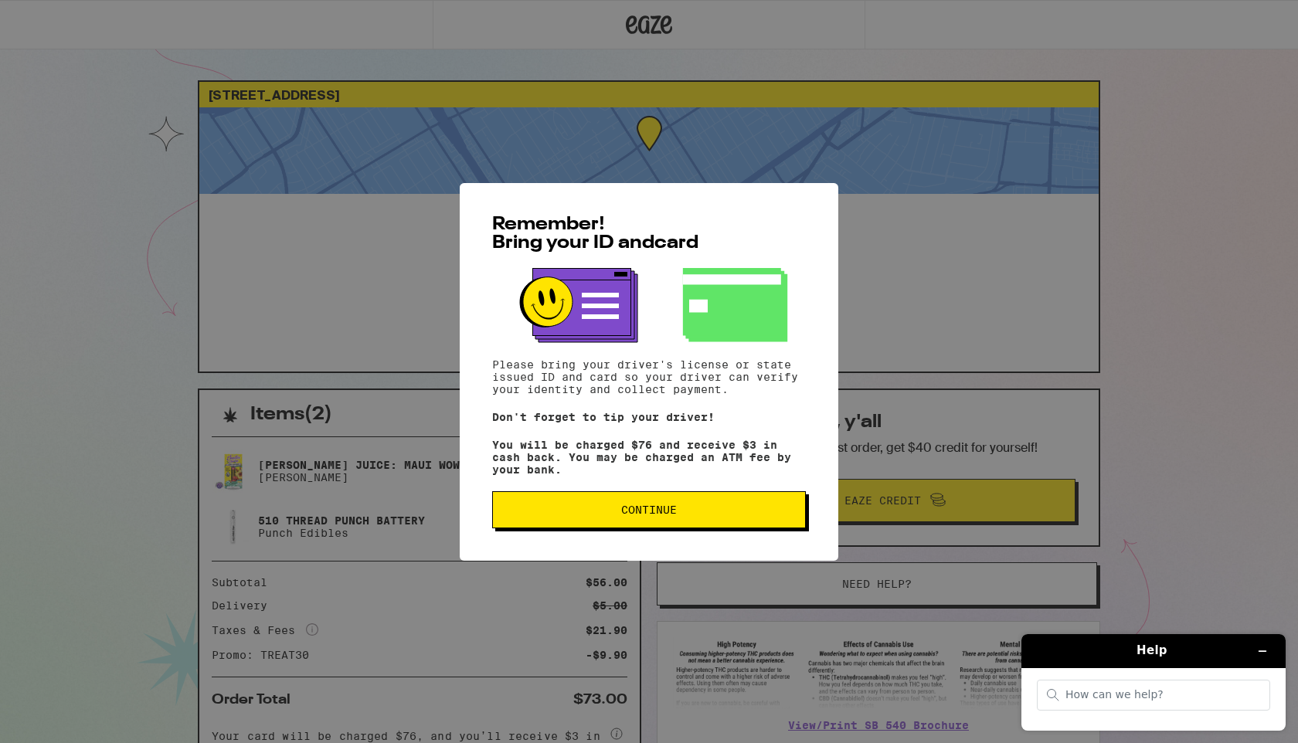
click at [646, 535] on div "Remember! Bring your ID and card Please bring your driver's license or state is…" at bounding box center [649, 372] width 379 height 378
click at [615, 527] on button "Continue" at bounding box center [649, 509] width 314 height 37
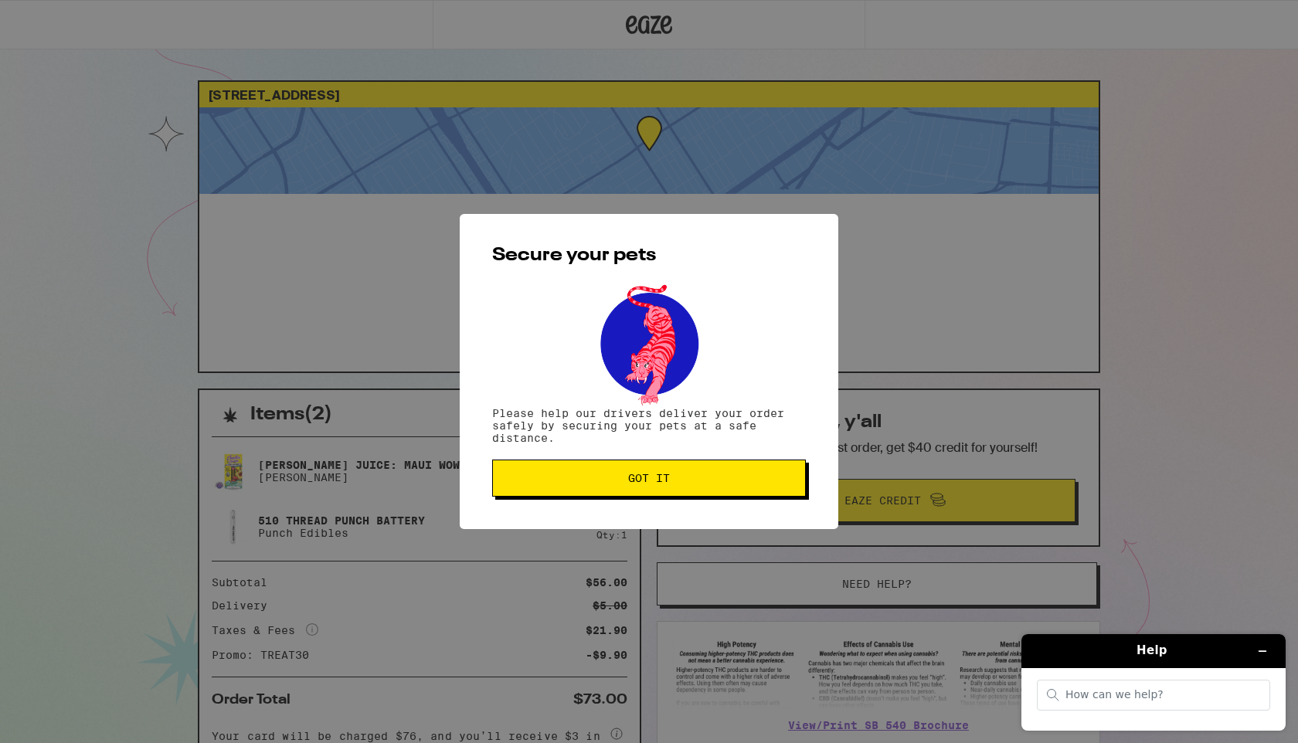
click at [640, 476] on span "Got it" at bounding box center [649, 478] width 42 height 11
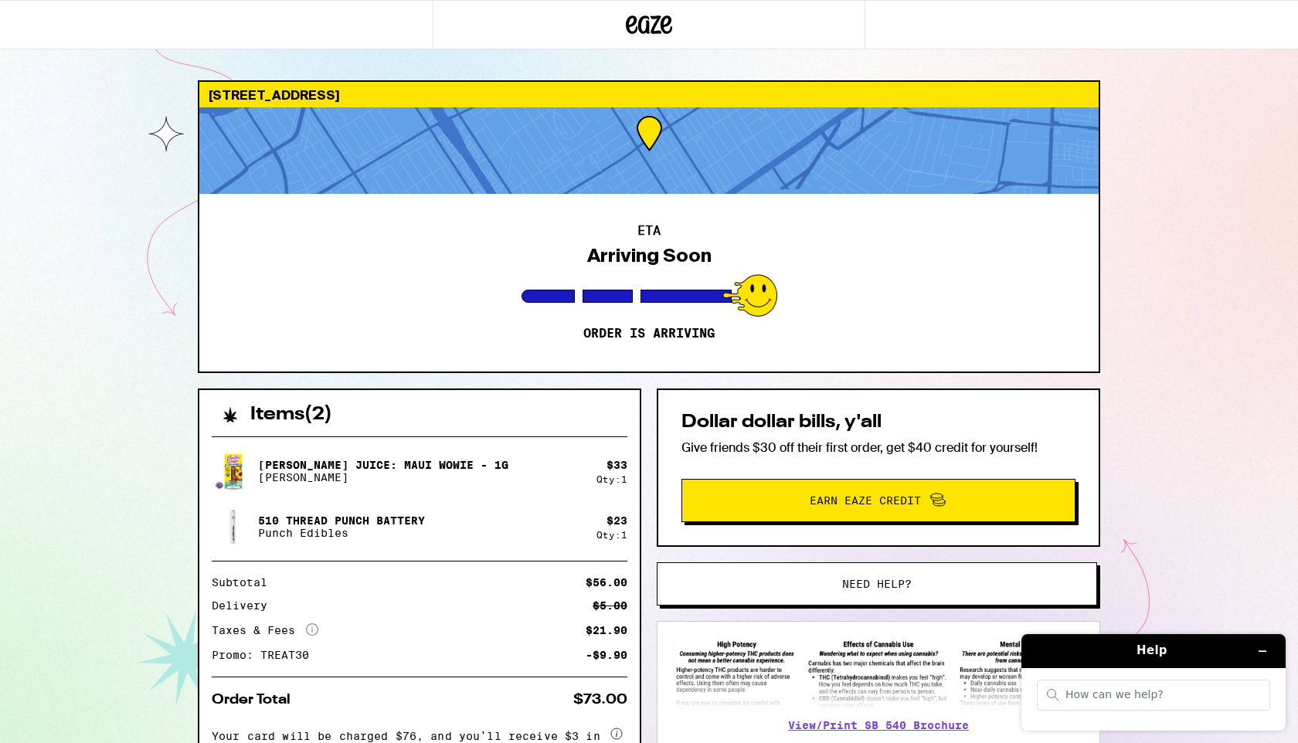
scroll to position [113, 0]
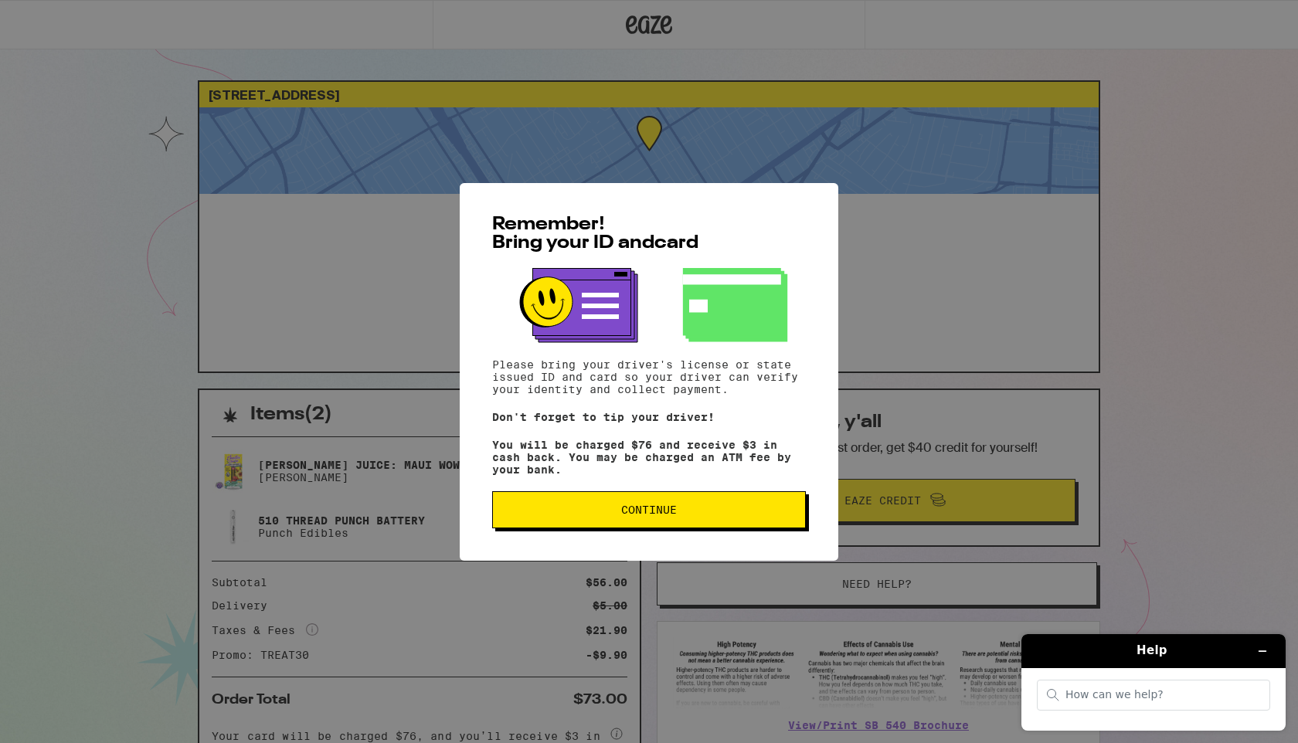
click at [600, 505] on button "Continue" at bounding box center [649, 509] width 314 height 37
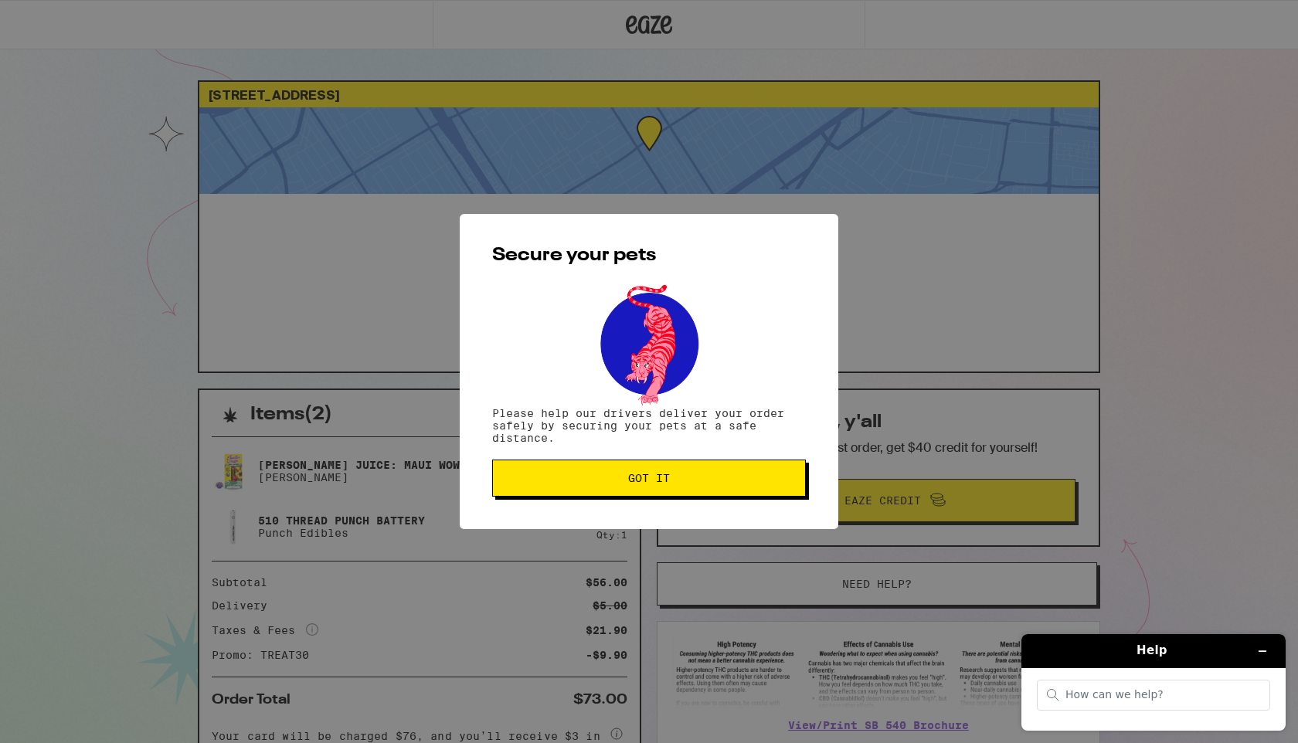
click at [527, 478] on span "Got it" at bounding box center [648, 478] width 287 height 11
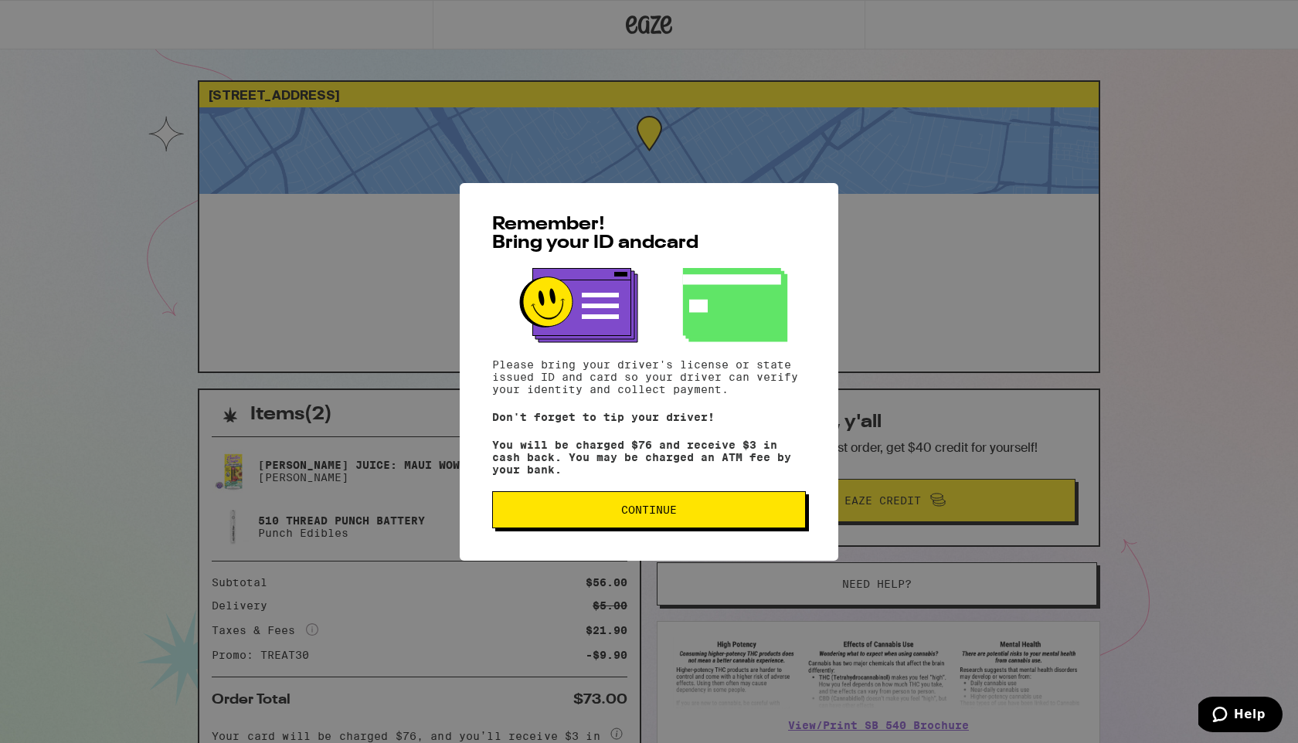
click at [548, 513] on span "Continue" at bounding box center [648, 510] width 287 height 11
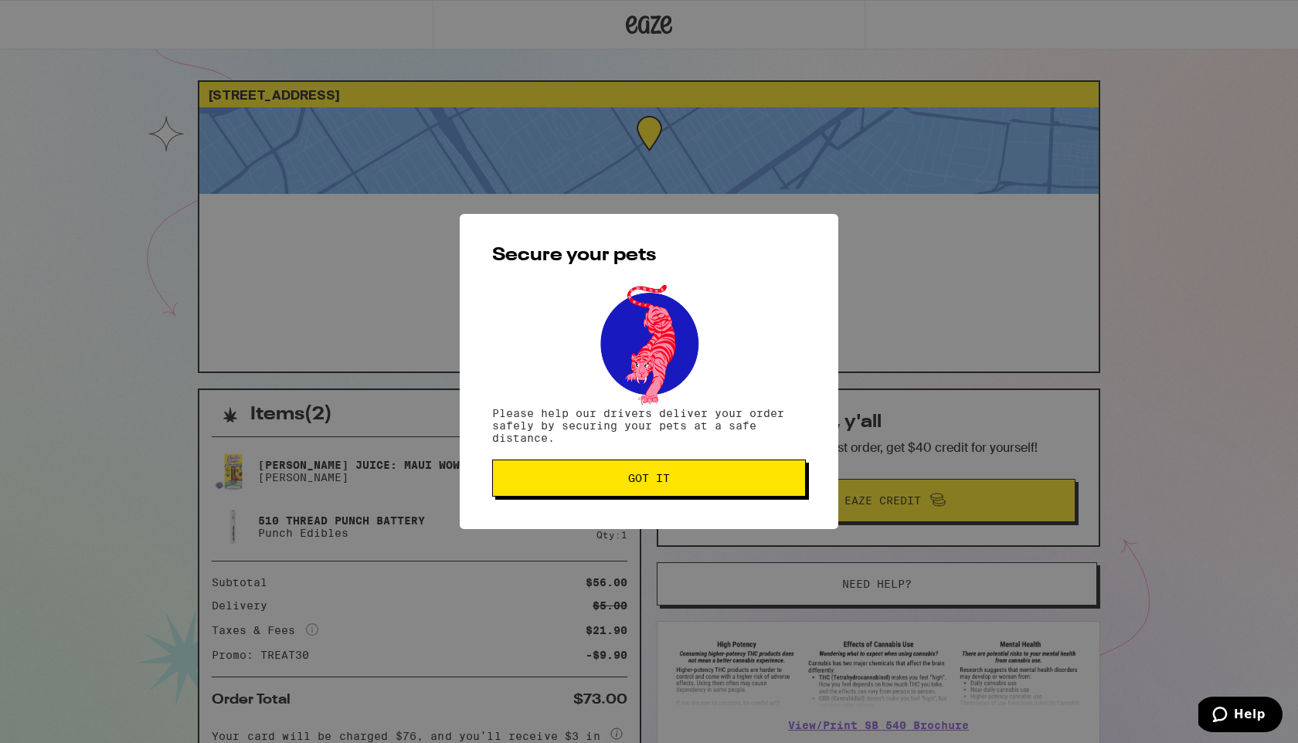
click at [592, 481] on span "Got it" at bounding box center [648, 478] width 287 height 11
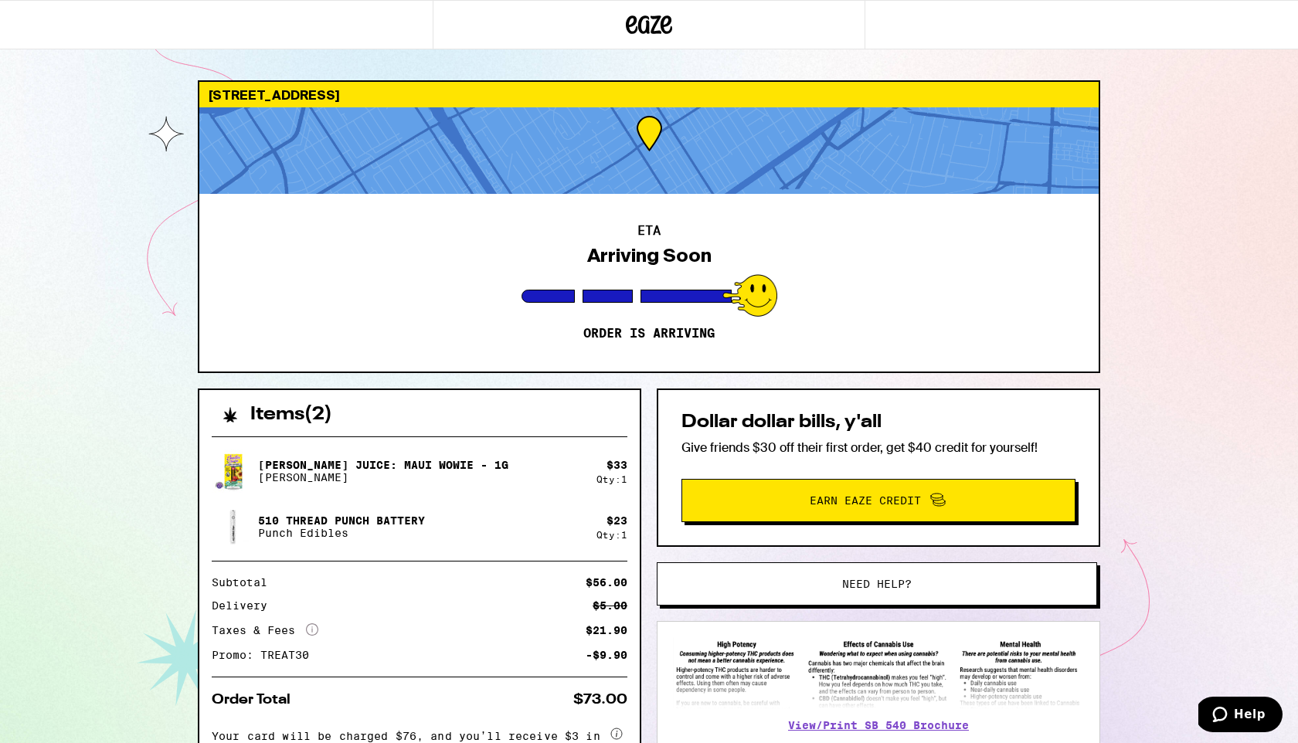
click at [641, 38] on icon at bounding box center [649, 25] width 46 height 28
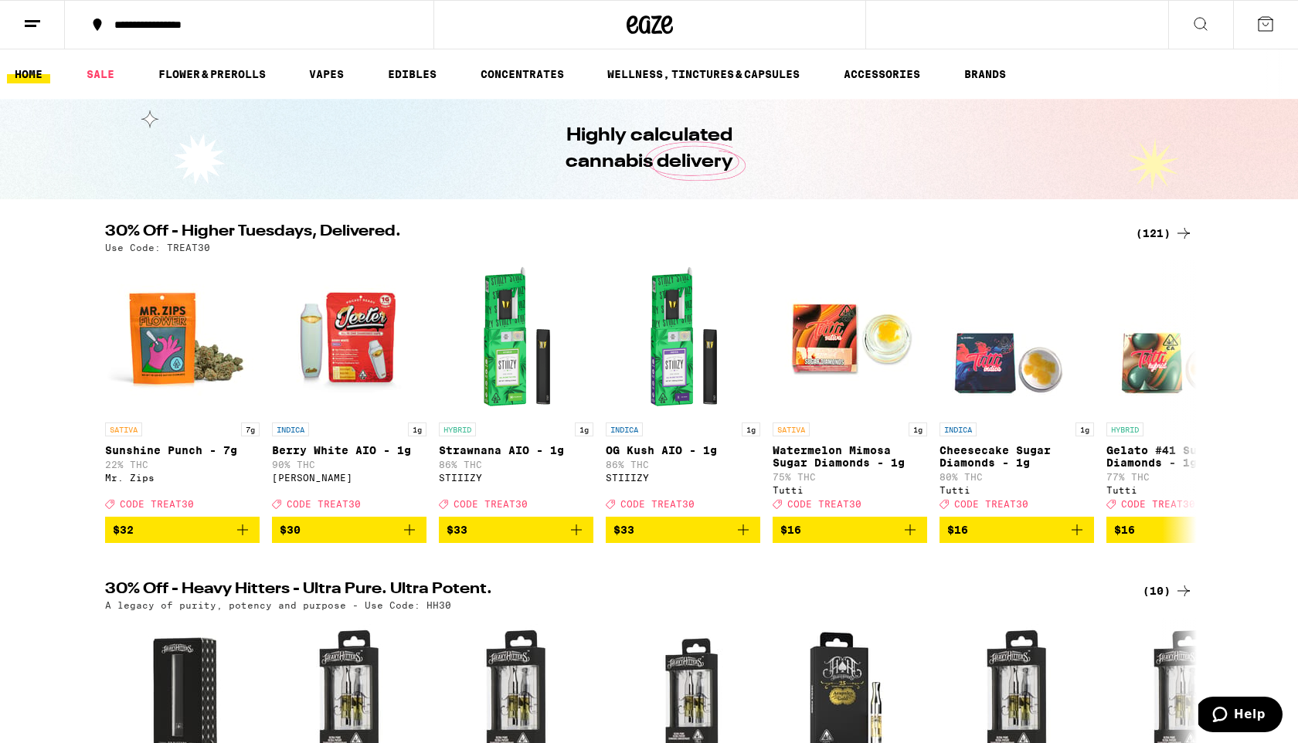
click at [36, 21] on line at bounding box center [32, 21] width 15 height 0
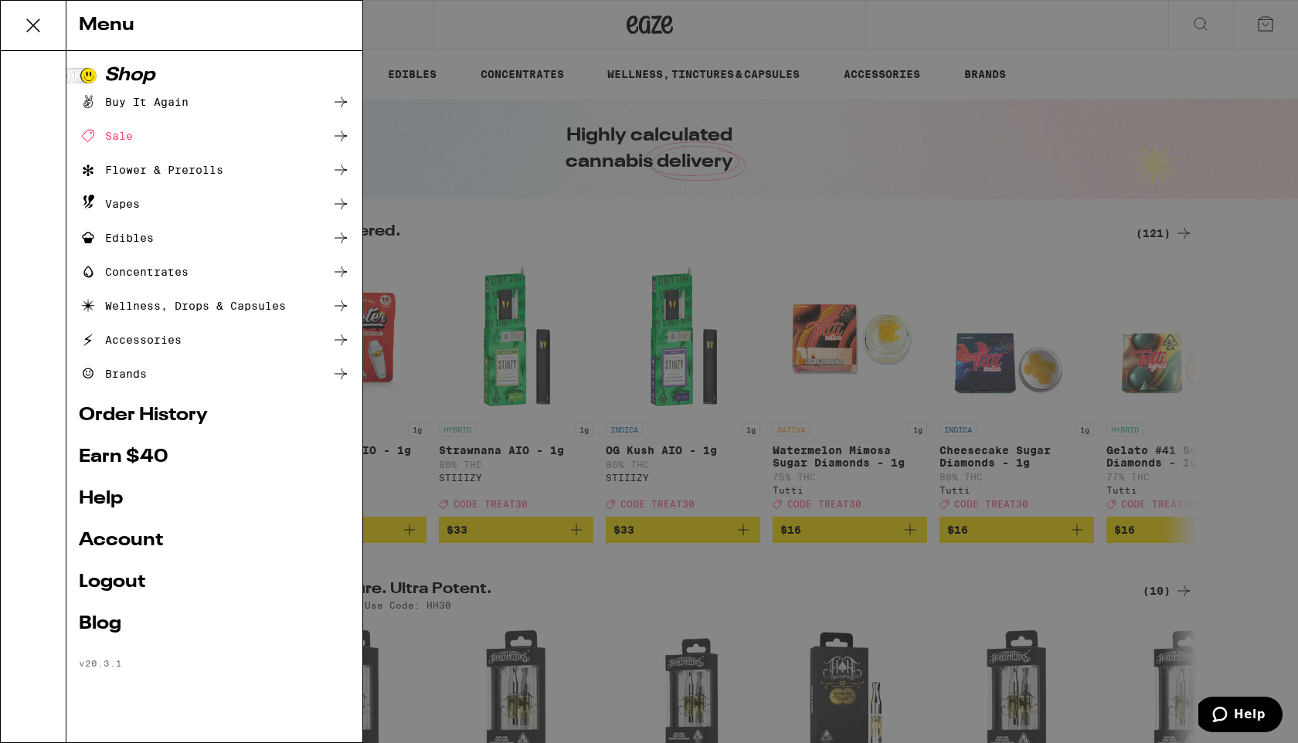
click at [113, 543] on link "Account" at bounding box center [214, 541] width 271 height 19
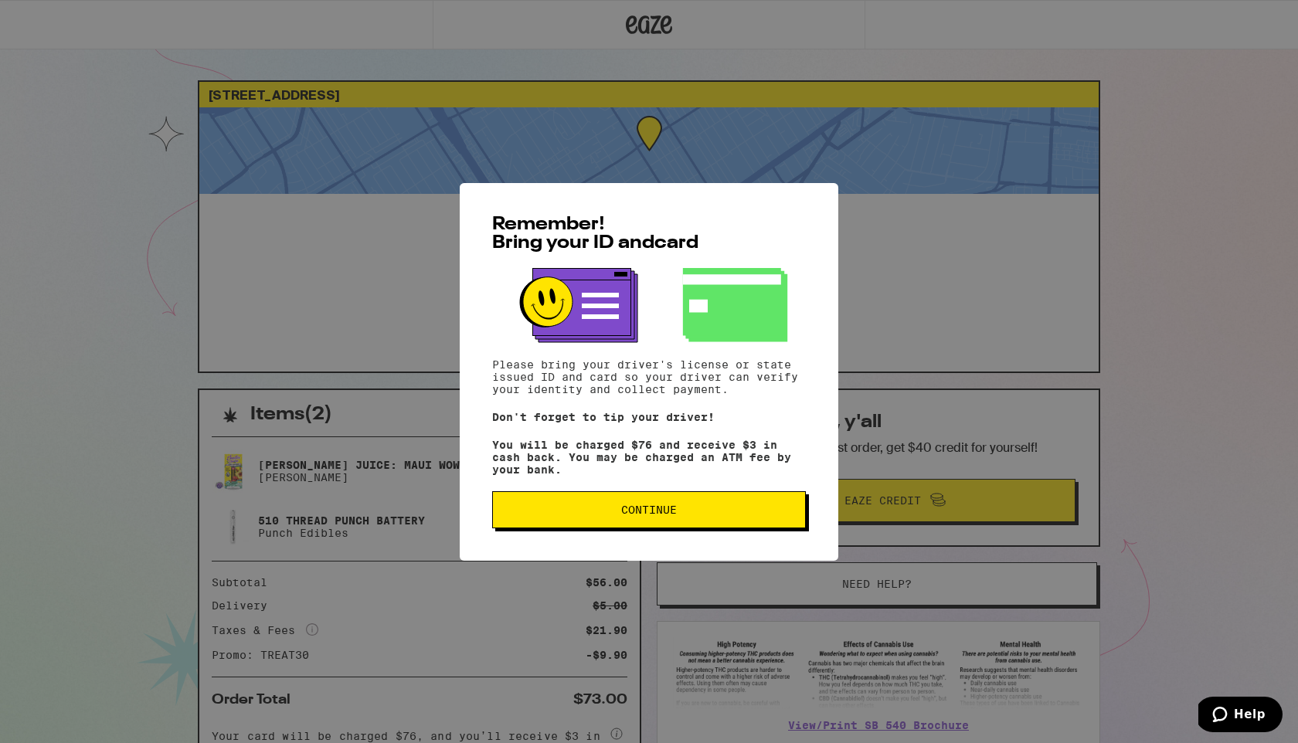
click at [542, 512] on span "Continue" at bounding box center [648, 510] width 287 height 11
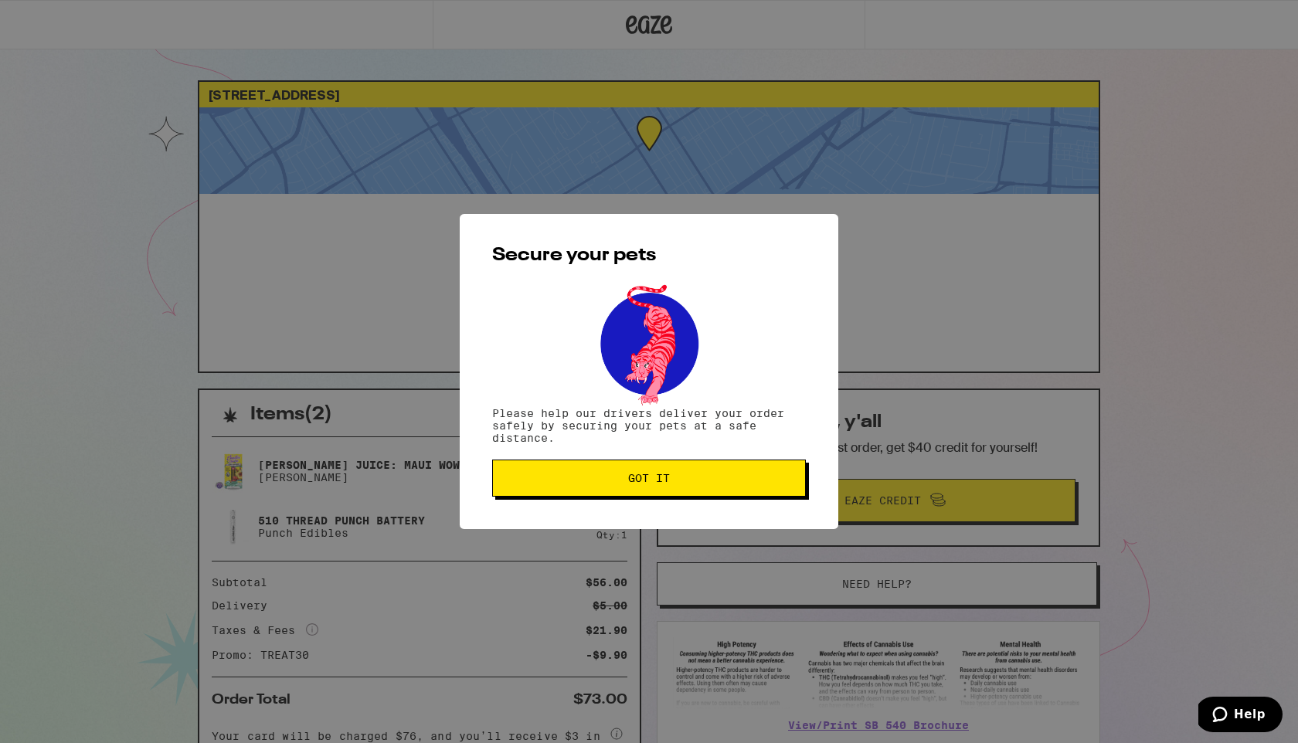
click at [539, 484] on span "Got it" at bounding box center [648, 478] width 287 height 11
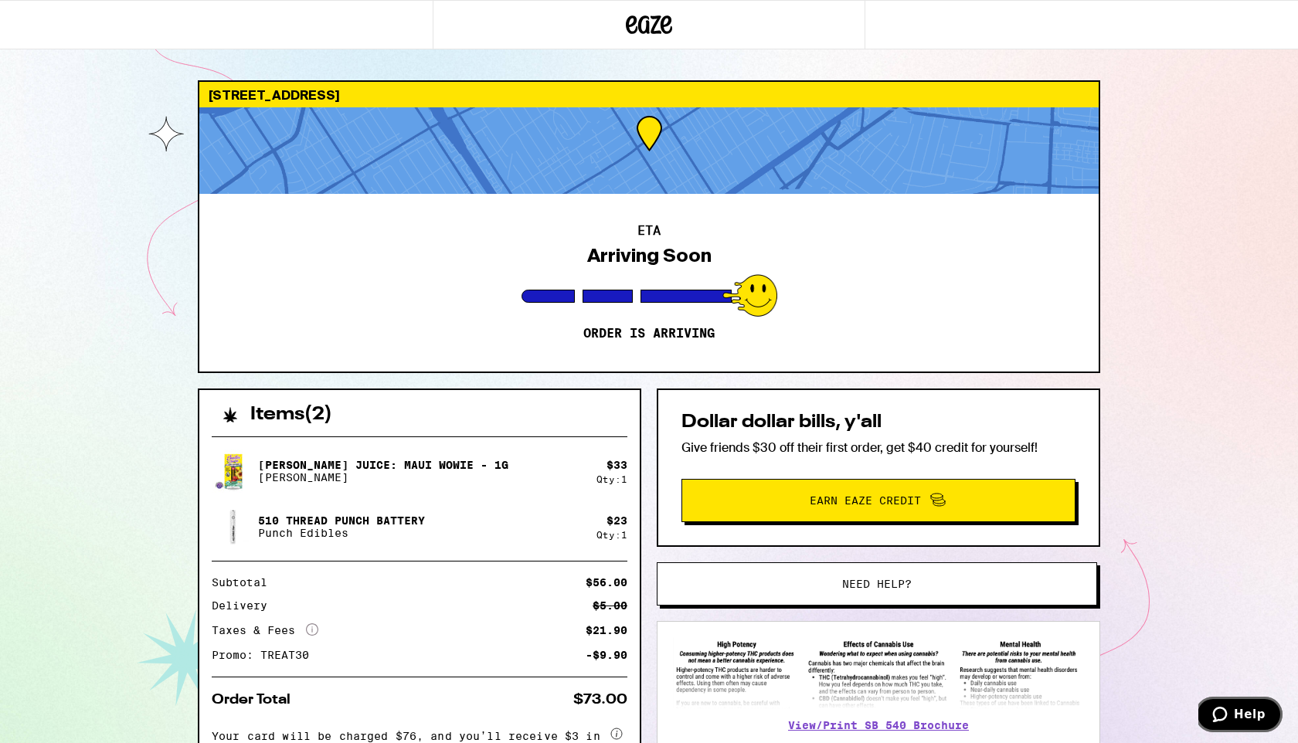
click at [1228, 710] on icon "Help" at bounding box center [1220, 714] width 15 height 15
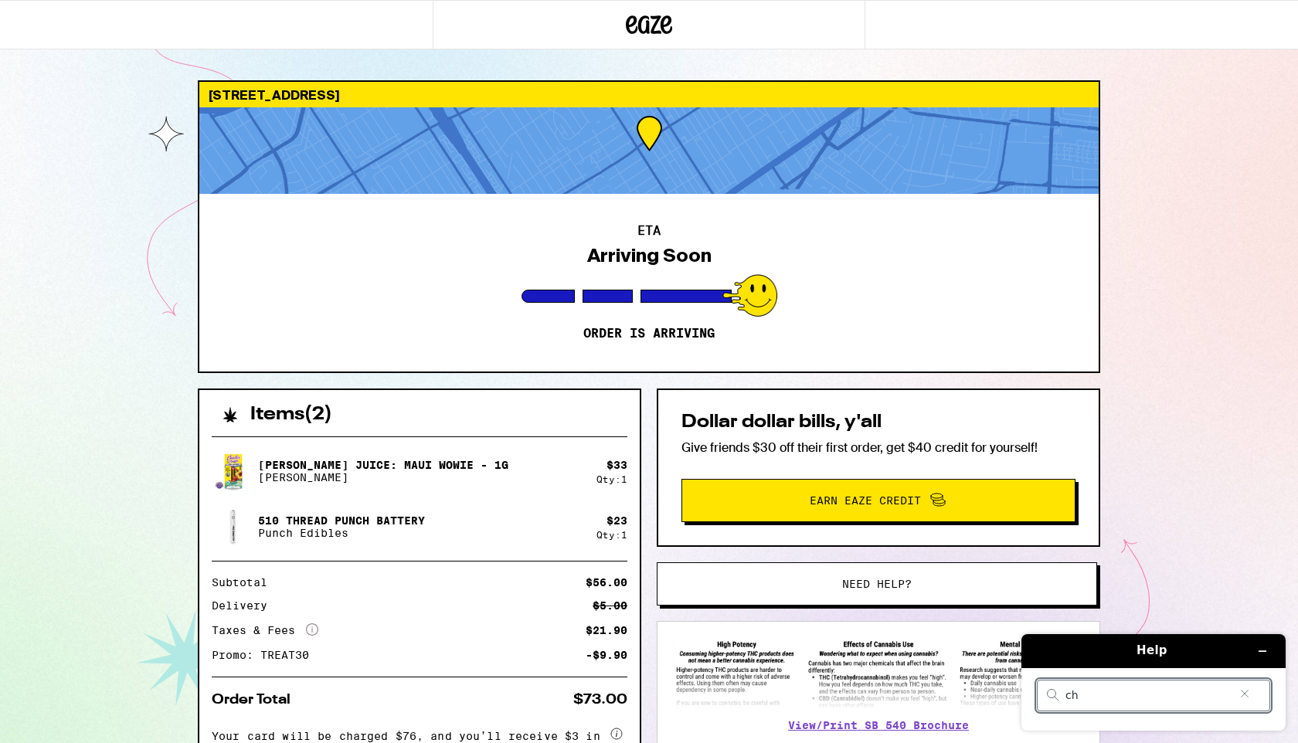
type input "c"
type input "phone number"
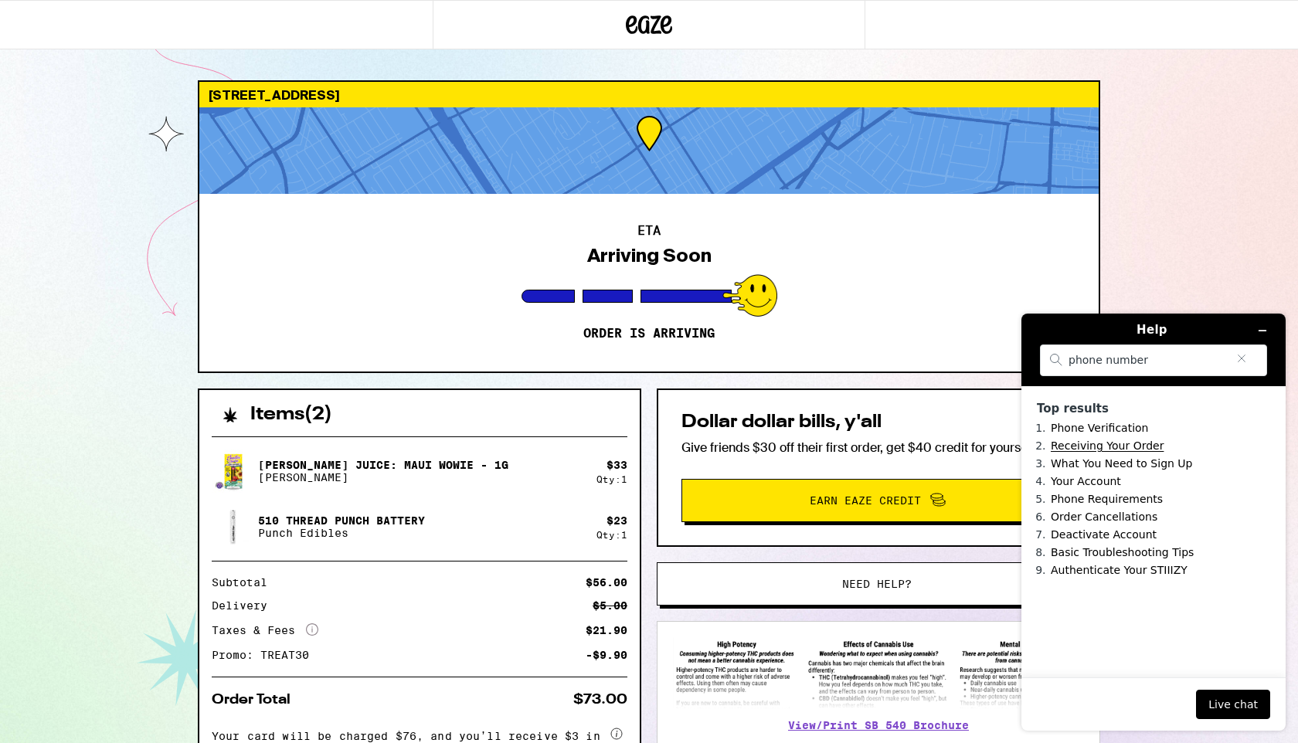
click at [1113, 445] on link "Receiving Your Order" at bounding box center [1107, 446] width 113 height 12
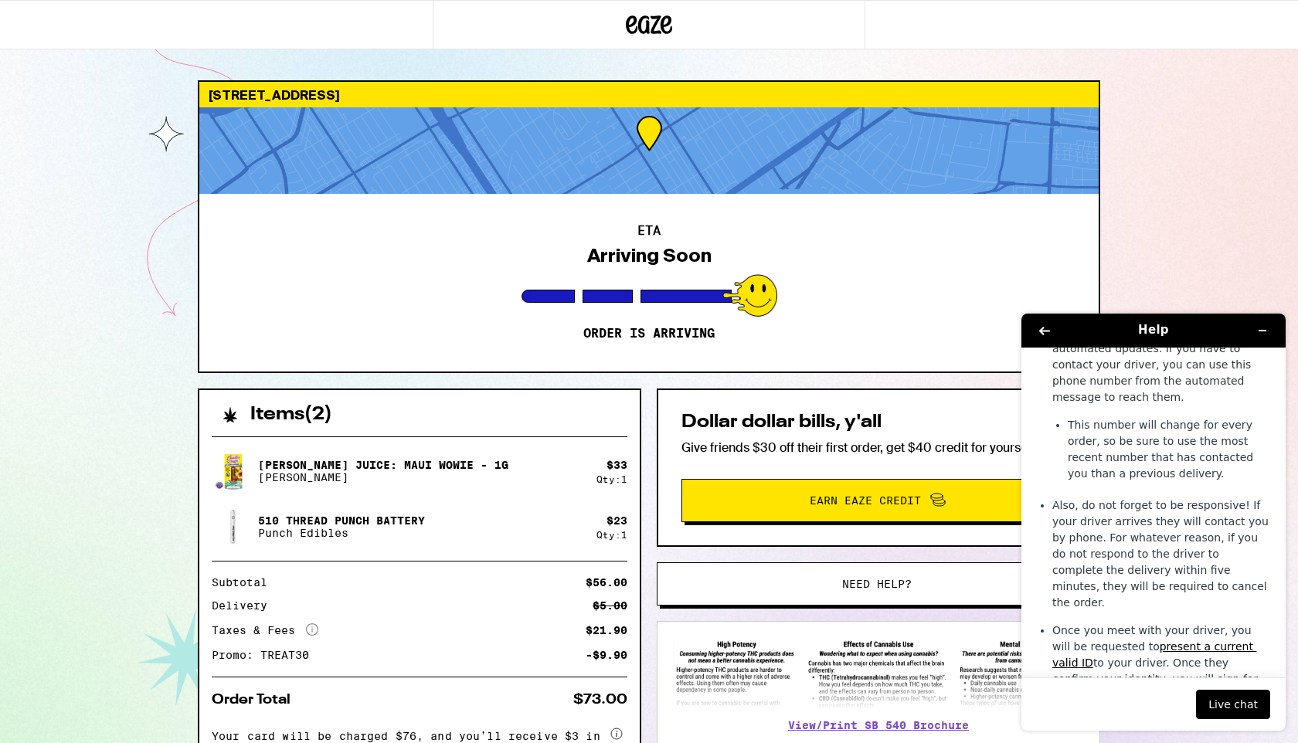
scroll to position [505, 0]
